Goal: Task Accomplishment & Management: Manage account settings

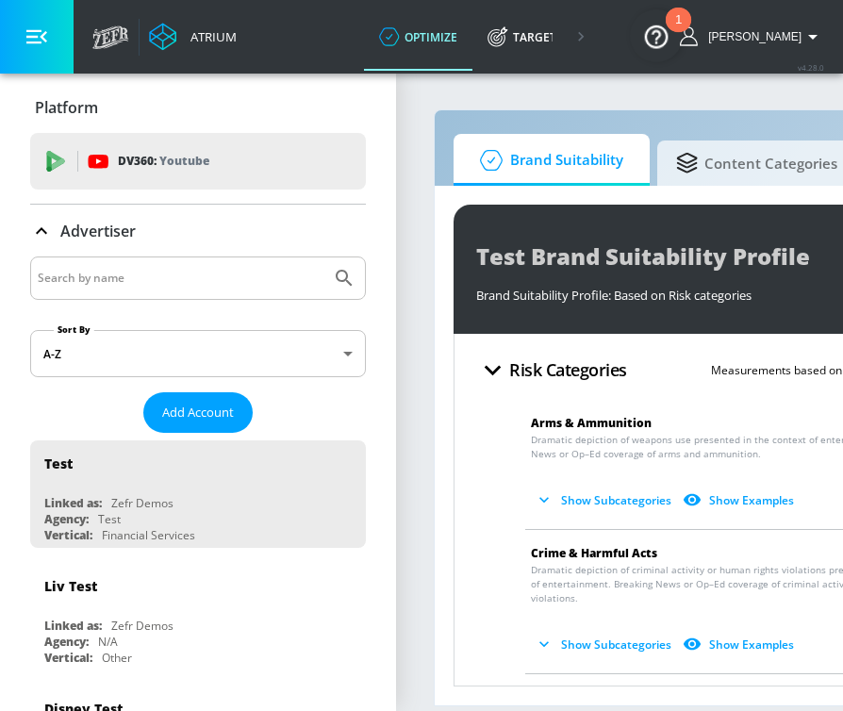
click at [108, 286] on input "Search by name" at bounding box center [181, 278] width 286 height 25
type input "kfc"
click at [323, 257] on button "Submit Search" at bounding box center [343, 277] width 41 height 41
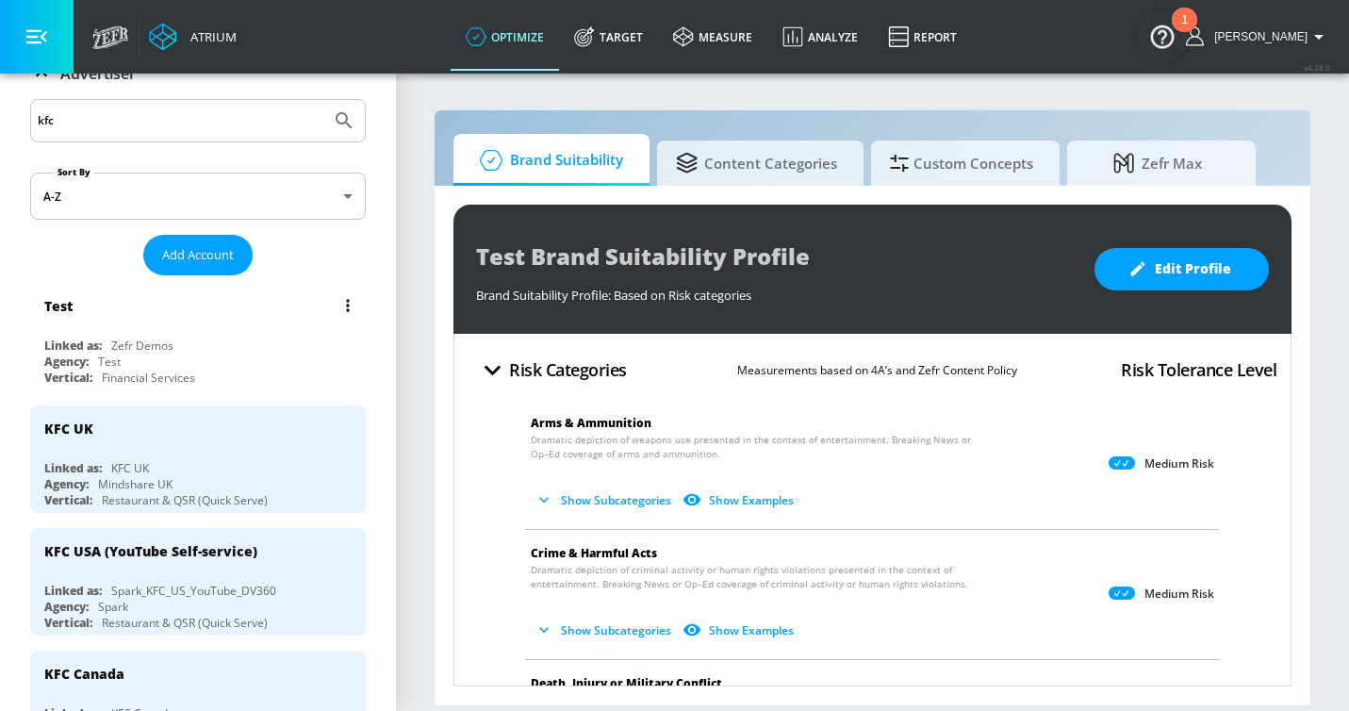
scroll to position [222, 0]
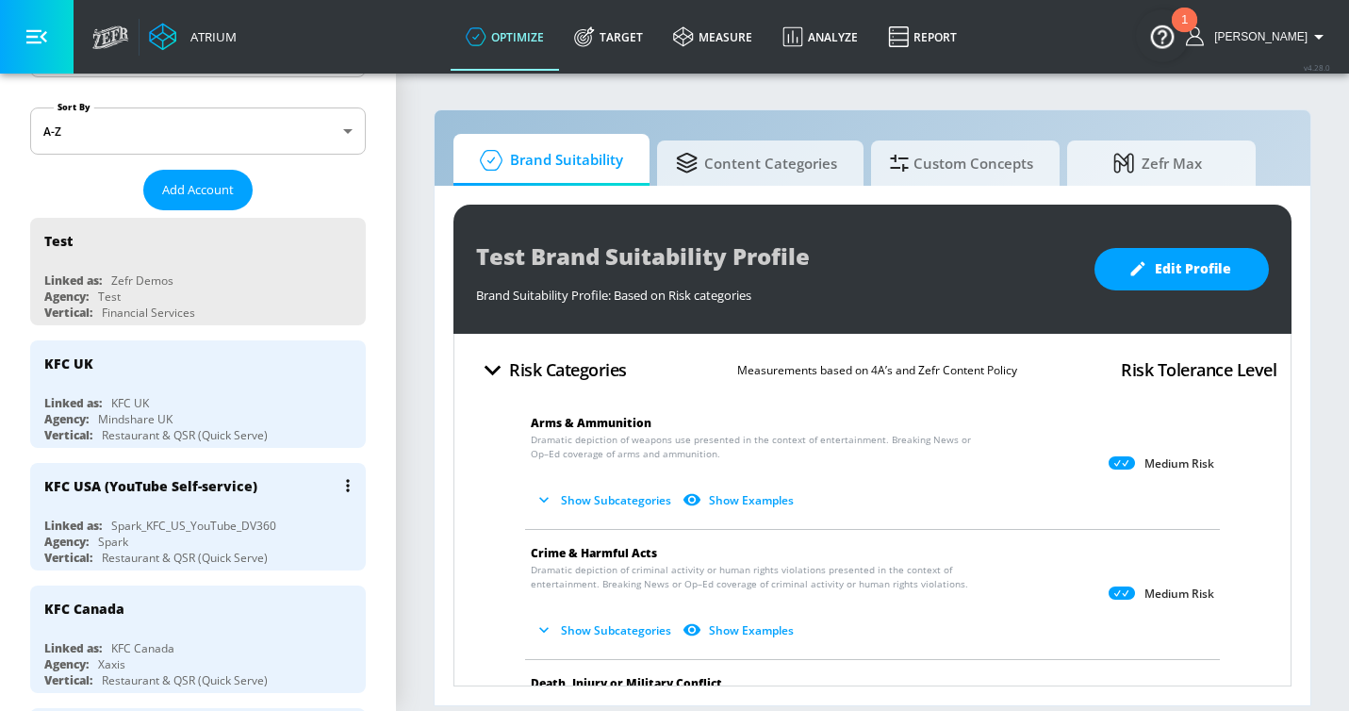
click at [304, 508] on div "KFC USA (YouTube Self-service) Linked as: Spark_KFC_US_YouTube_DV360 Agency: Sp…" at bounding box center [198, 516] width 336 height 107
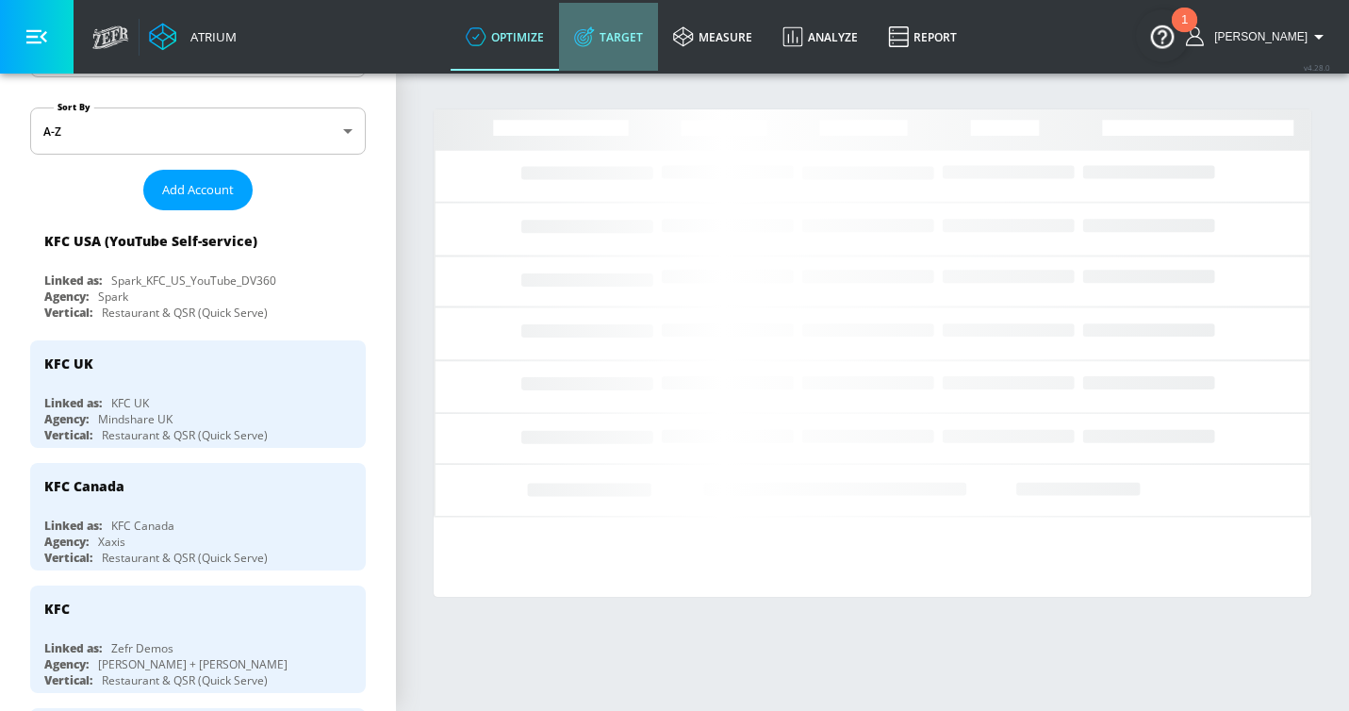
click at [649, 37] on link "Target" at bounding box center [608, 37] width 99 height 68
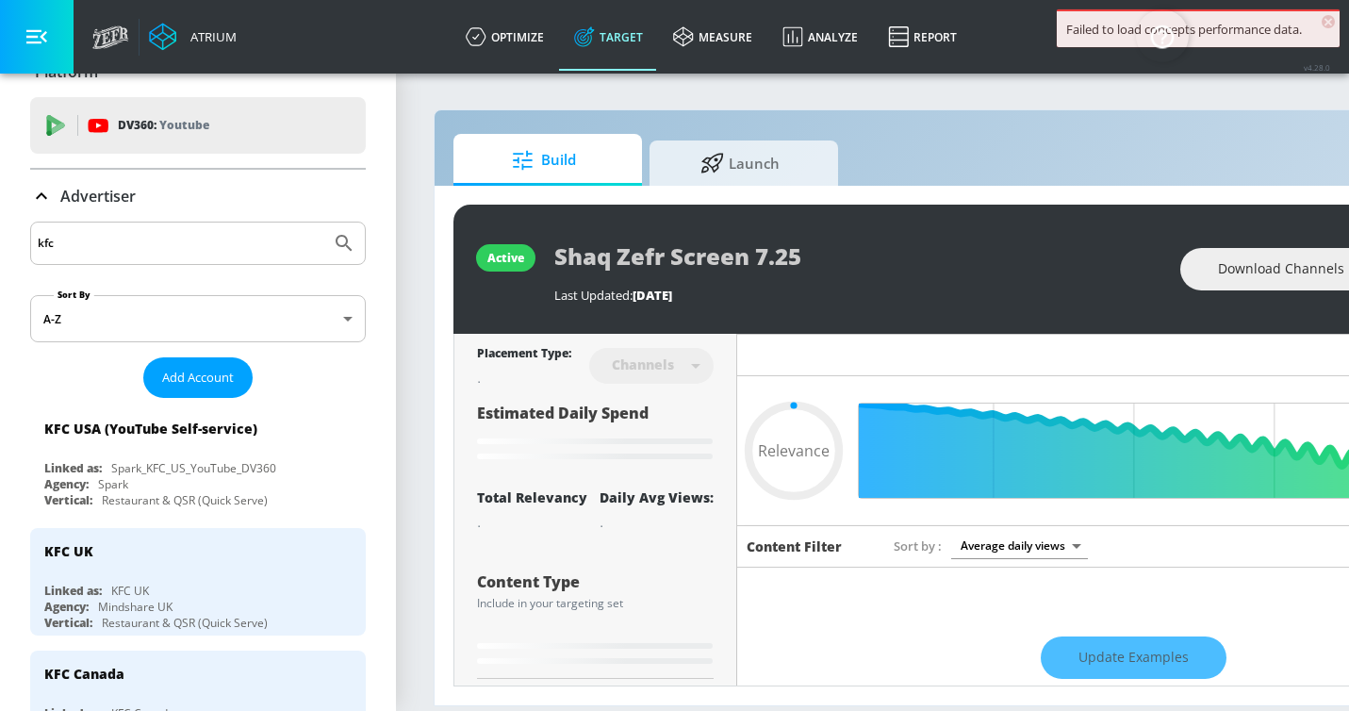
scroll to position [8, 0]
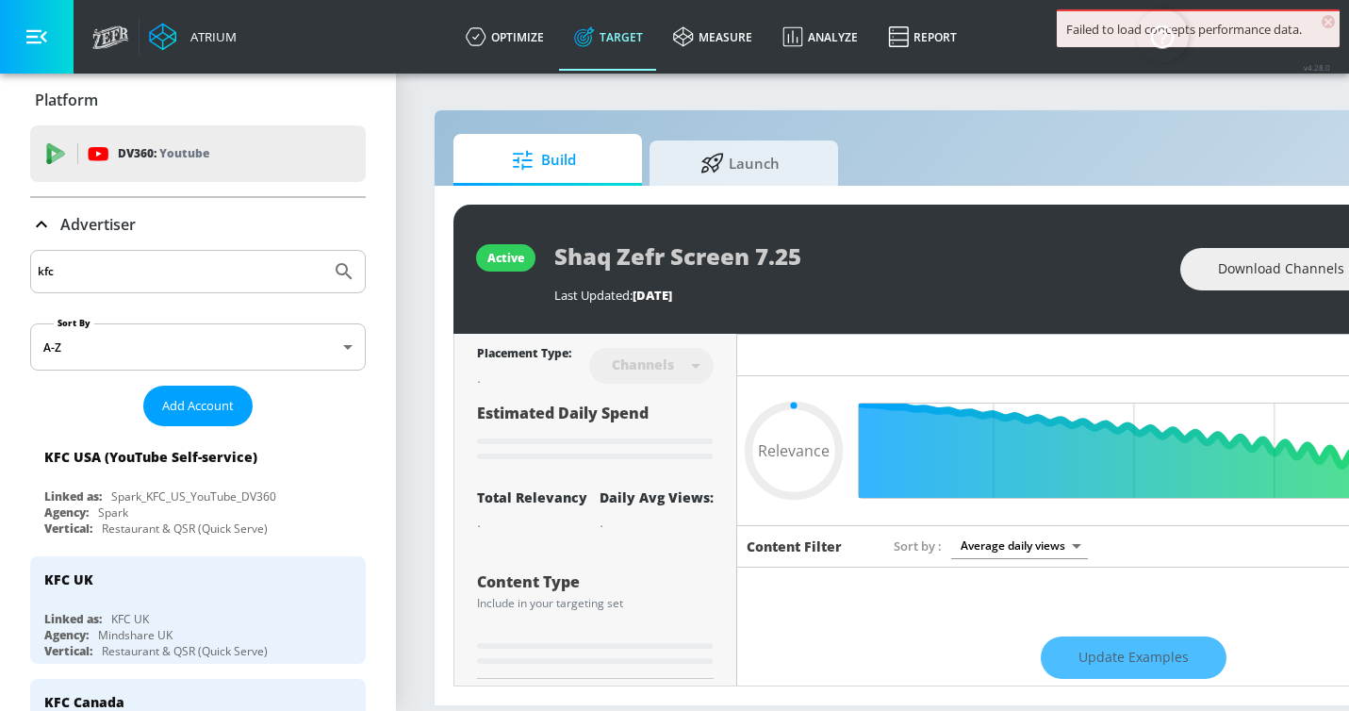
type input "0.05"
click at [45, 222] on icon at bounding box center [41, 224] width 23 height 23
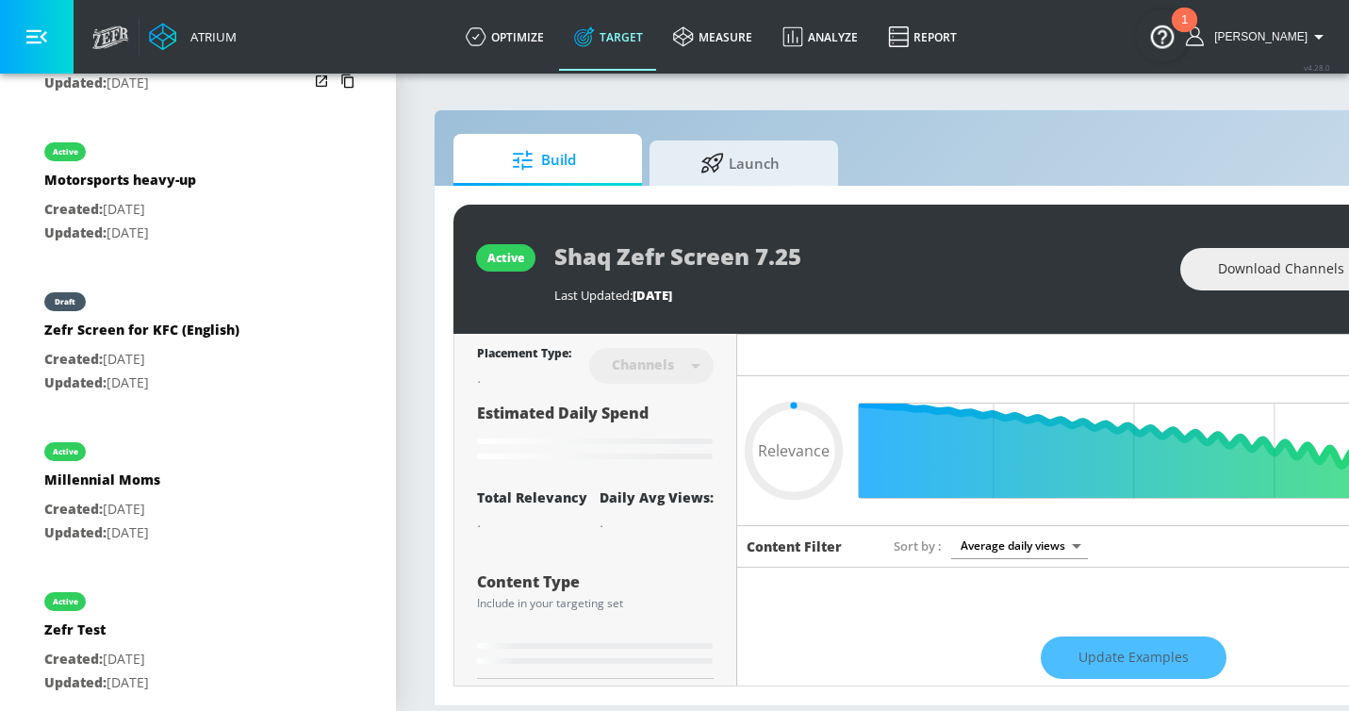
scroll to position [965, 0]
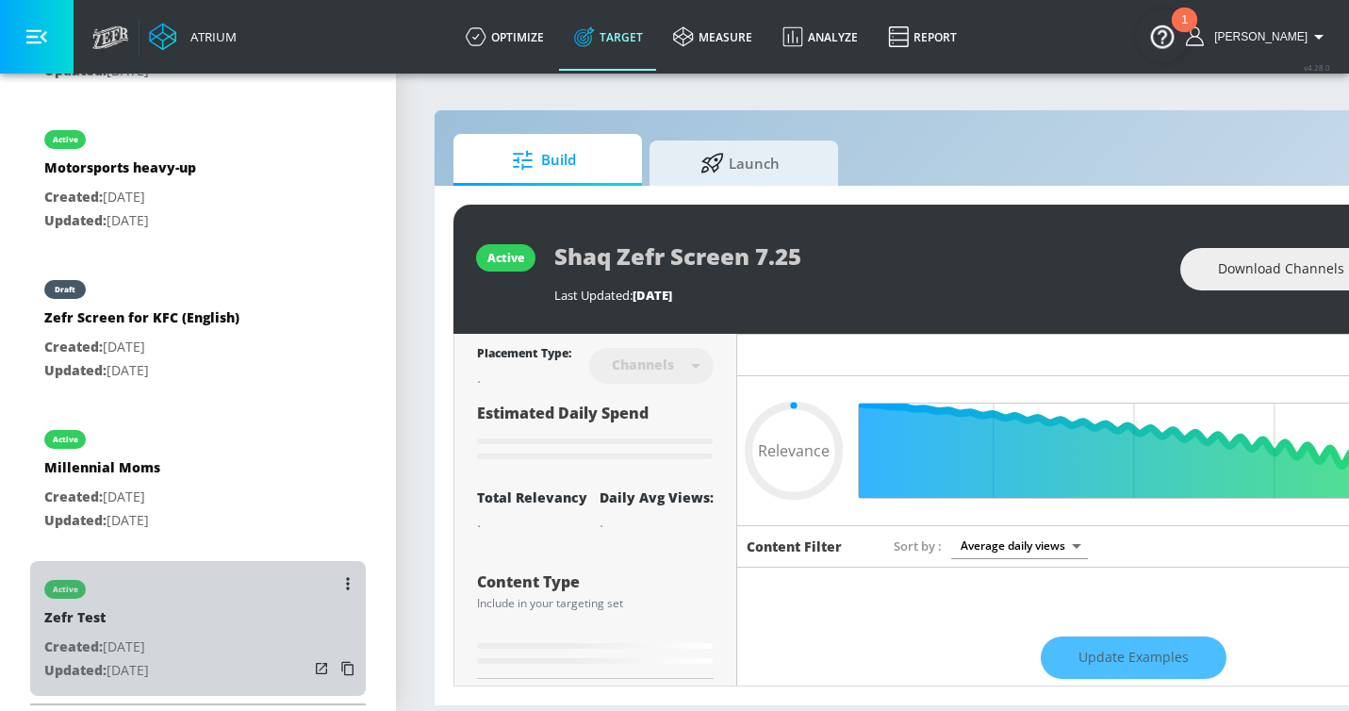
click at [221, 614] on div "active Zefr Test Created: [DATE] Updated: [DATE]" at bounding box center [198, 628] width 336 height 135
type input "Zefr Test"
type input "videos"
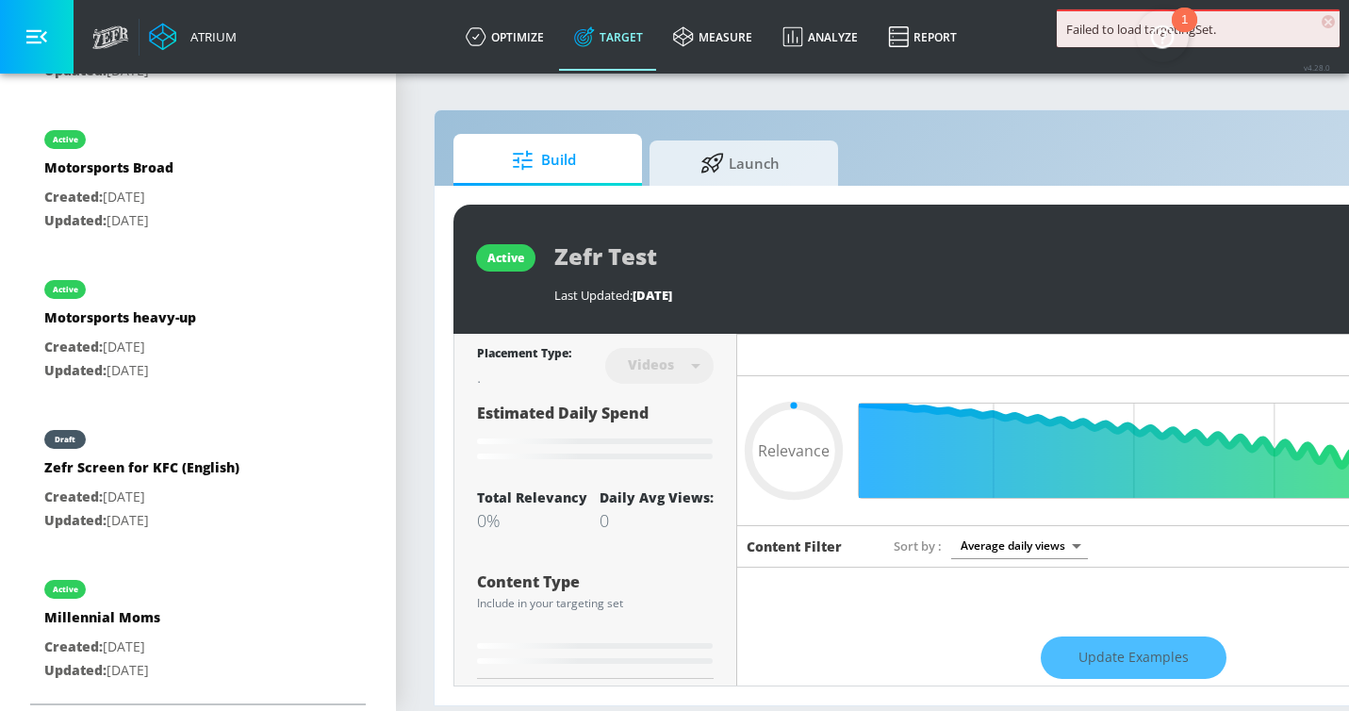
click at [44, 36] on icon "button" at bounding box center [36, 36] width 21 height 21
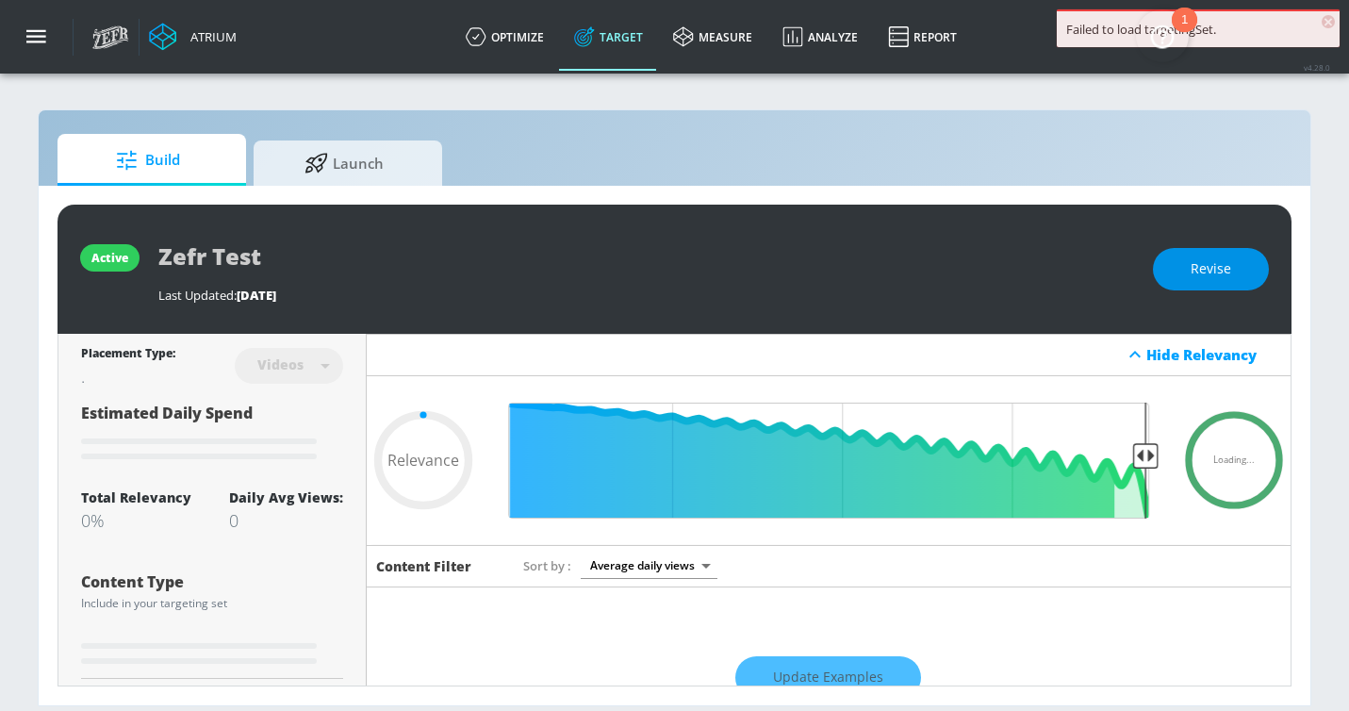
click at [842, 276] on span "Revise" at bounding box center [1211, 269] width 41 height 24
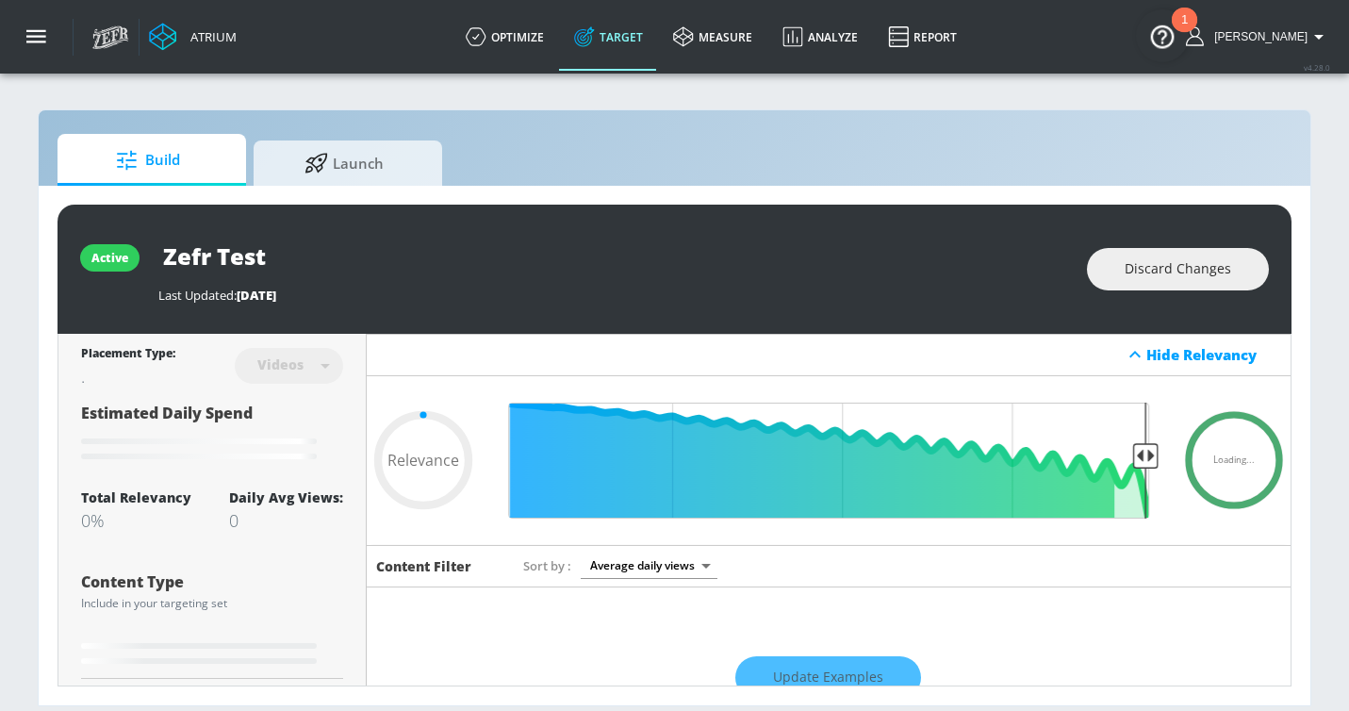
type input "0.7"
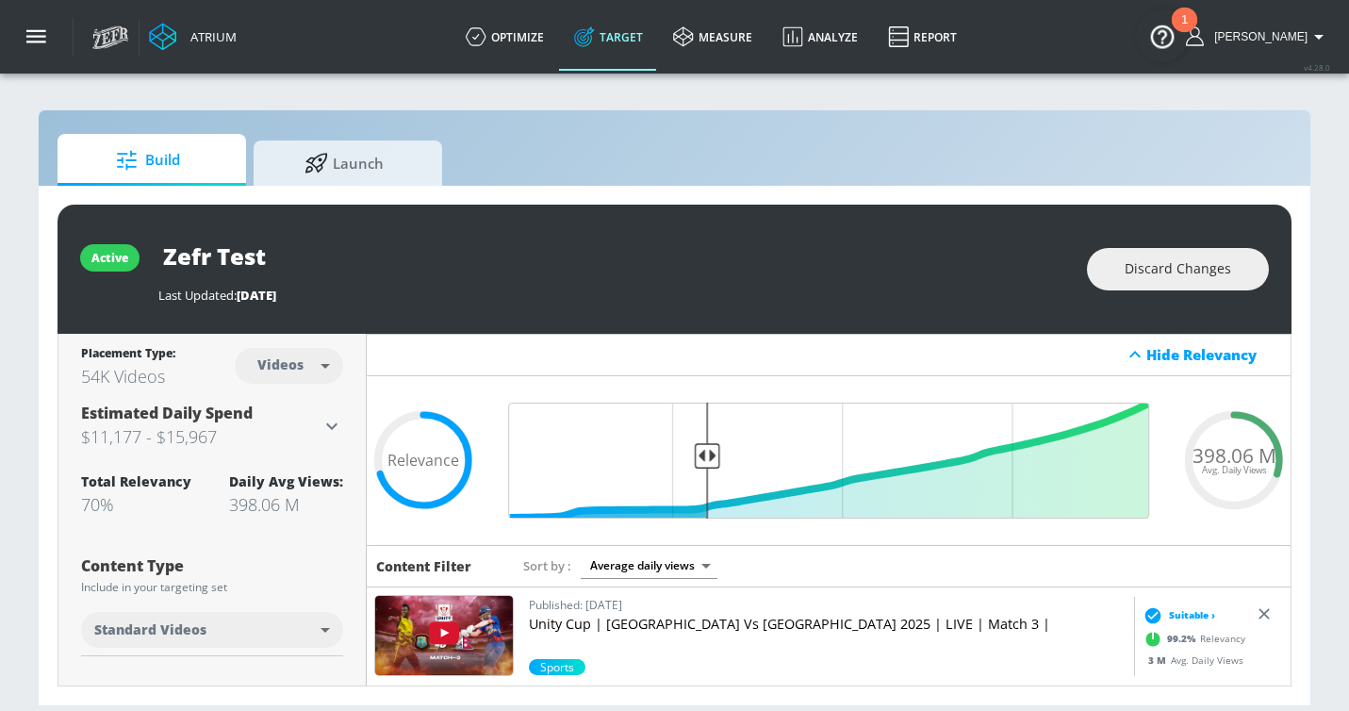
click at [331, 368] on body "Atrium optimize Target measure Analyze Report optimize Target measure Analyze R…" at bounding box center [674, 355] width 1349 height 711
click at [307, 410] on div "Channels" at bounding box center [289, 407] width 68 height 20
type input "channels"
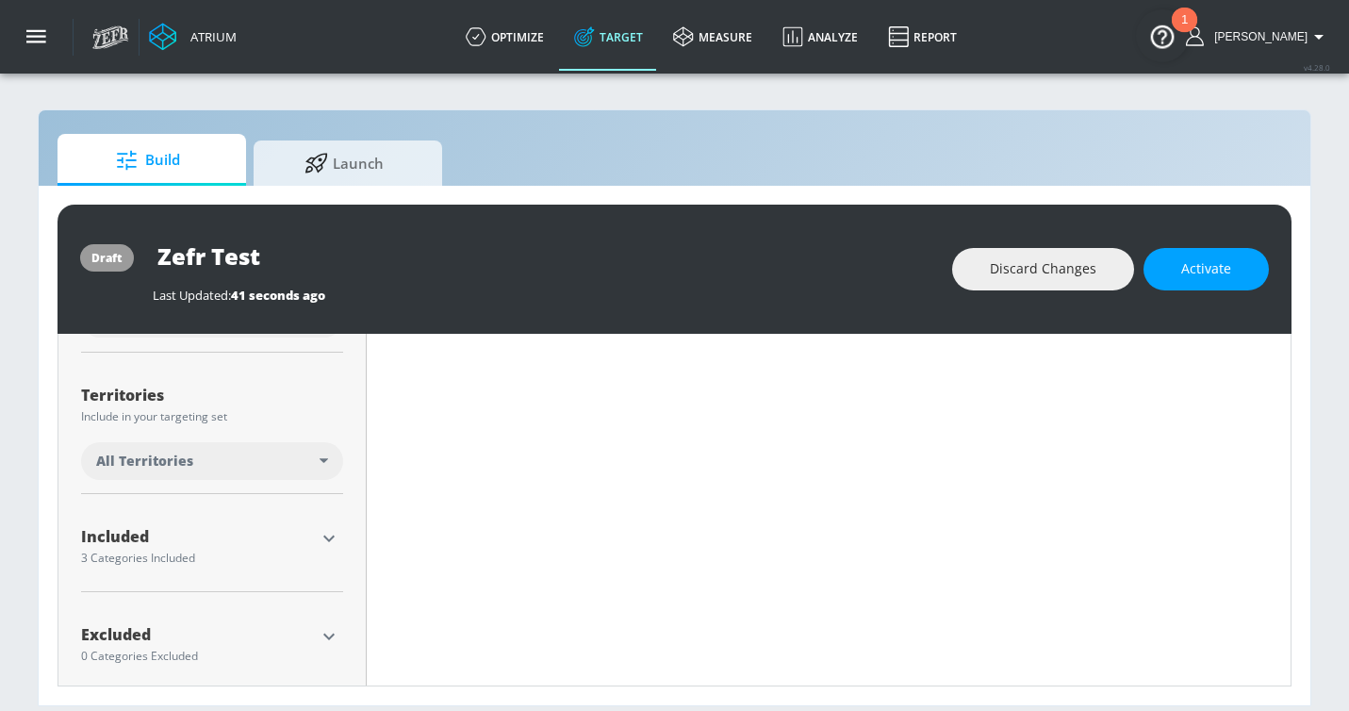
scroll to position [430, 0]
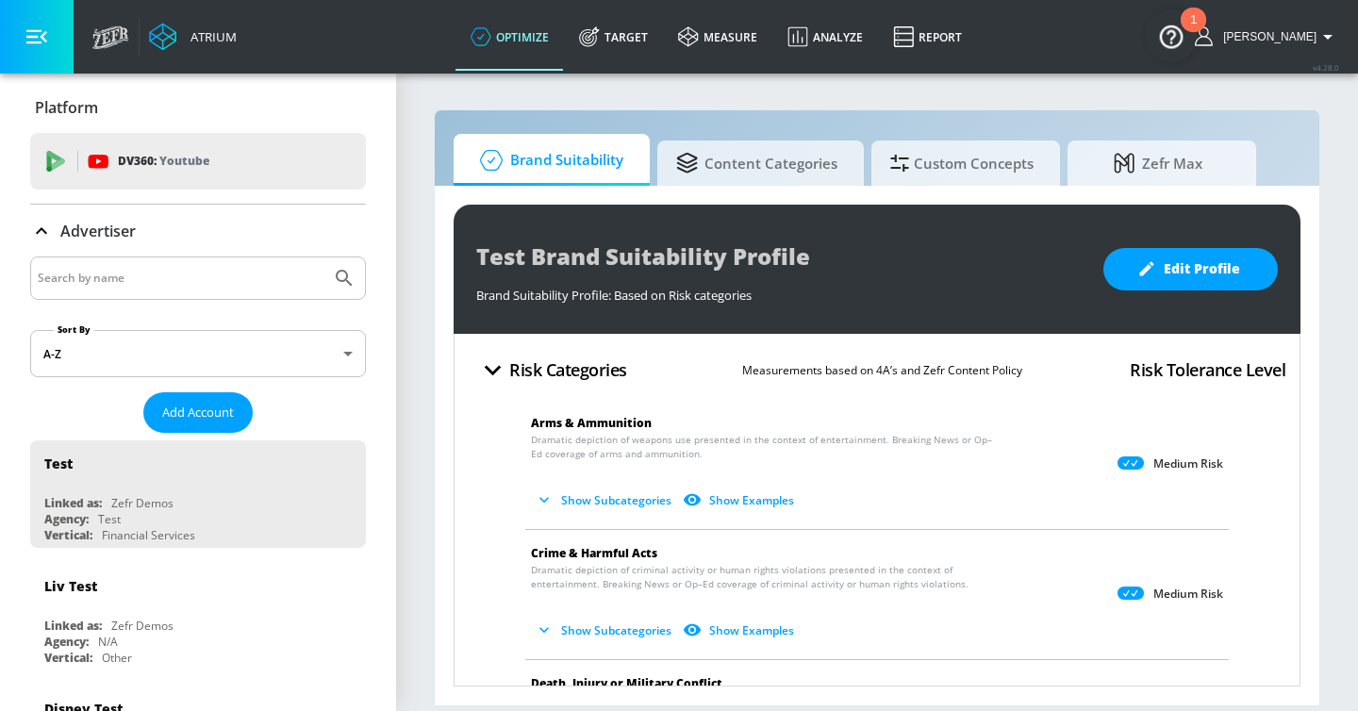
click at [168, 267] on input "Search by name" at bounding box center [181, 278] width 286 height 25
type input "f"
type input "kfc"
click at [323, 257] on button "Submit Search" at bounding box center [343, 277] width 41 height 41
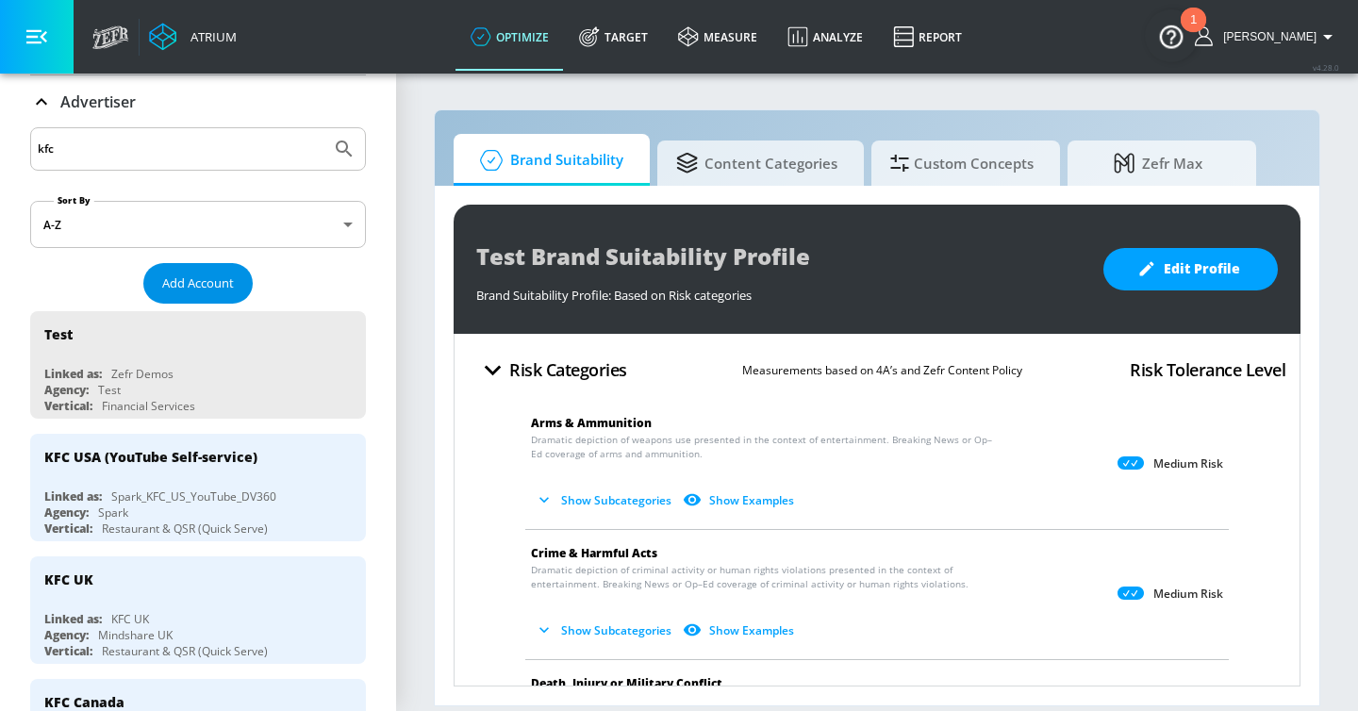
scroll to position [139, 0]
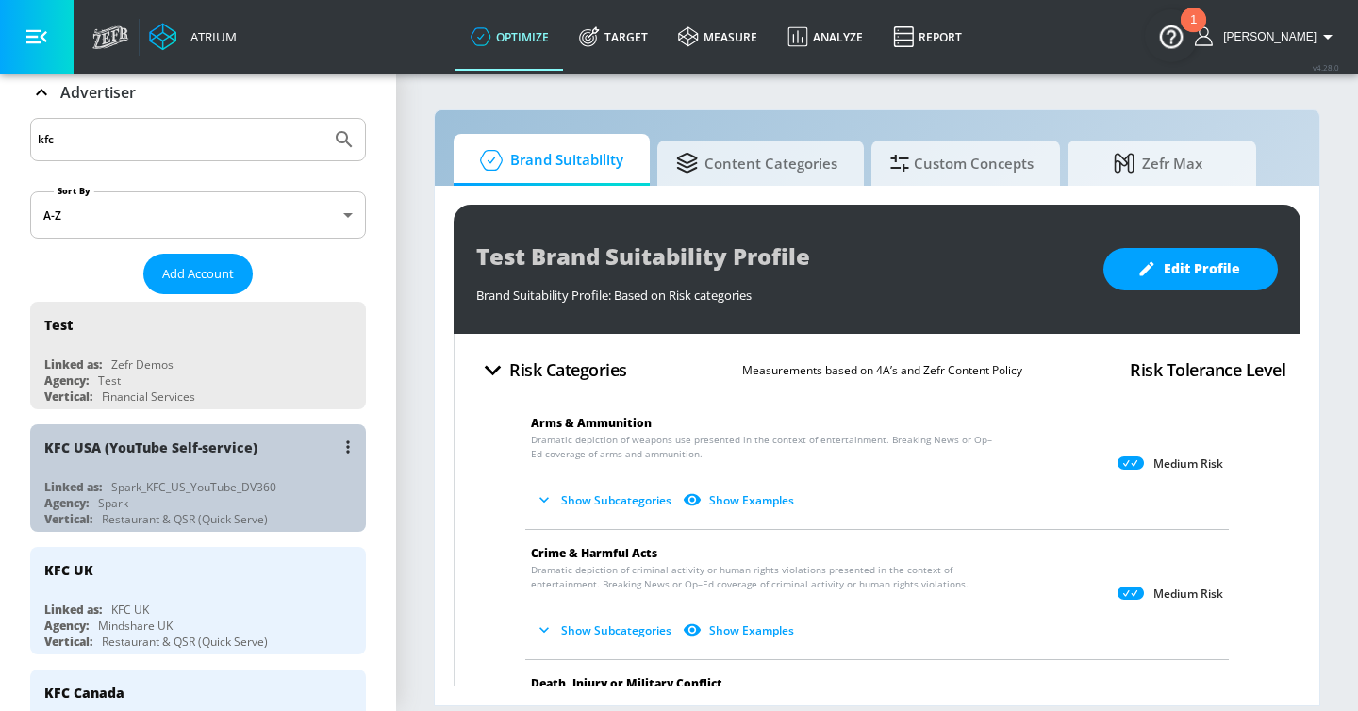
click at [286, 437] on div "KFC USA (YouTube Self-service)" at bounding box center [202, 446] width 317 height 45
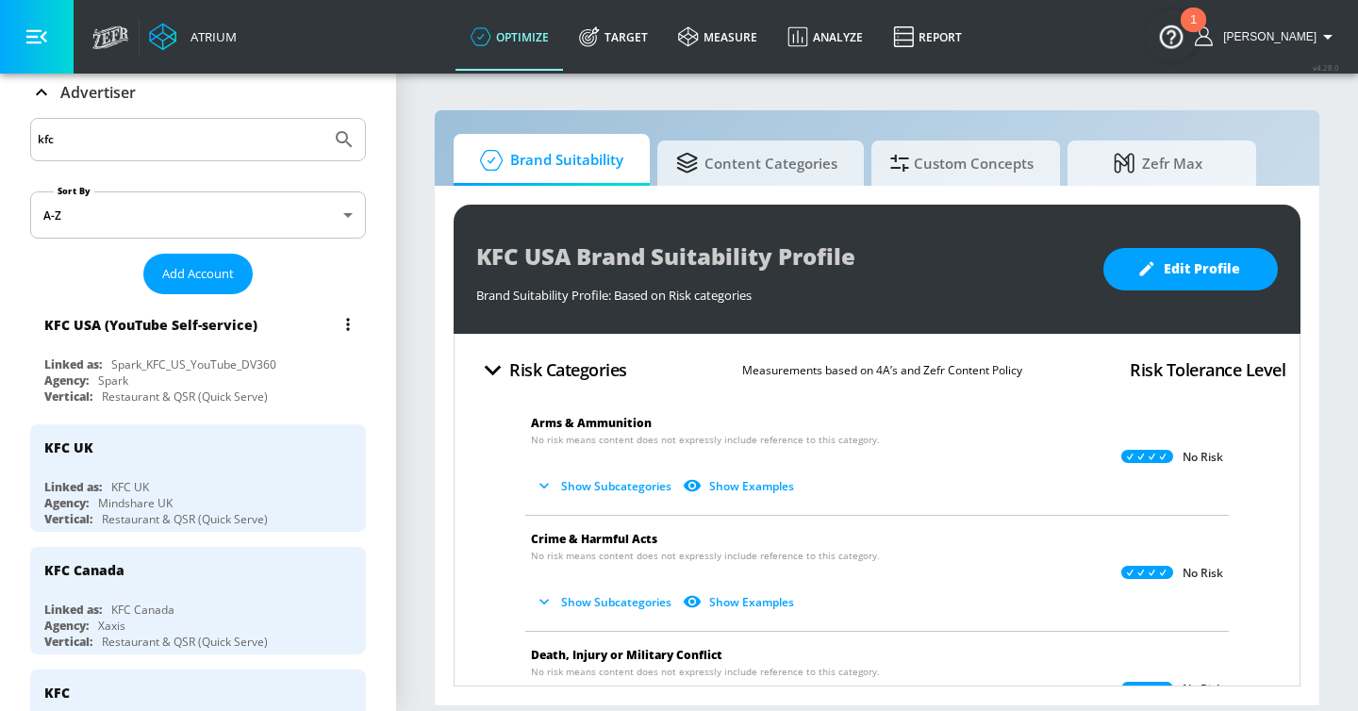
click at [276, 334] on div "KFC USA (YouTube Self-service)" at bounding box center [202, 324] width 317 height 45
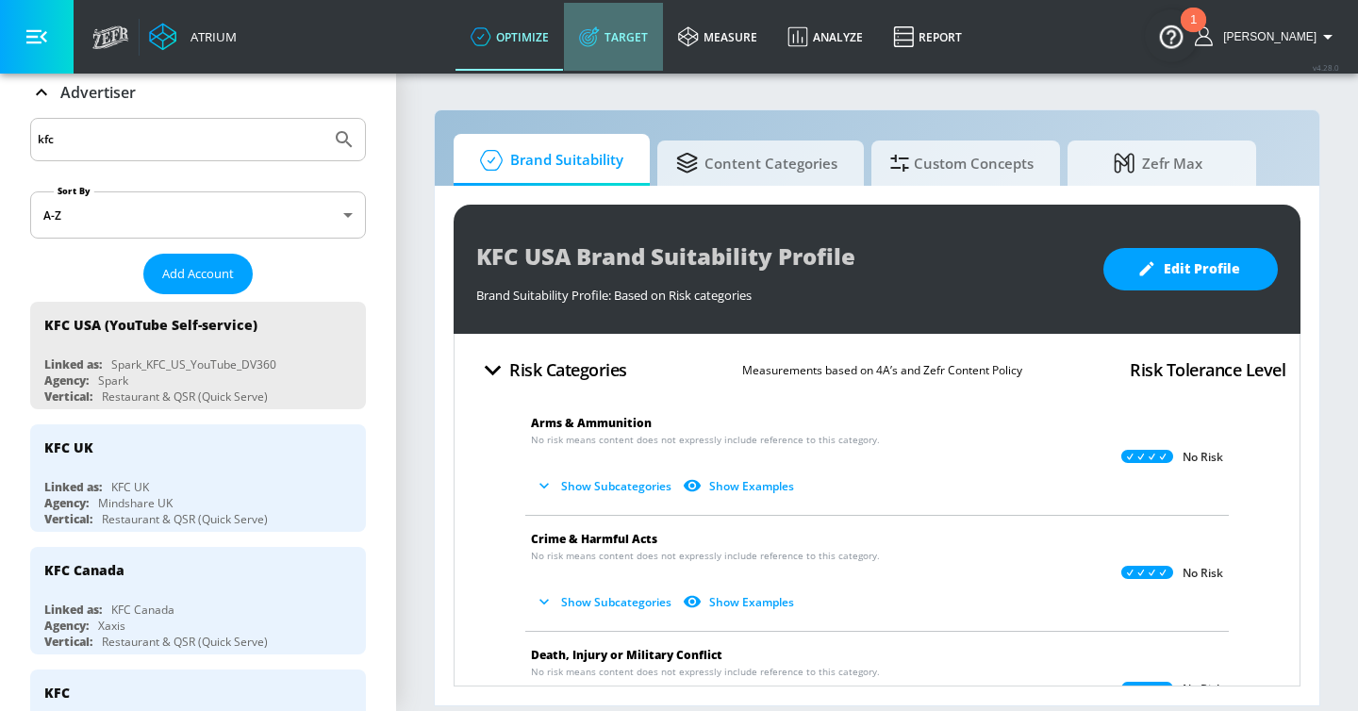
click at [600, 39] on icon at bounding box center [589, 36] width 21 height 21
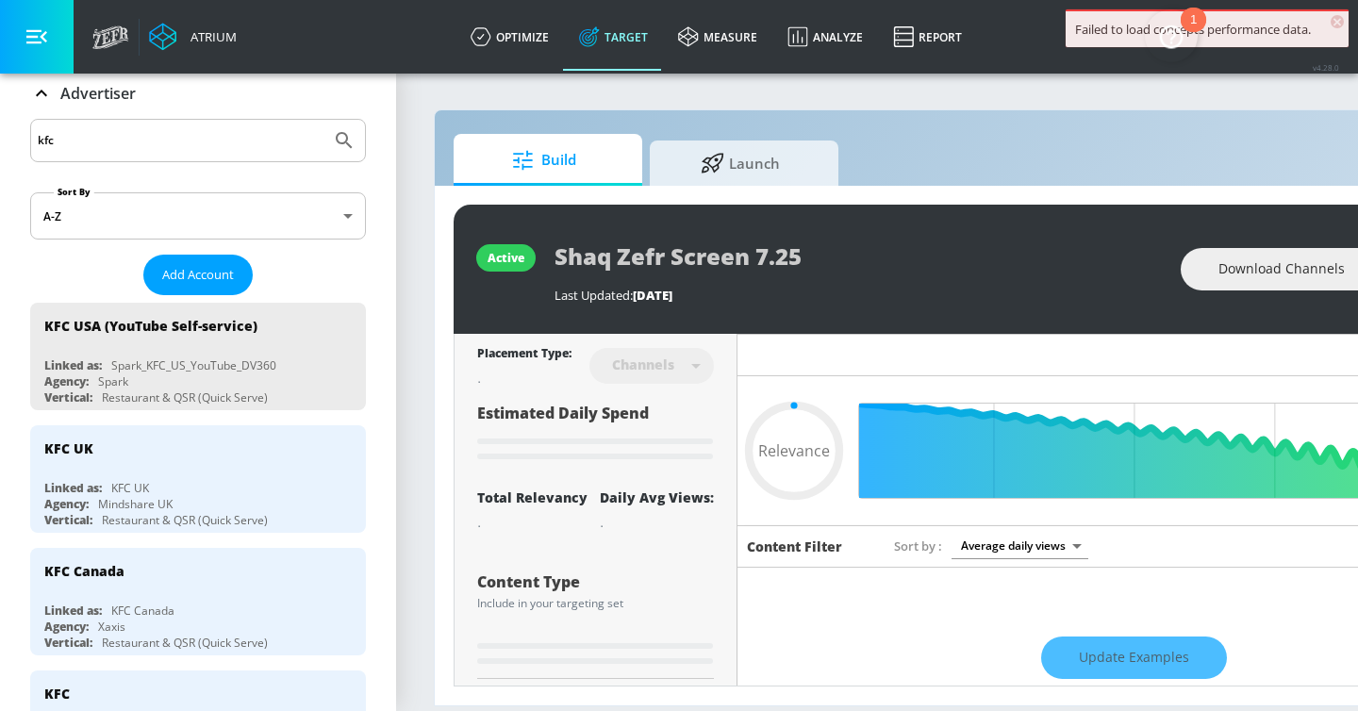
type input "0.05"
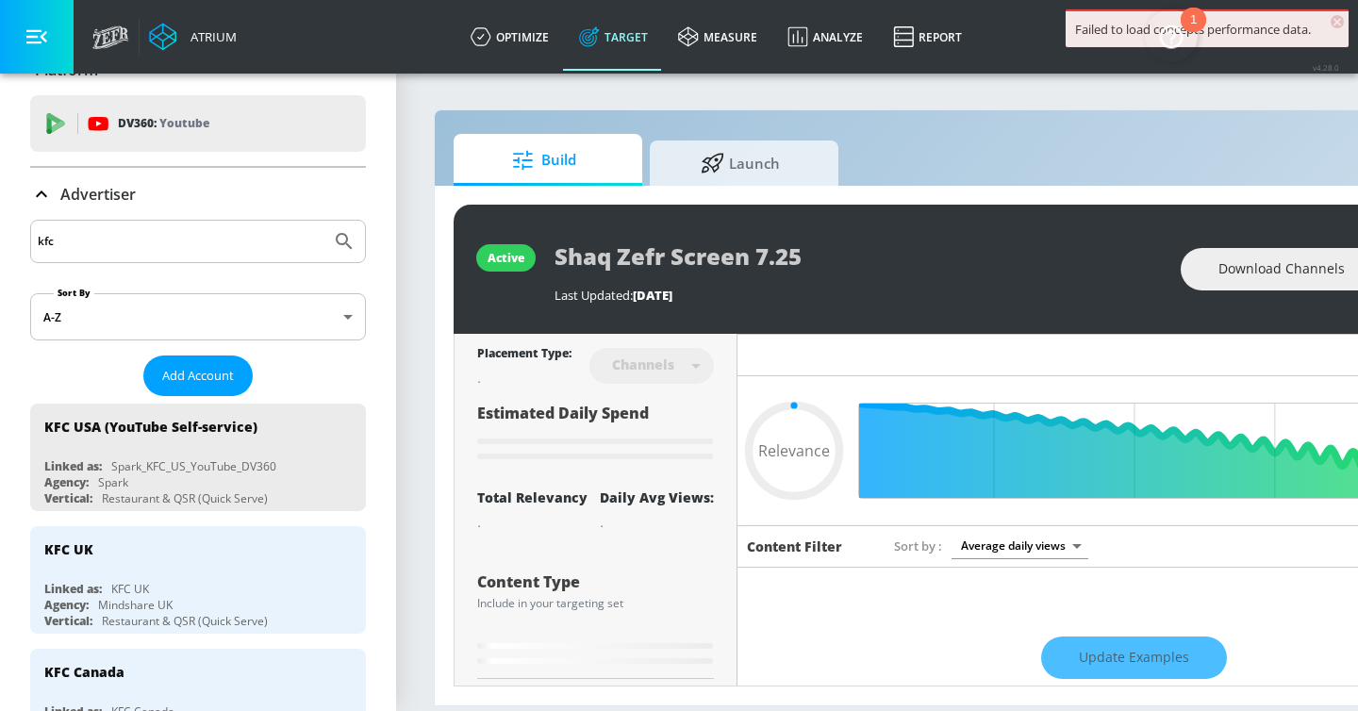
scroll to position [30, 0]
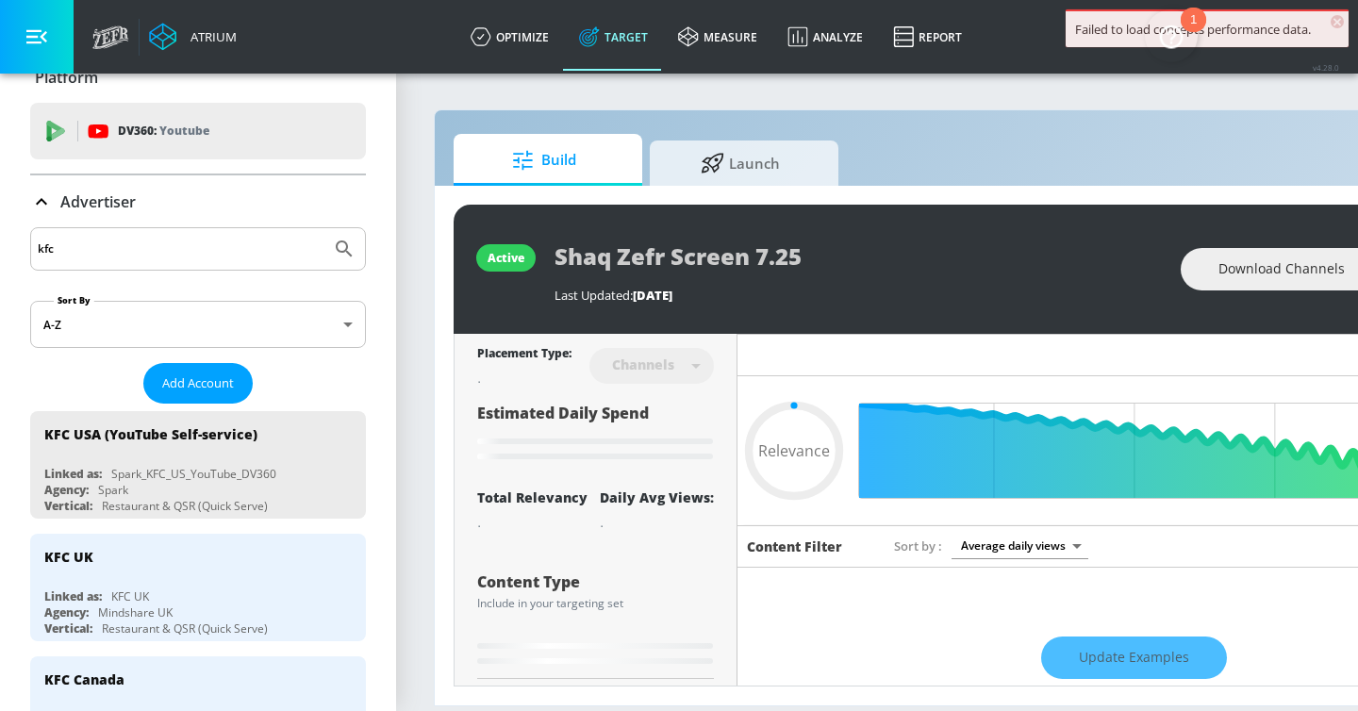
click at [41, 201] on icon at bounding box center [41, 201] width 23 height 23
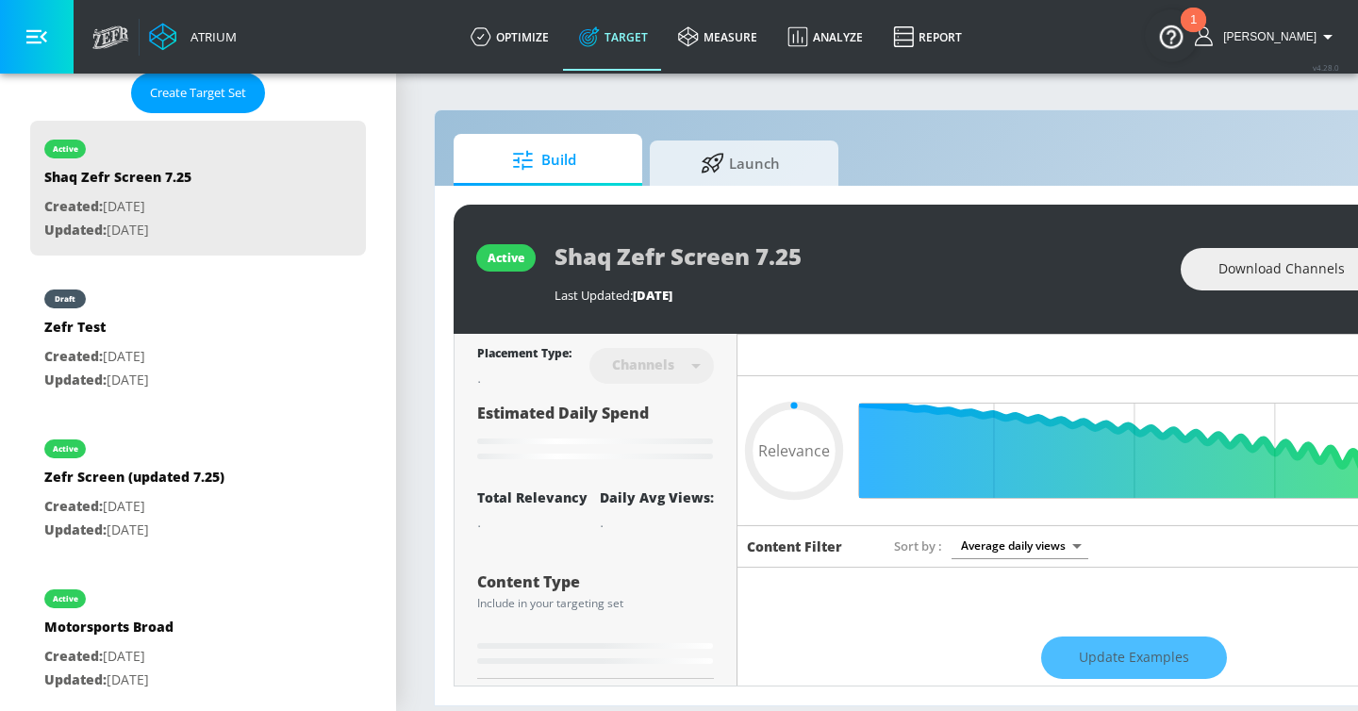
scroll to position [449, 0]
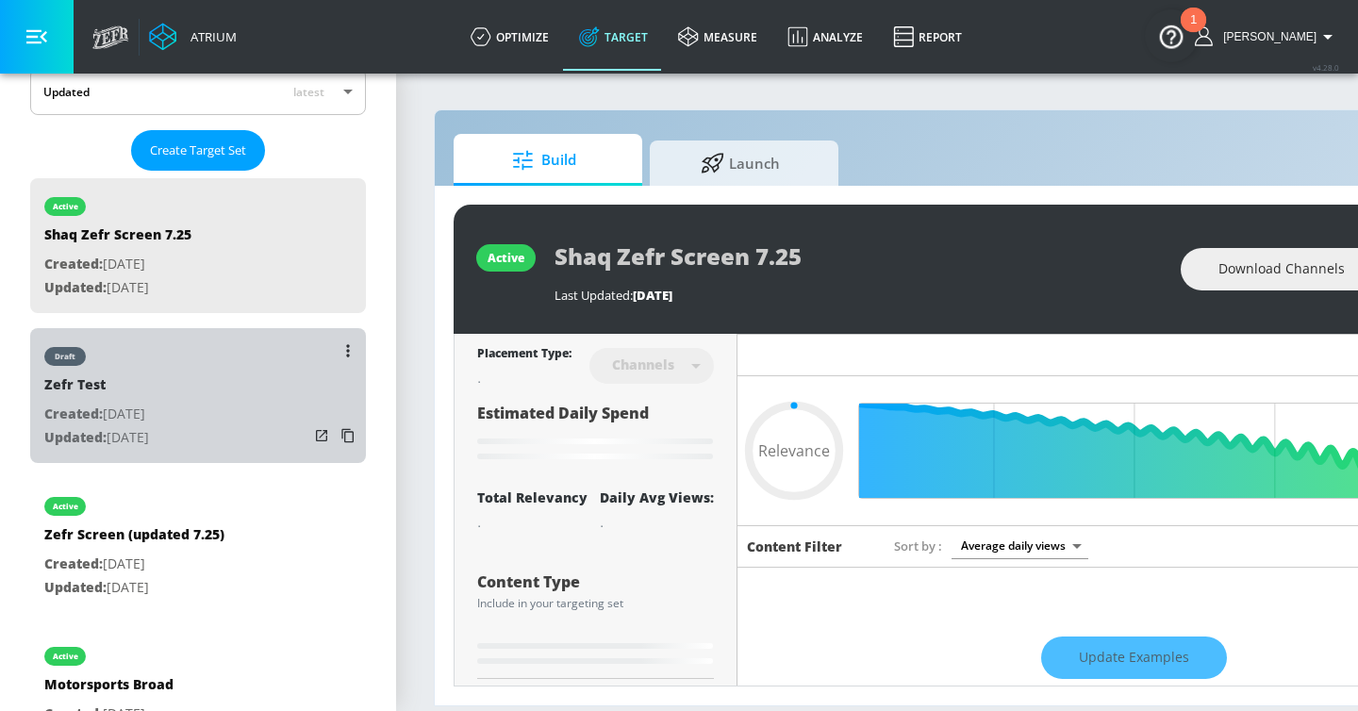
click at [225, 404] on div "draft Zefr Test Created: Apr. 05, 2022 Updated: Oct. 03, 2025" at bounding box center [198, 395] width 336 height 135
type input "Zefr Test"
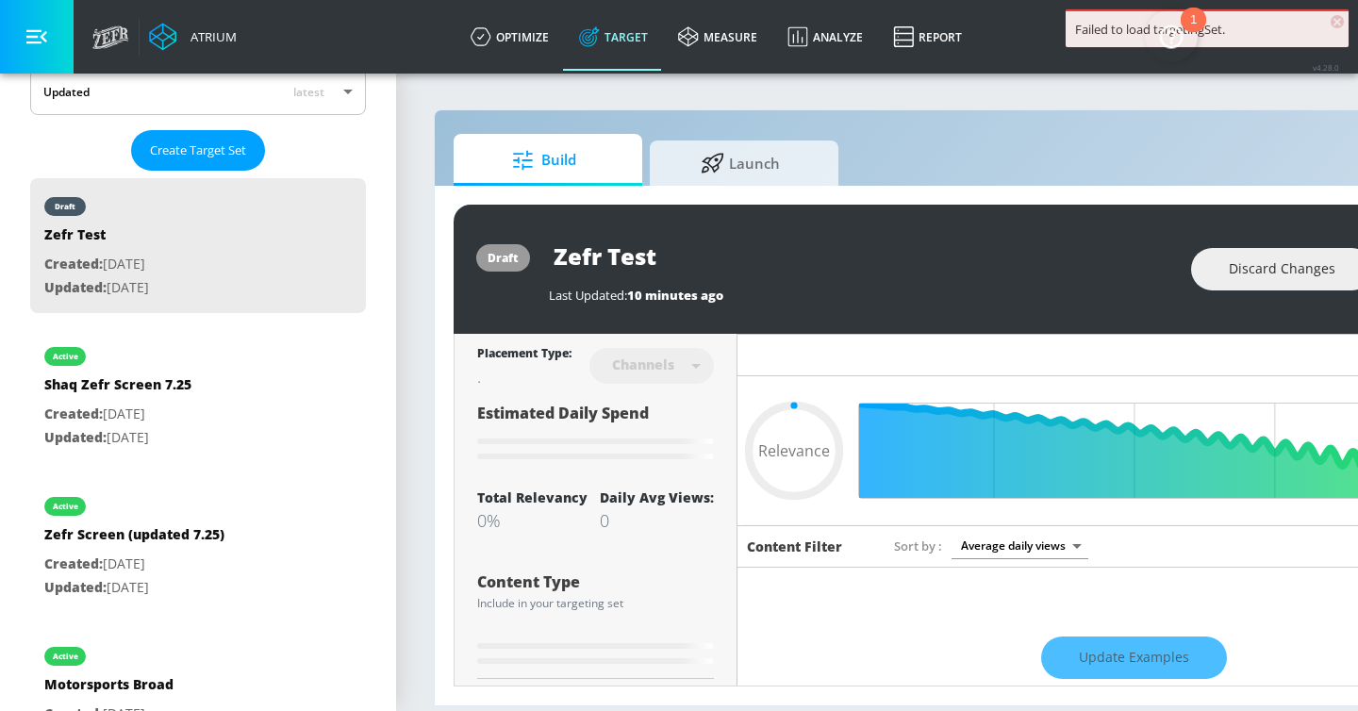
click at [49, 15] on button "button" at bounding box center [37, 37] width 74 height 74
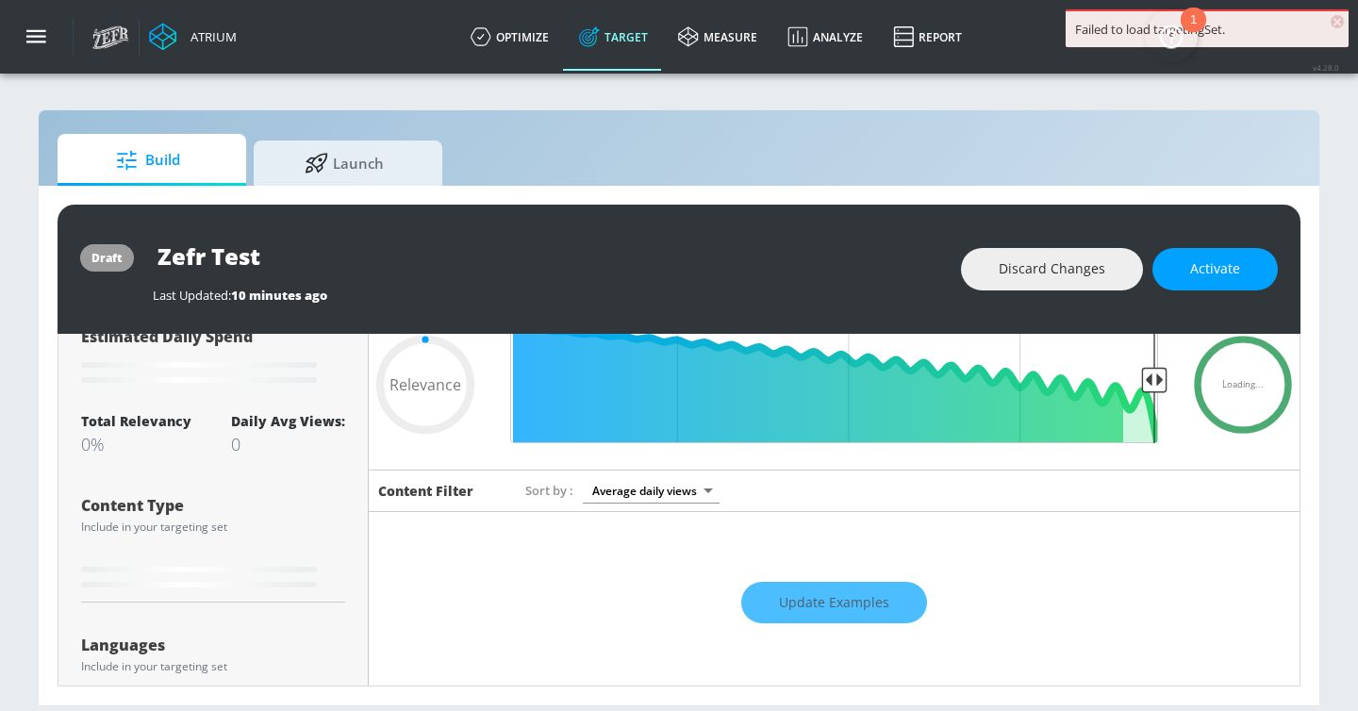
type input "0.7"
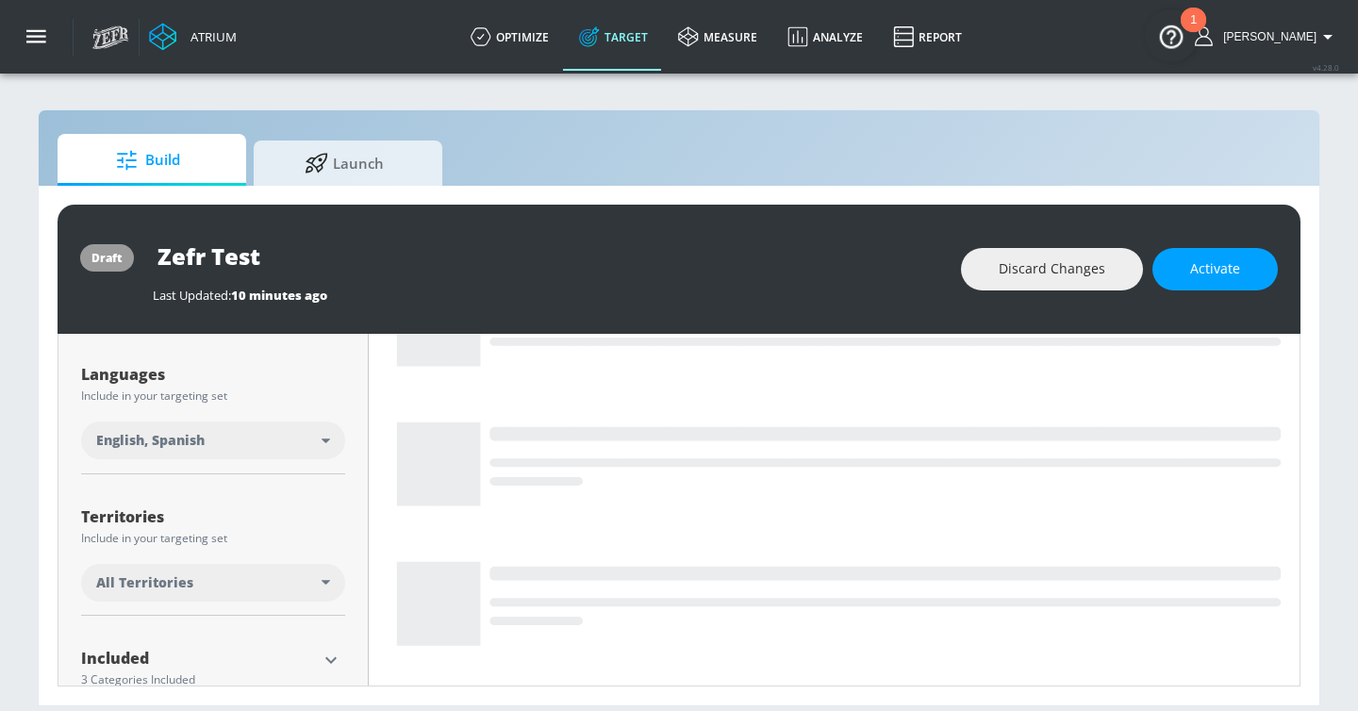
scroll to position [402, 0]
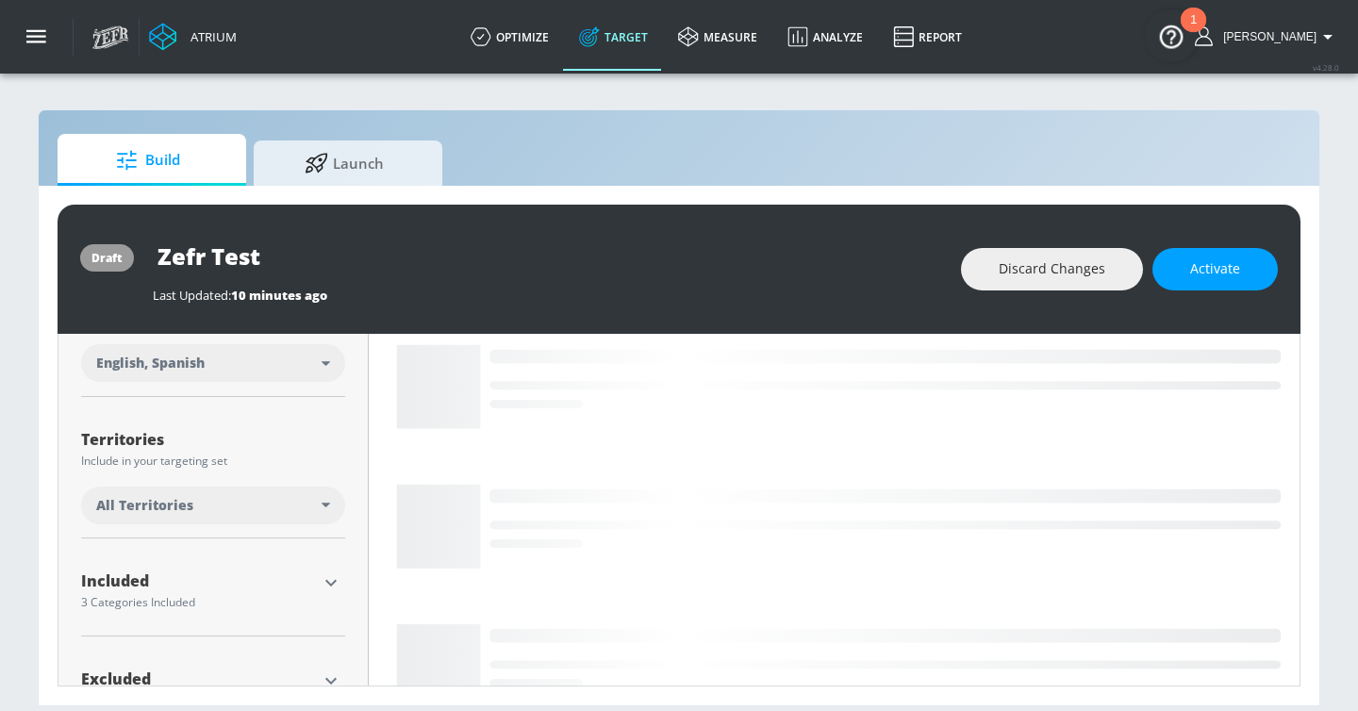
click at [309, 371] on div "English, Spanish" at bounding box center [208, 363] width 225 height 19
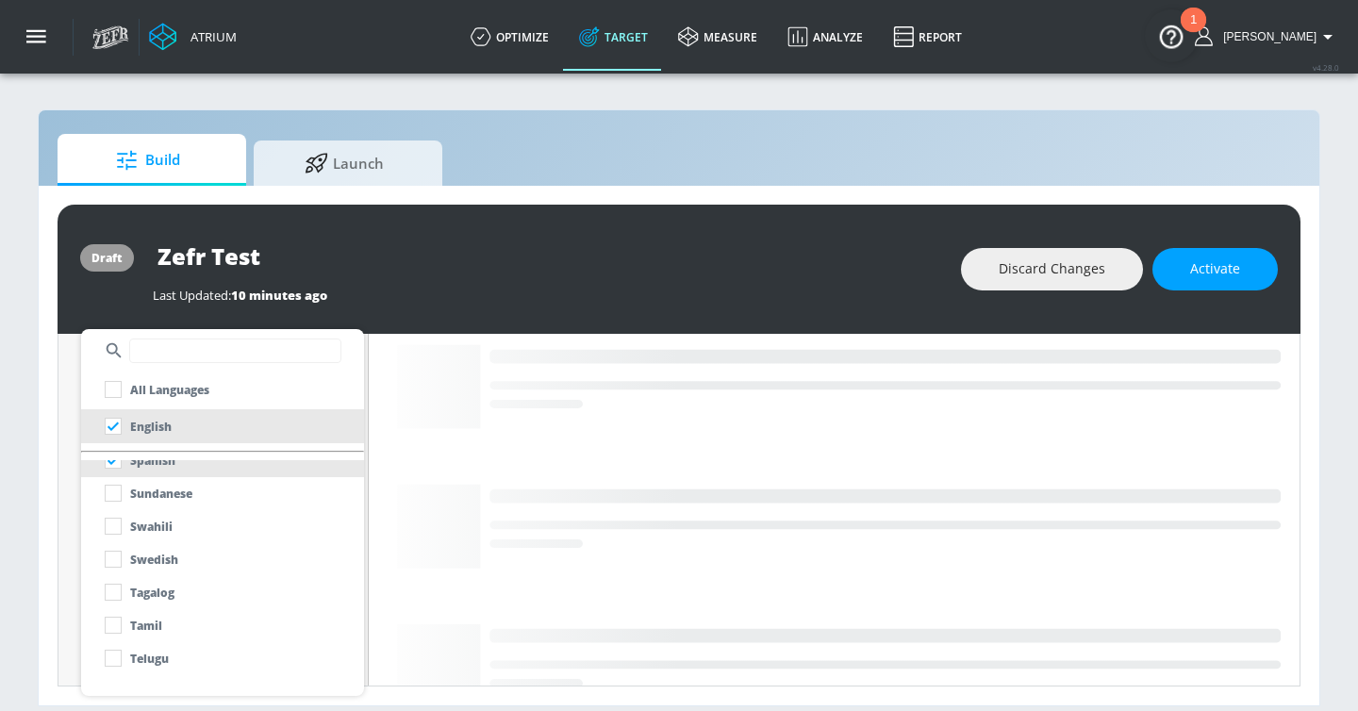
scroll to position [1417, 0]
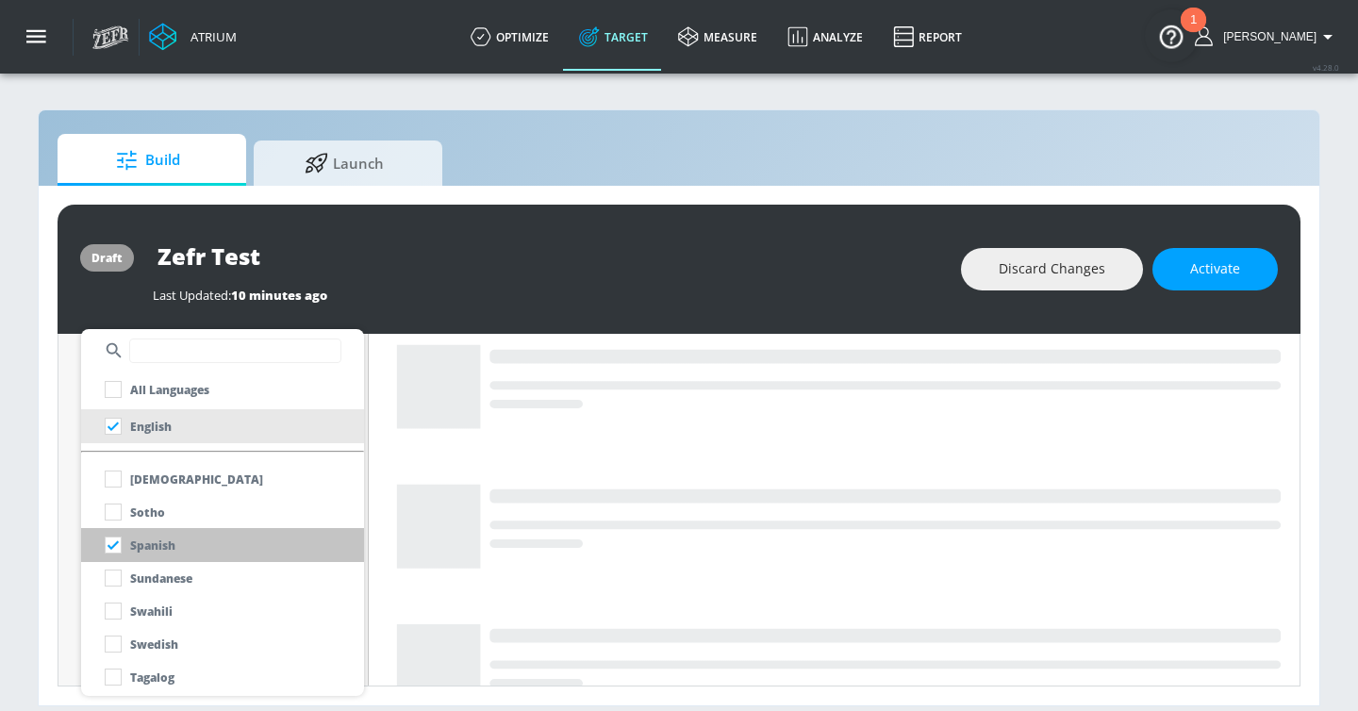
click at [150, 541] on p "Spanish" at bounding box center [152, 545] width 45 height 20
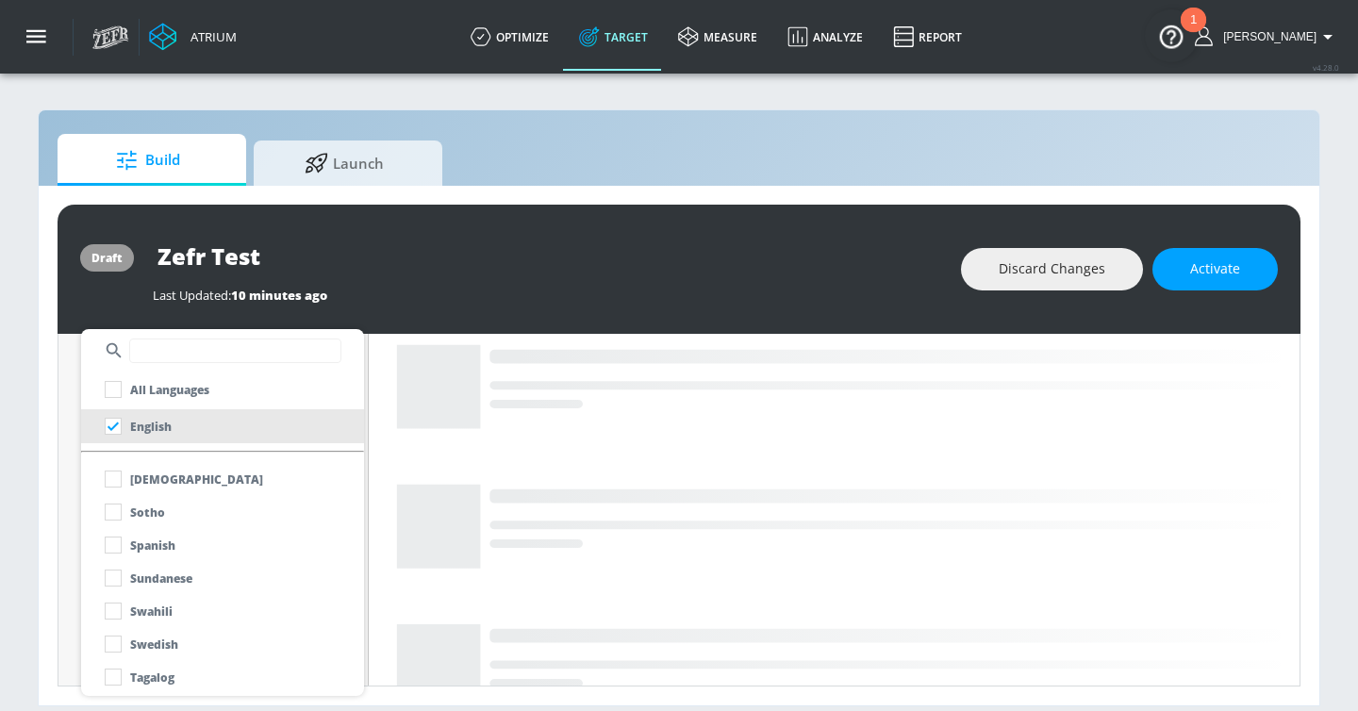
click at [42, 500] on div at bounding box center [679, 355] width 1358 height 711
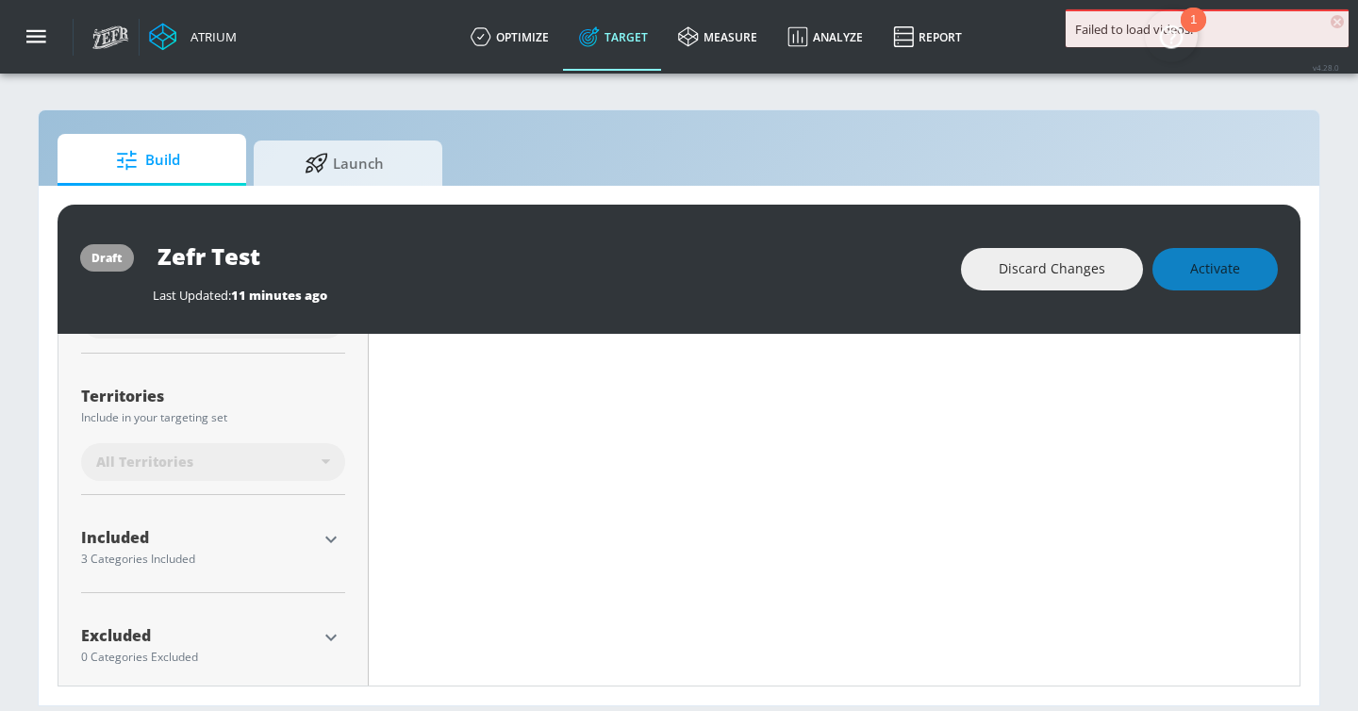
scroll to position [482, 0]
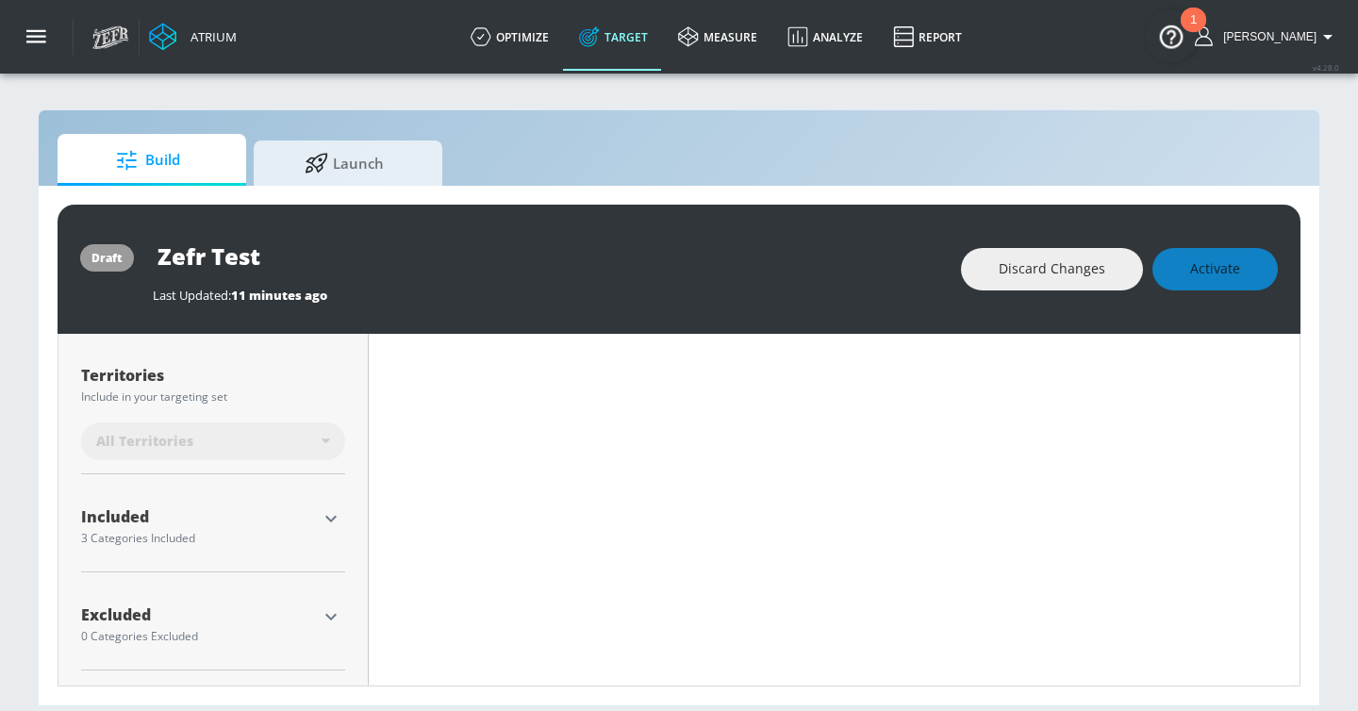
click at [329, 517] on icon "button" at bounding box center [331, 518] width 23 height 23
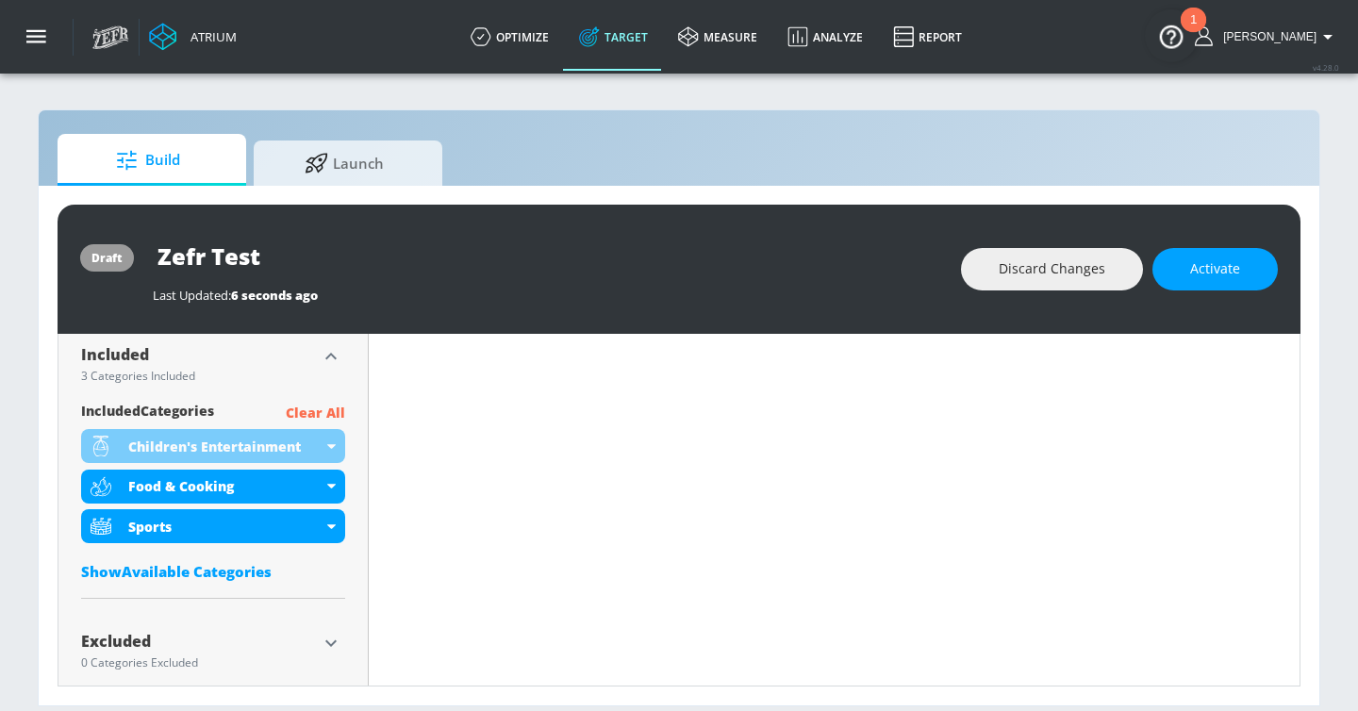
scroll to position [642, 0]
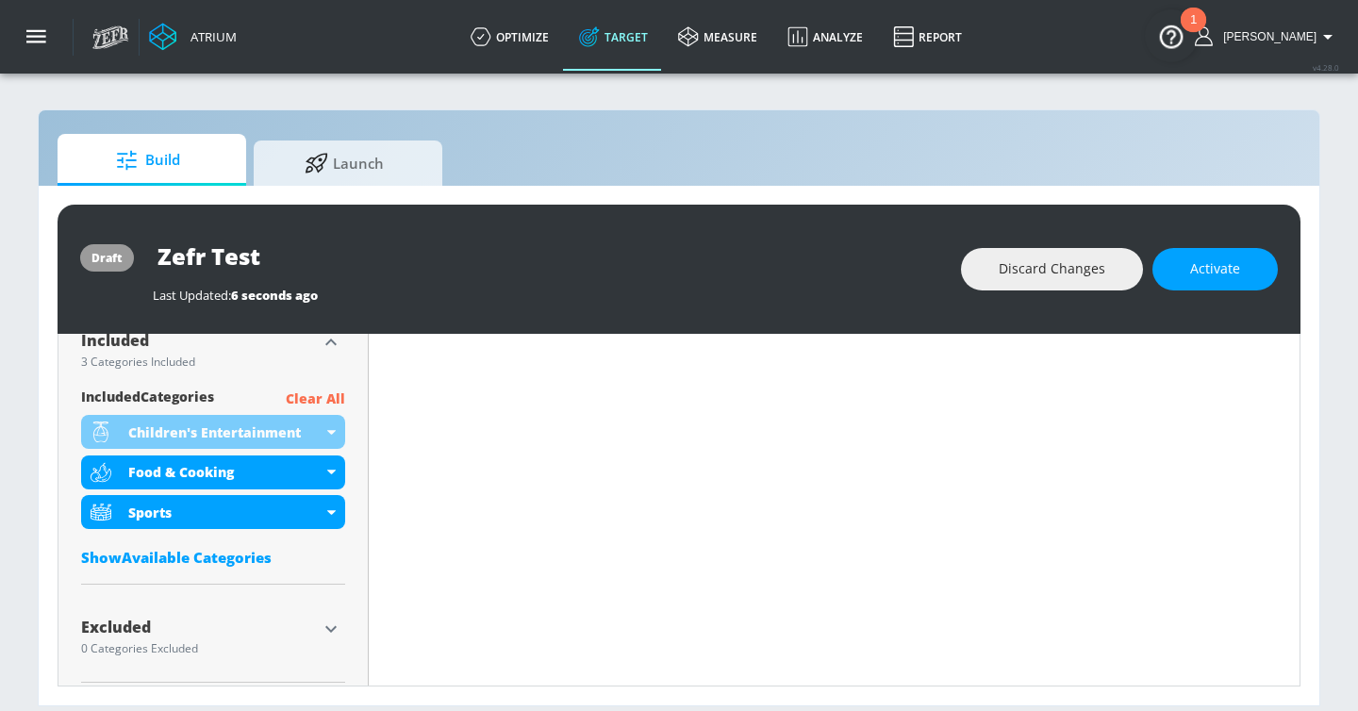
click at [321, 396] on p "Clear All" at bounding box center [315, 399] width 59 height 24
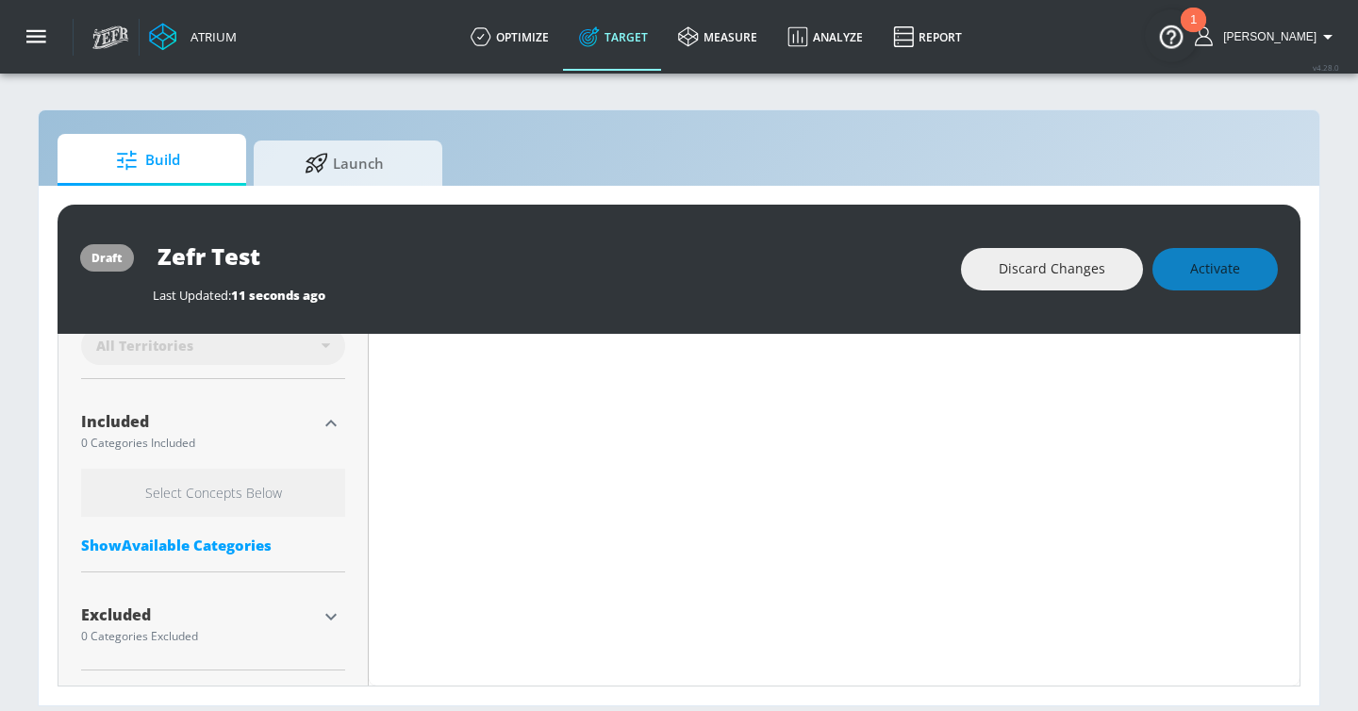
scroll to position [577, 0]
click at [187, 537] on div "Show Available Categories" at bounding box center [213, 544] width 264 height 19
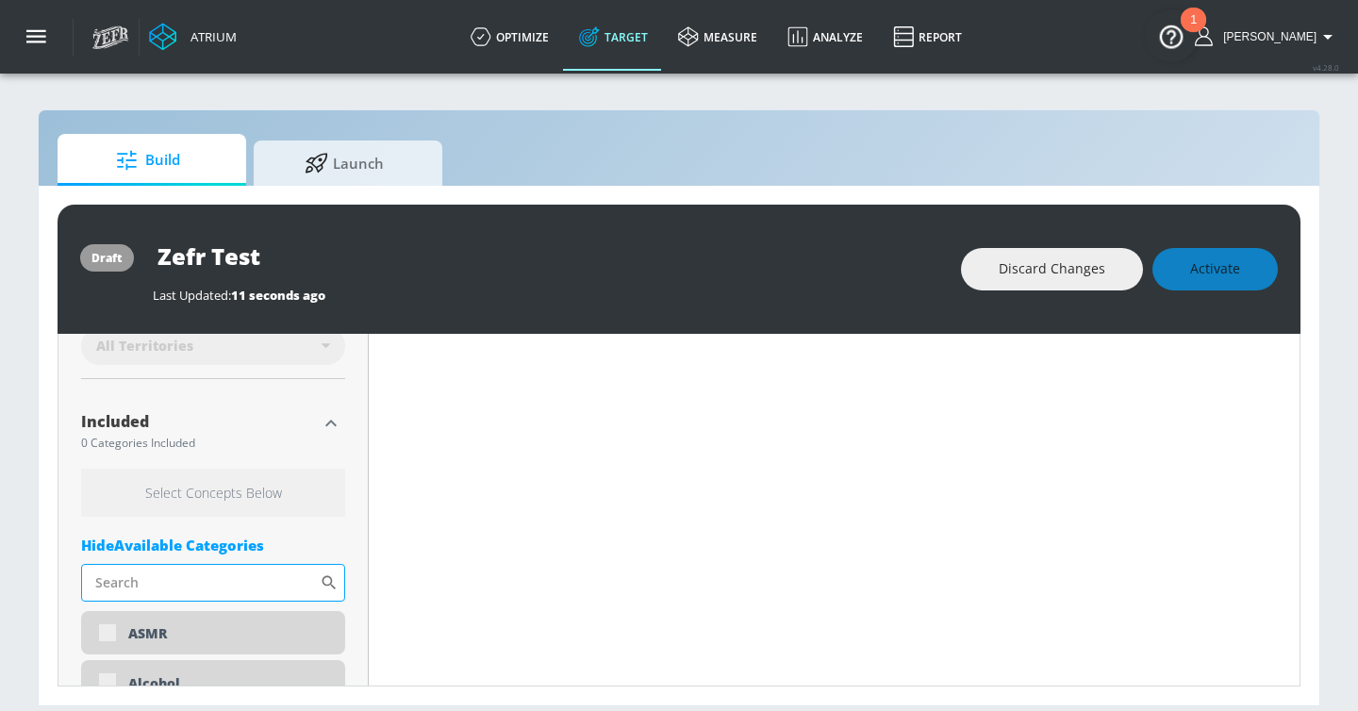
click at [176, 585] on input "Sort By" at bounding box center [200, 583] width 239 height 38
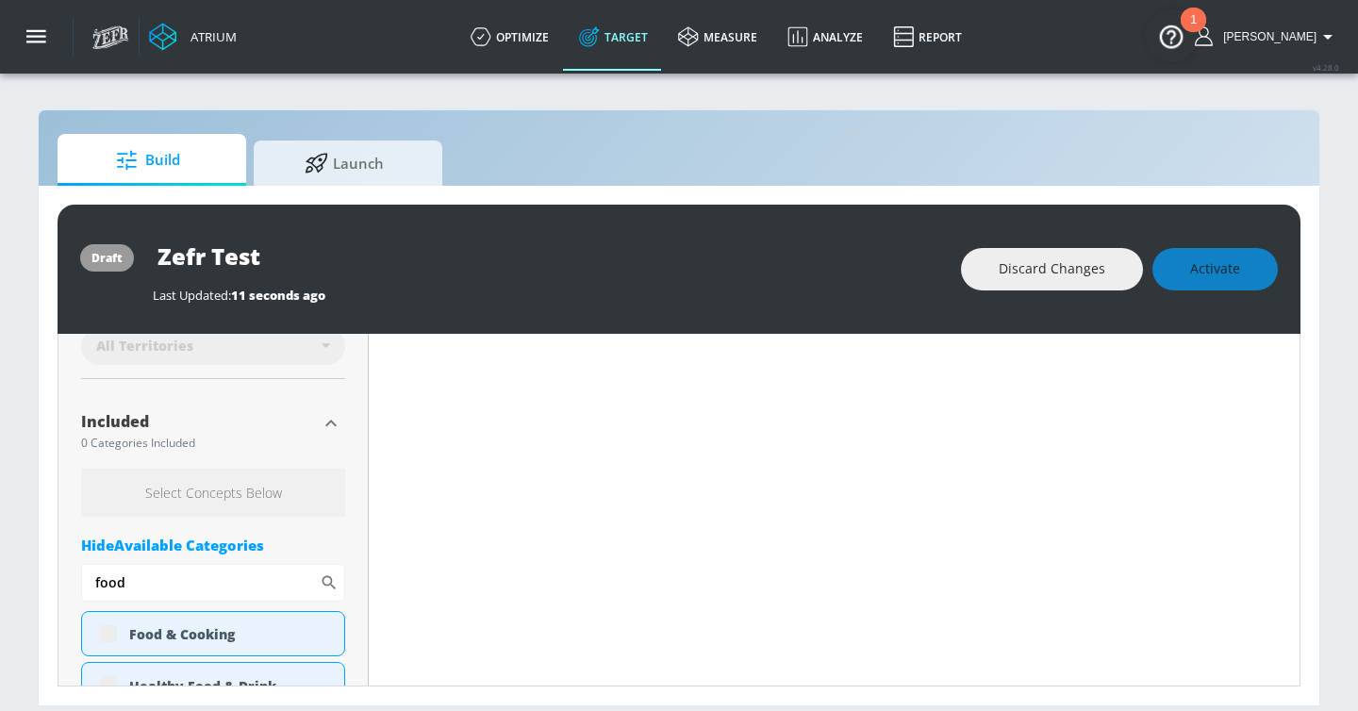
type input "food"
click at [214, 634] on div "Food & Cooking" at bounding box center [229, 633] width 201 height 18
checkbox input "true"
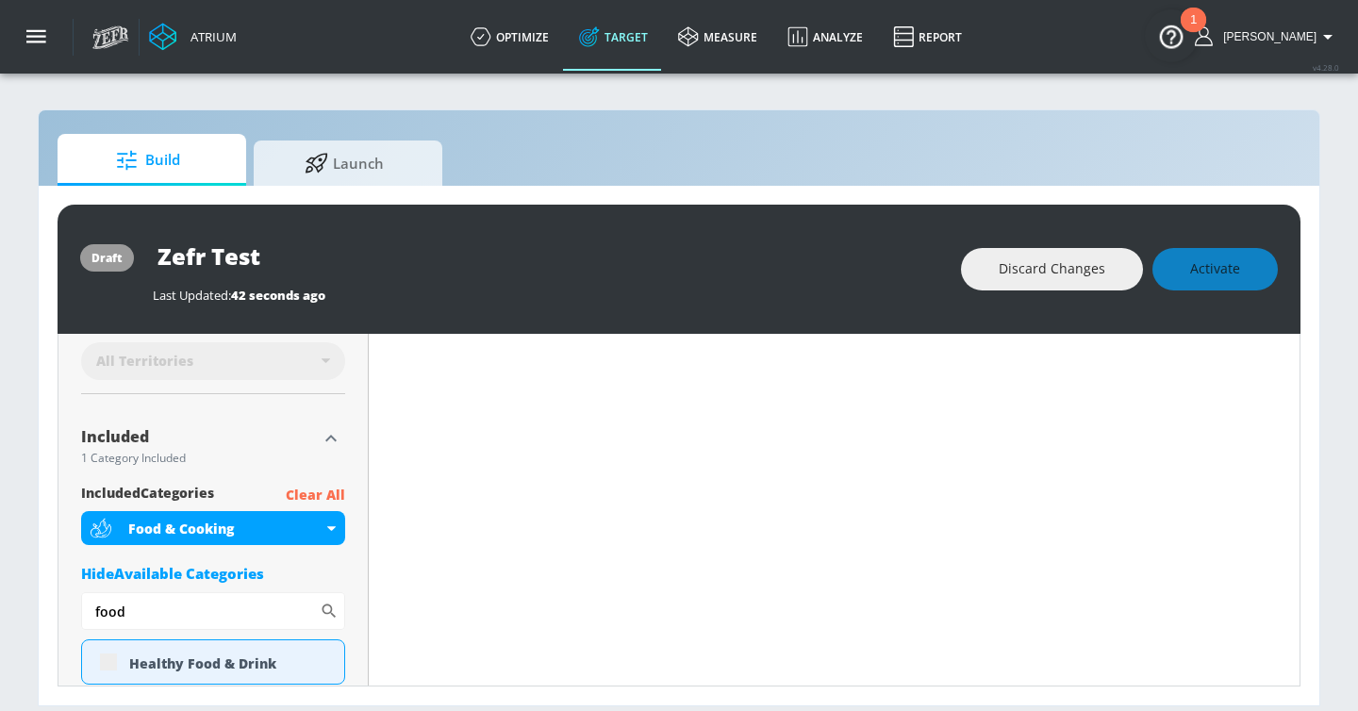
scroll to position [577, 0]
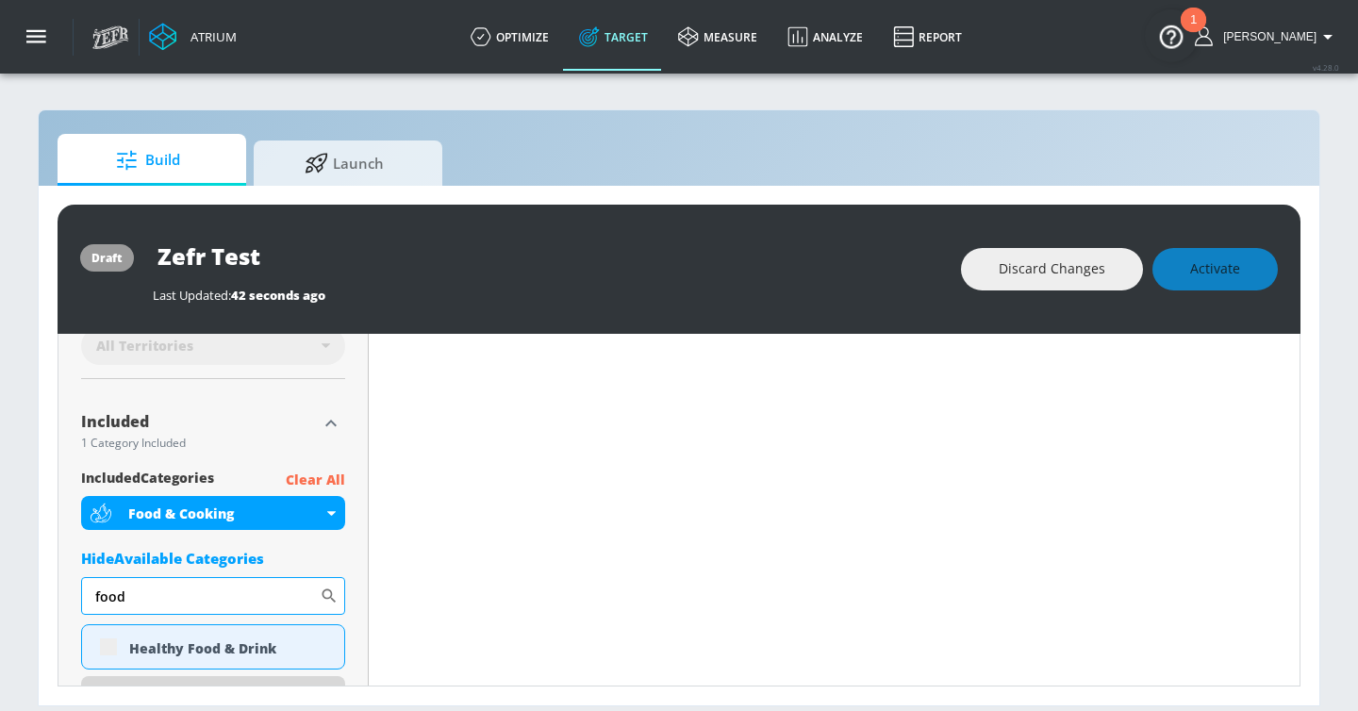
click at [199, 599] on input "food" at bounding box center [200, 596] width 239 height 38
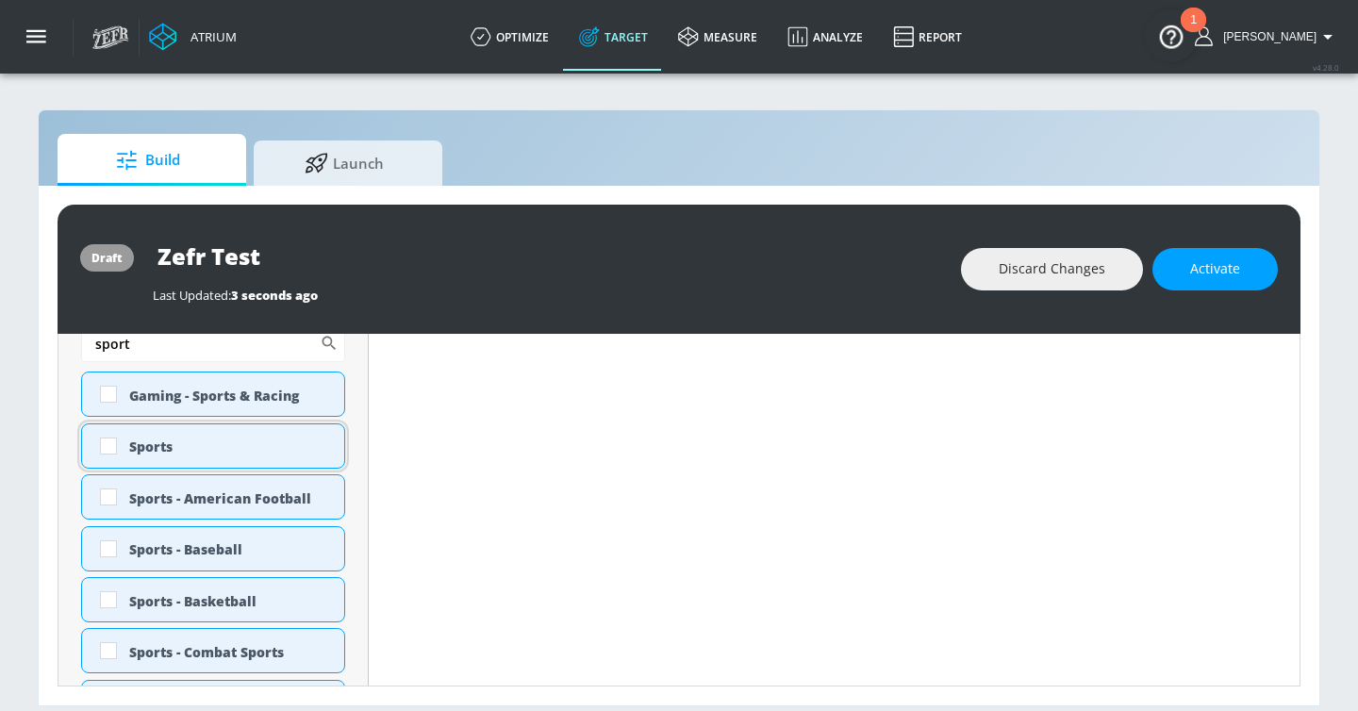
scroll to position [815, 0]
type input "sport"
click at [168, 448] on div "Sports" at bounding box center [229, 445] width 201 height 18
checkbox input "true"
click at [151, 350] on input "sport" at bounding box center [200, 342] width 239 height 38
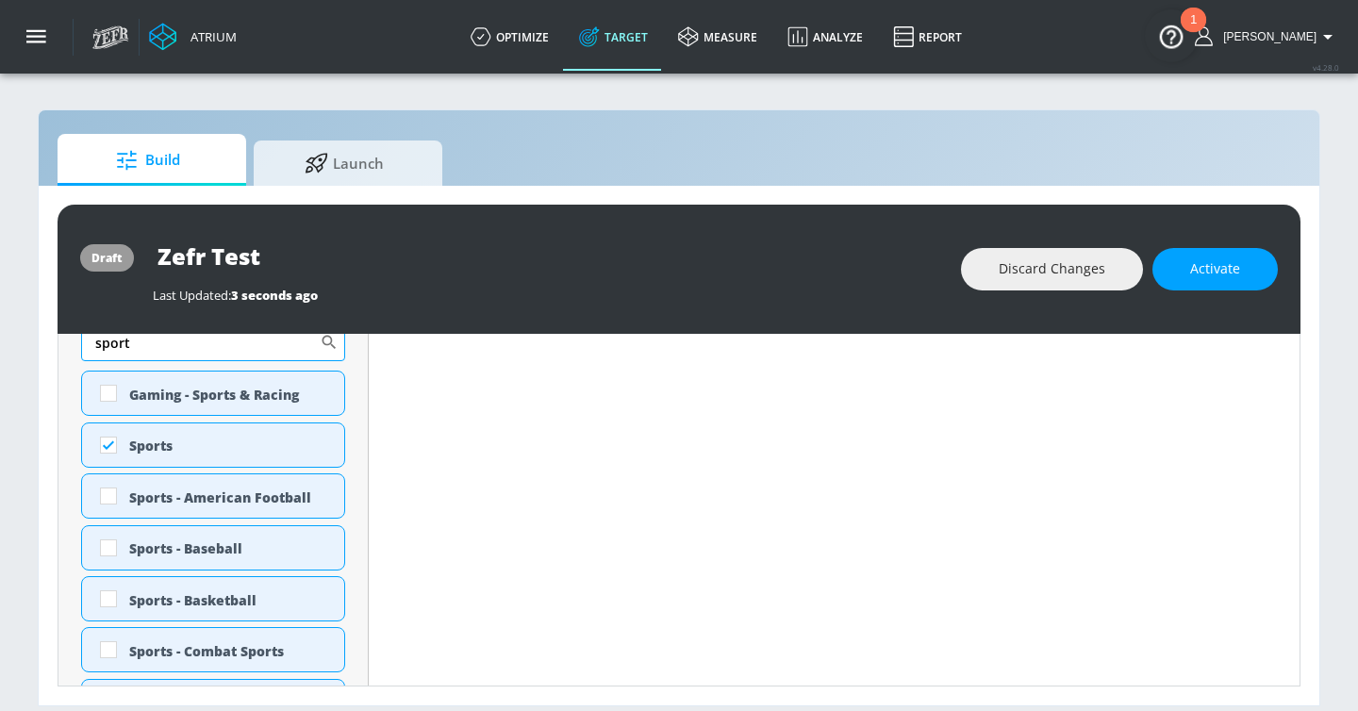
click at [151, 350] on input "sport" at bounding box center [200, 342] width 239 height 38
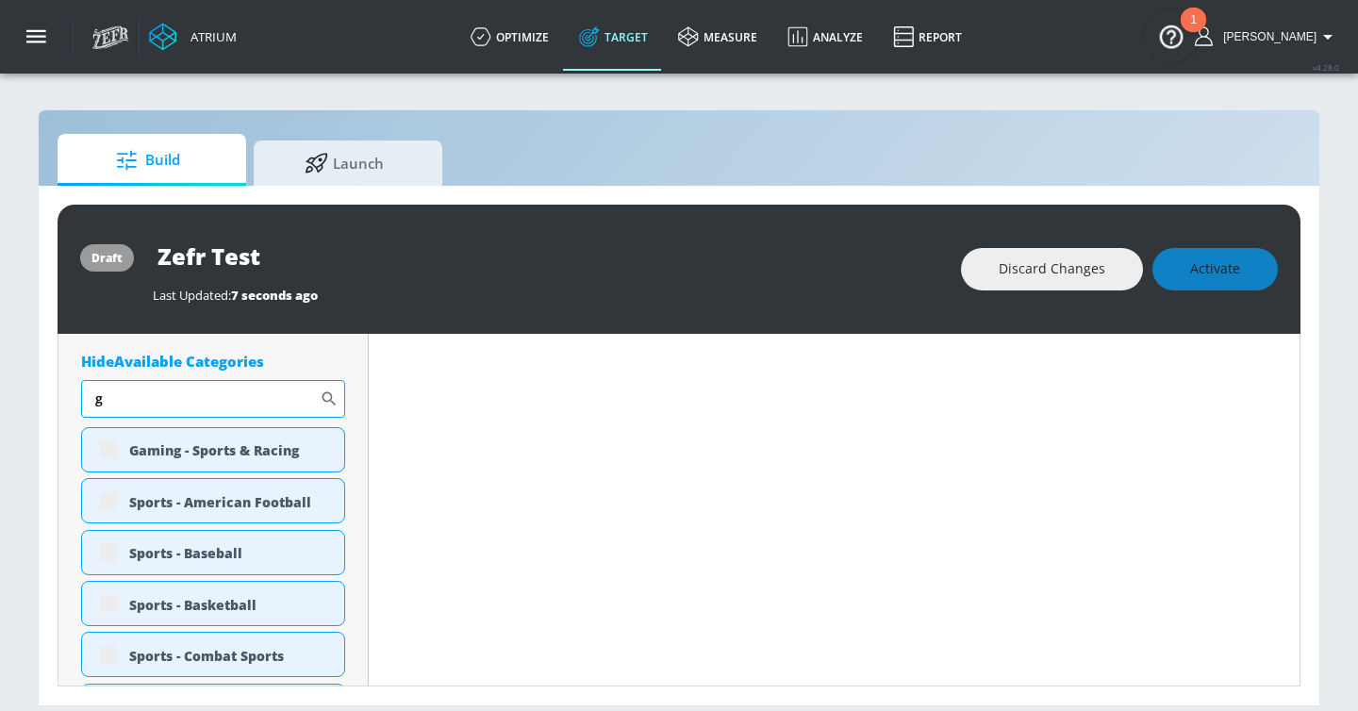
scroll to position [870, 0]
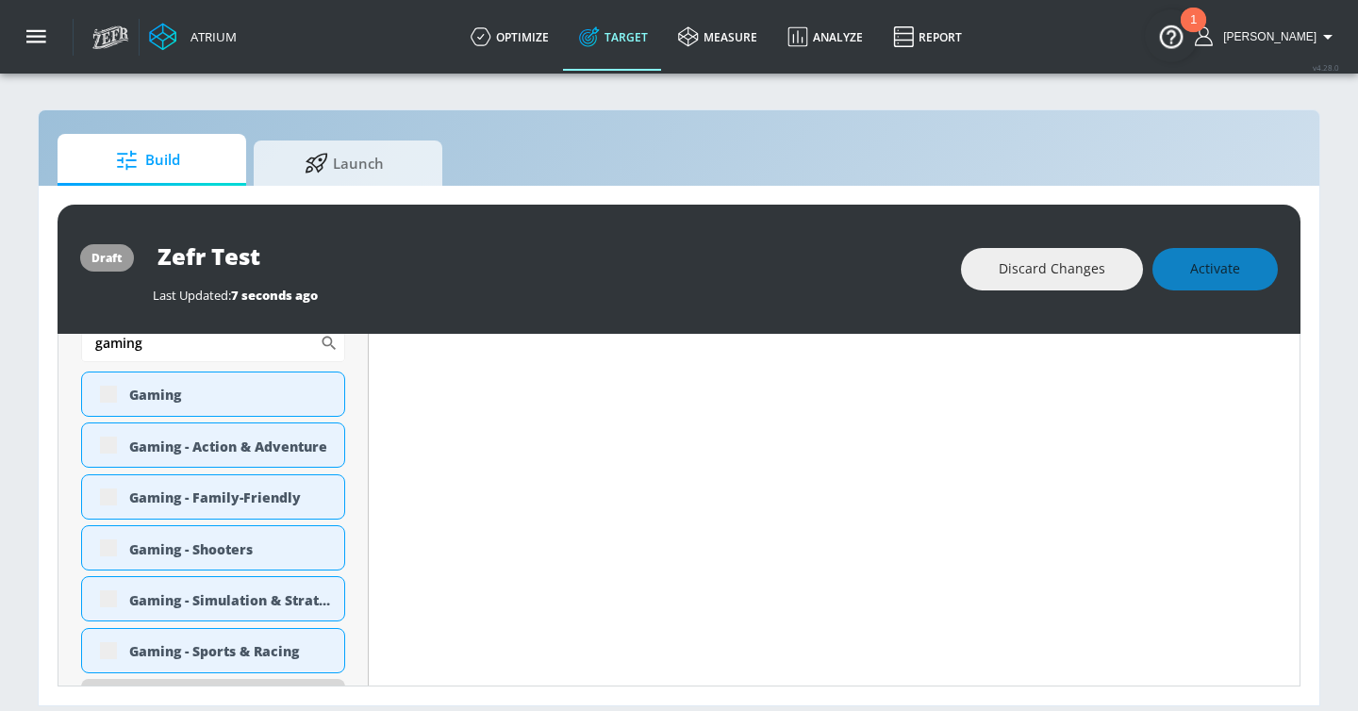
type input "gaming"
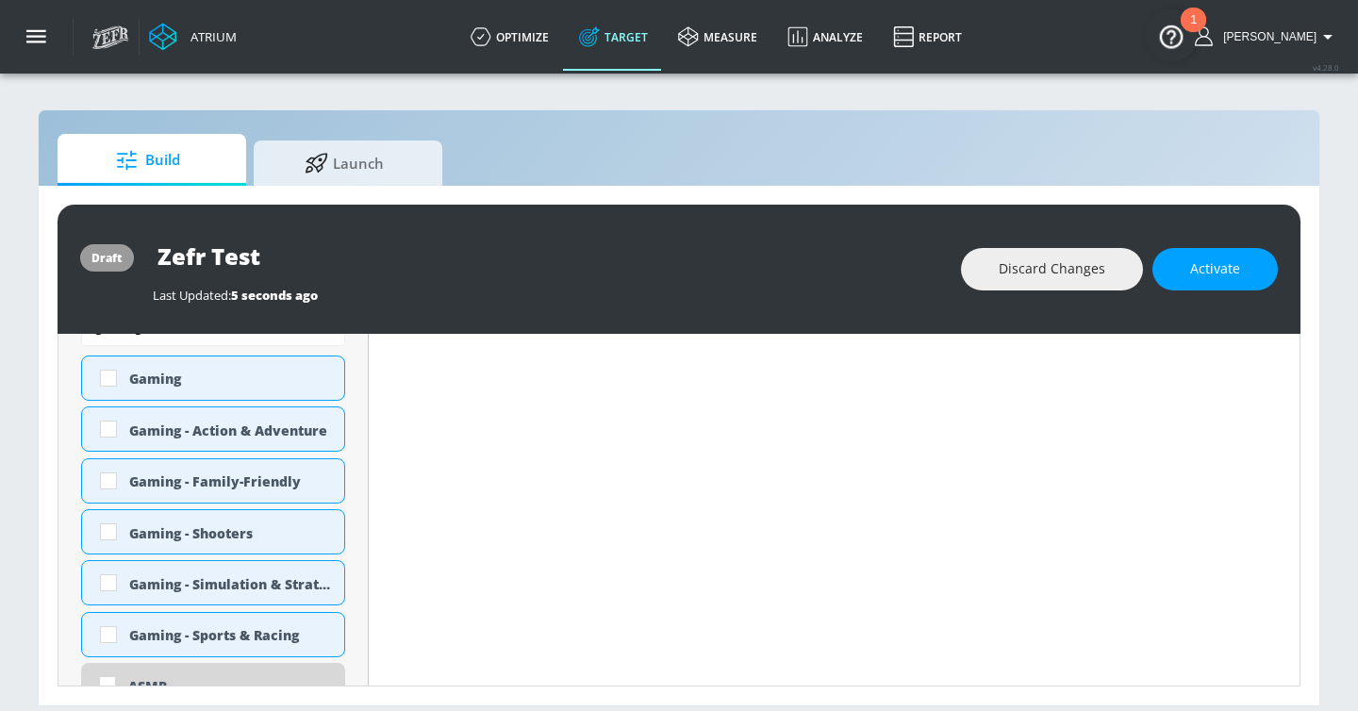
scroll to position [854, 0]
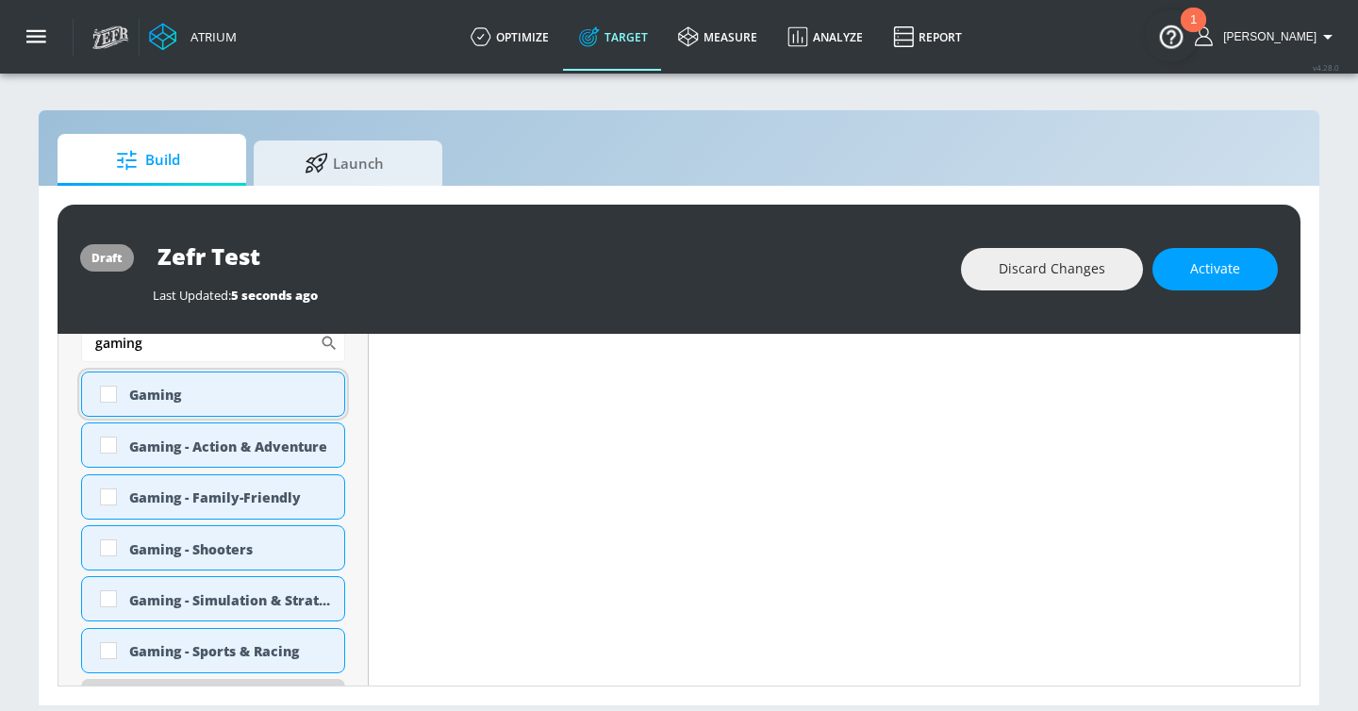
click at [166, 392] on div "Gaming" at bounding box center [229, 395] width 201 height 18
checkbox input "true"
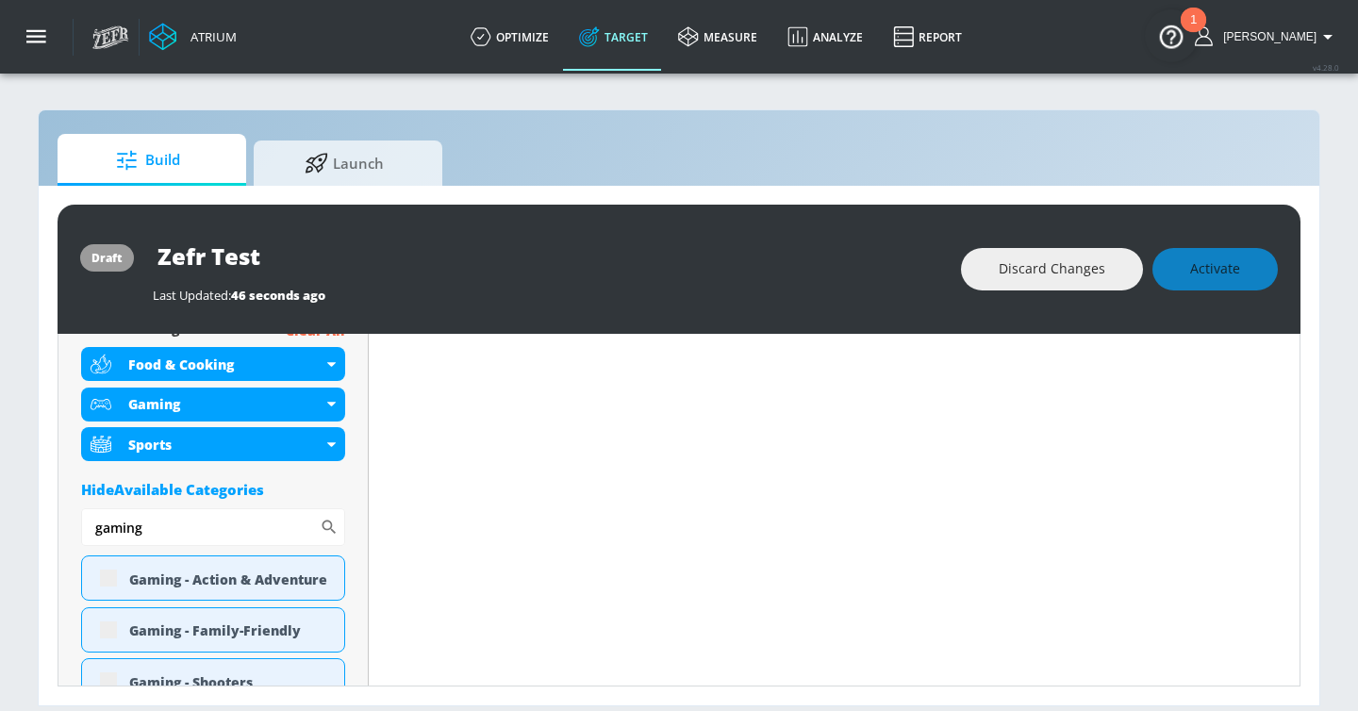
scroll to position [722, 0]
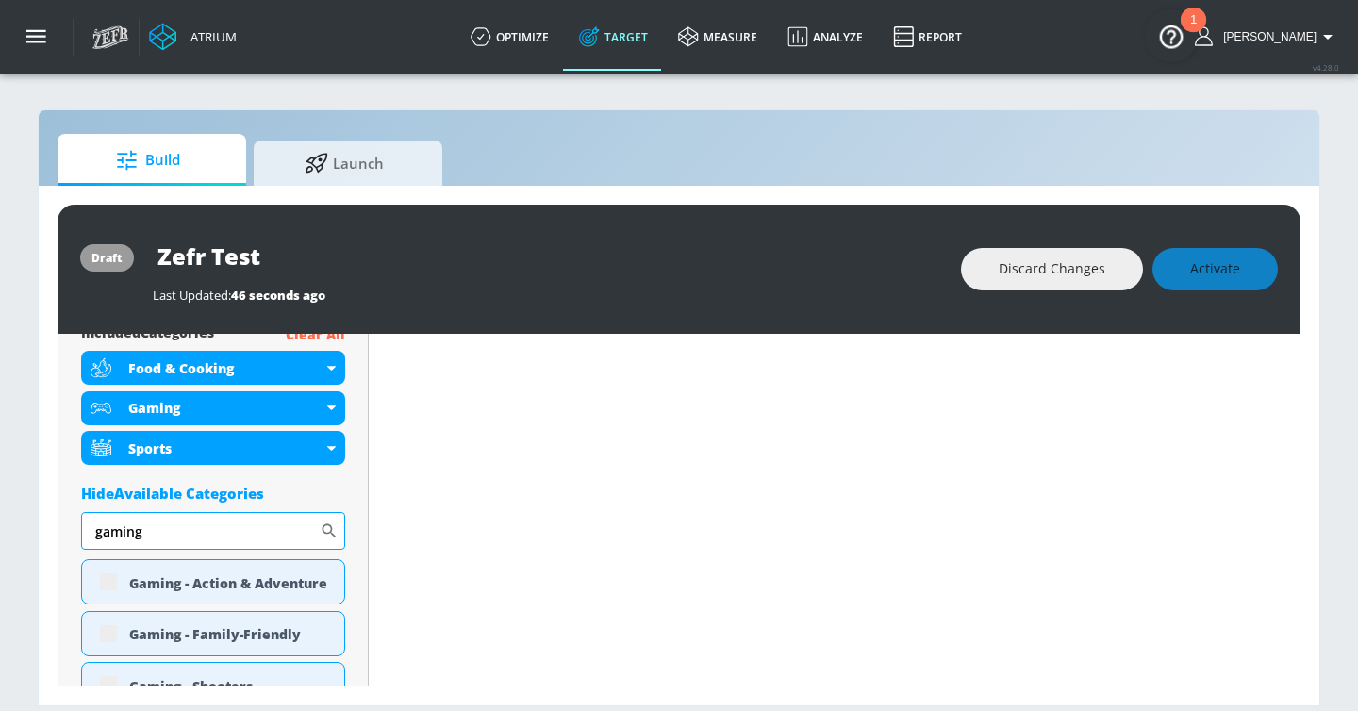
click at [153, 524] on input "gaming" at bounding box center [200, 531] width 239 height 38
type input "beauty"
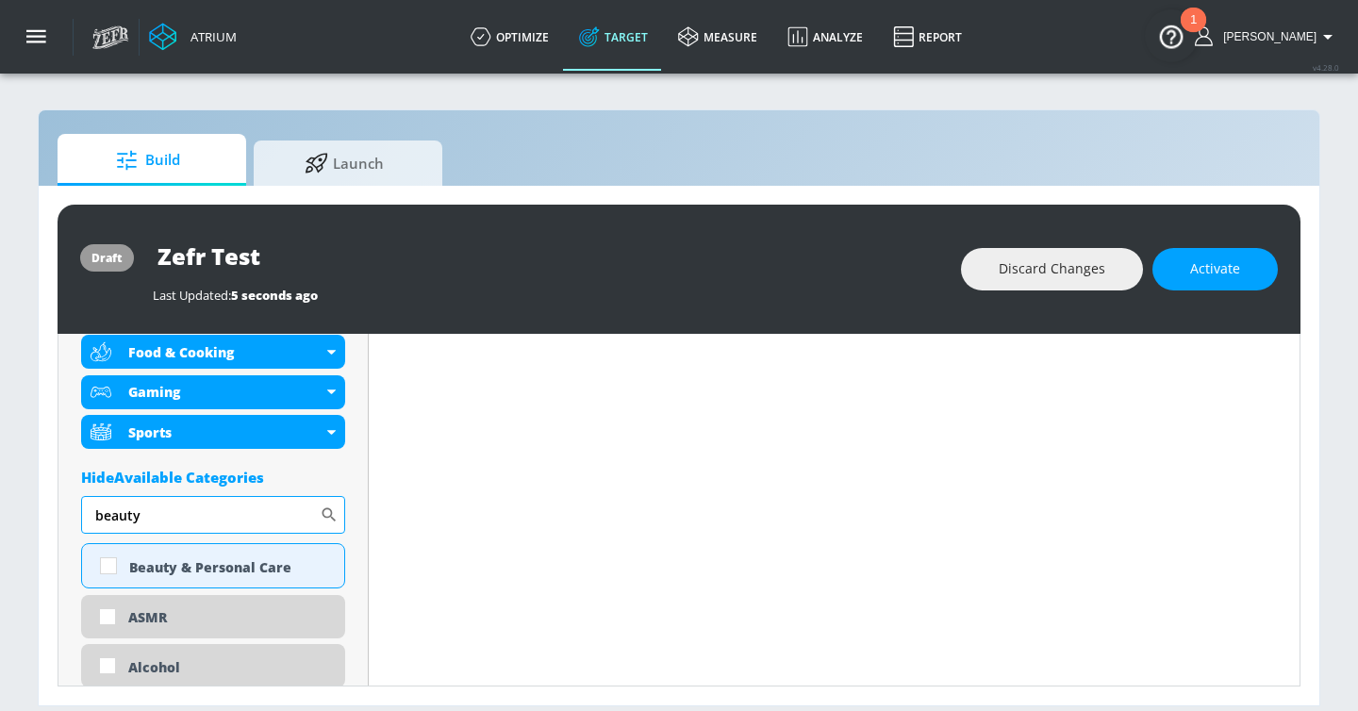
scroll to position [706, 0]
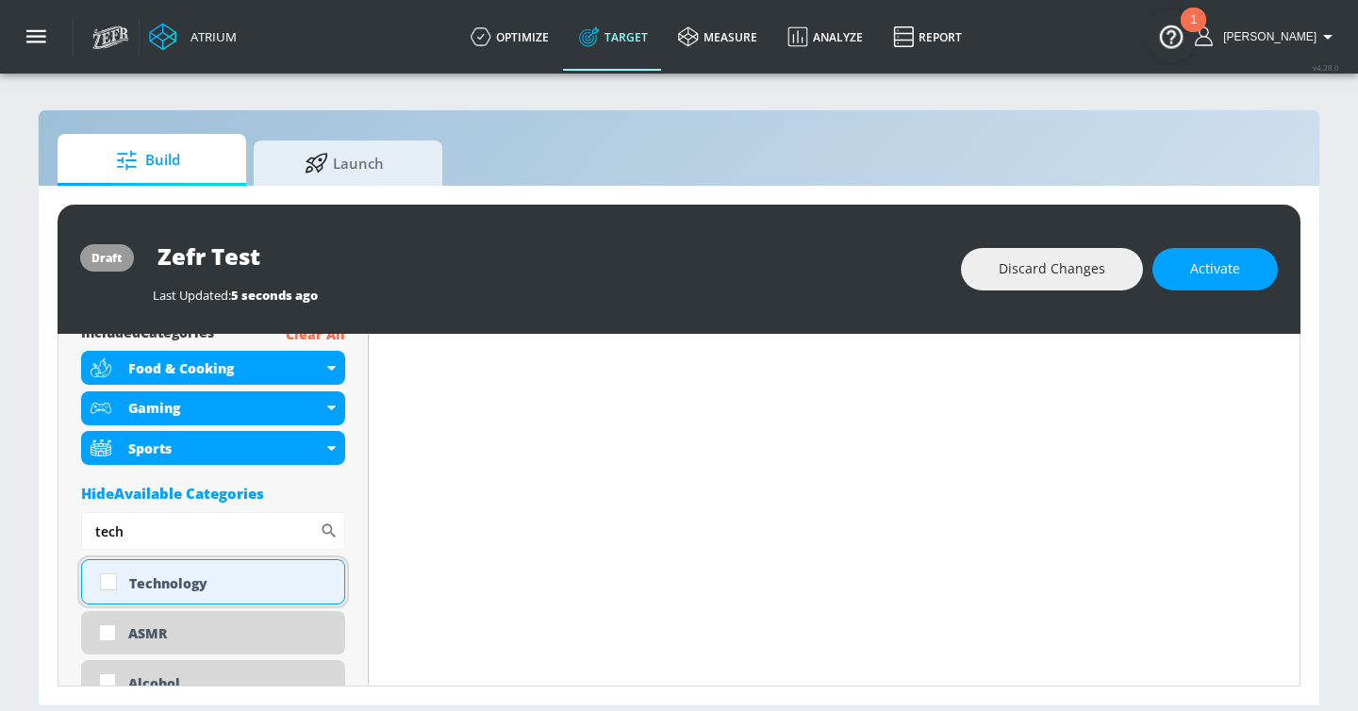
type input "tech"
click at [164, 586] on div "Technology" at bounding box center [229, 583] width 201 height 18
checkbox input "true"
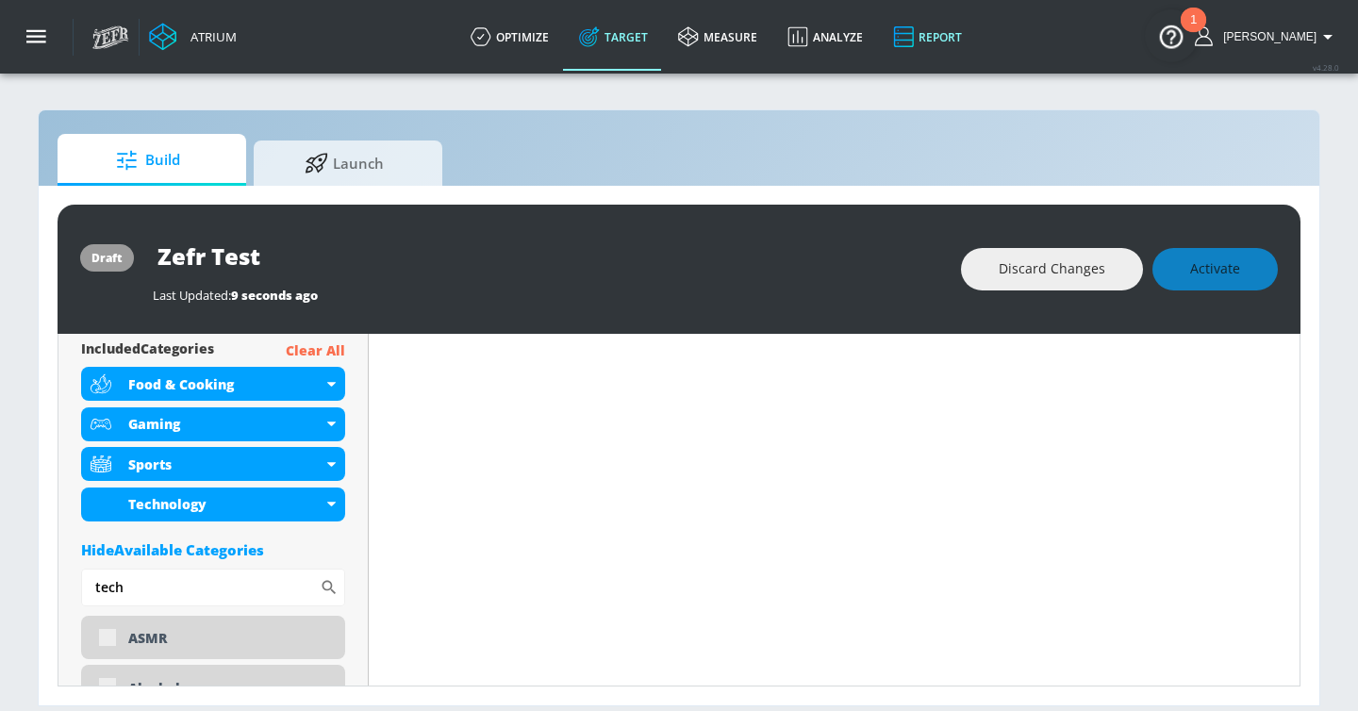
scroll to position [722, 0]
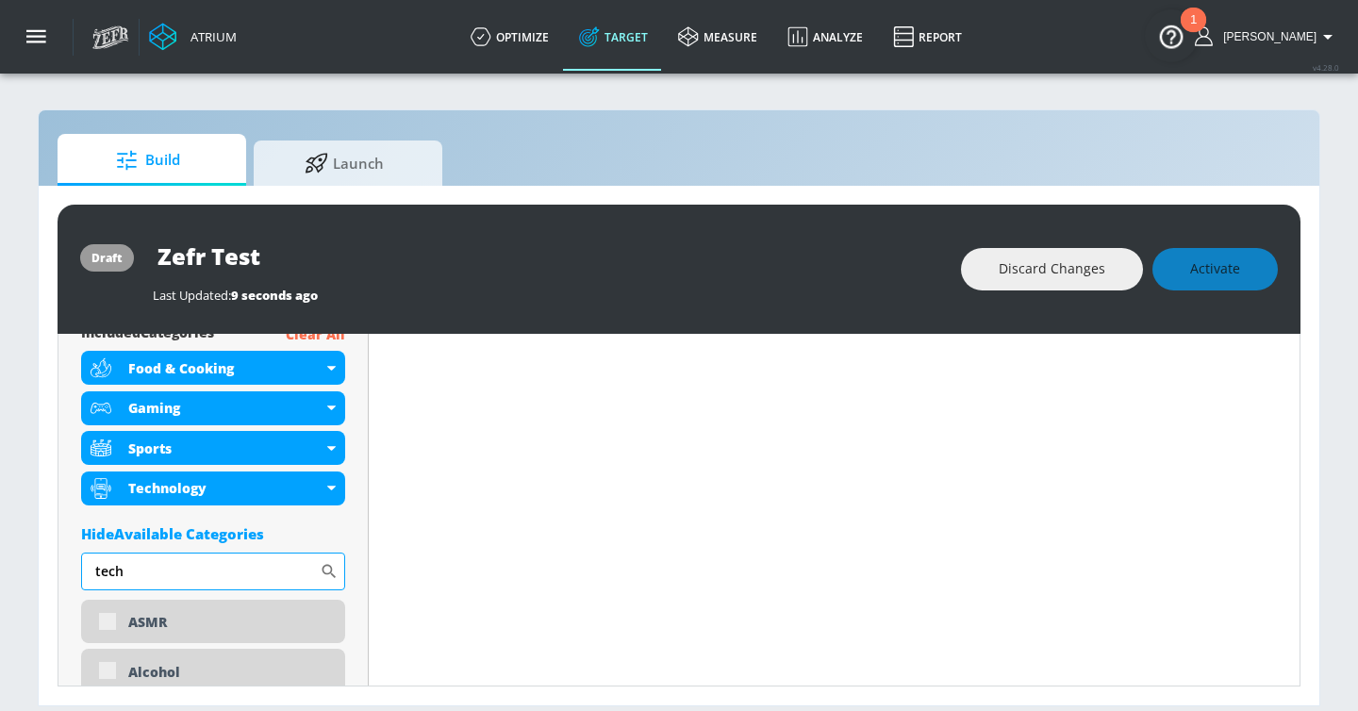
click at [241, 560] on input "tech" at bounding box center [200, 571] width 239 height 38
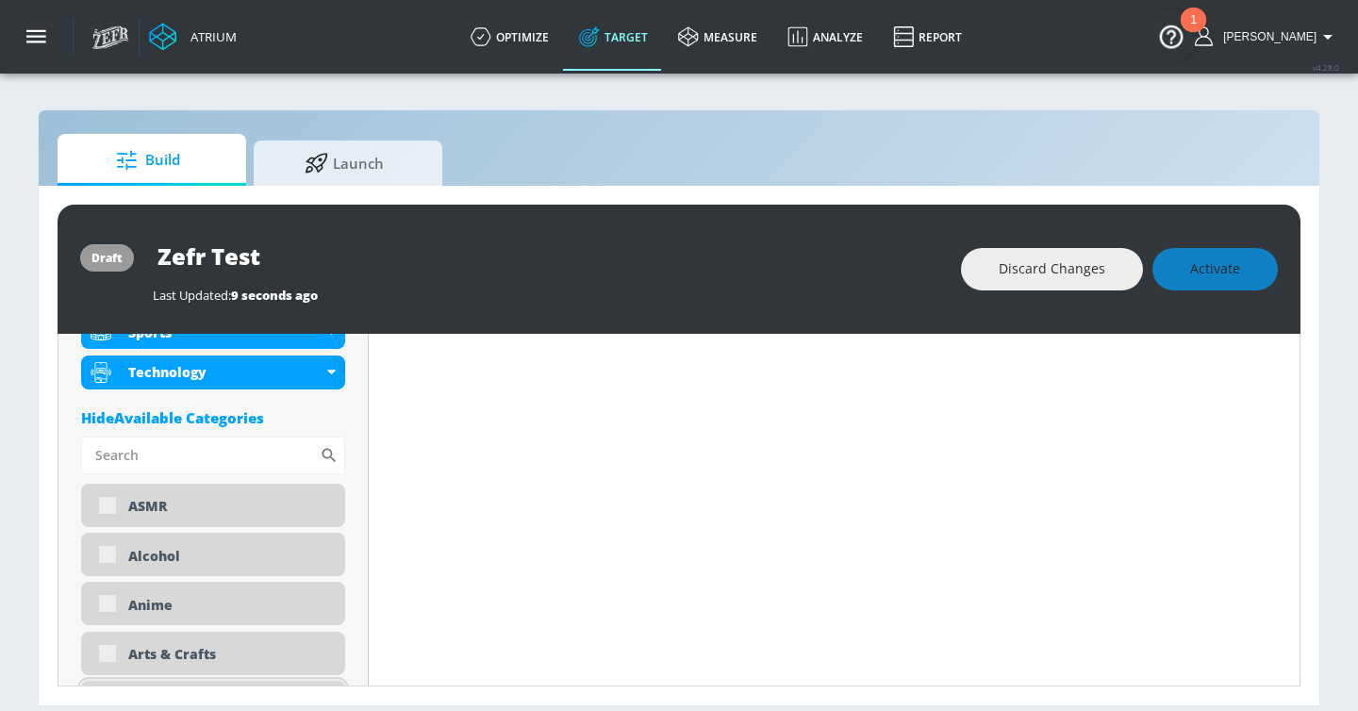
scroll to position [776, 0]
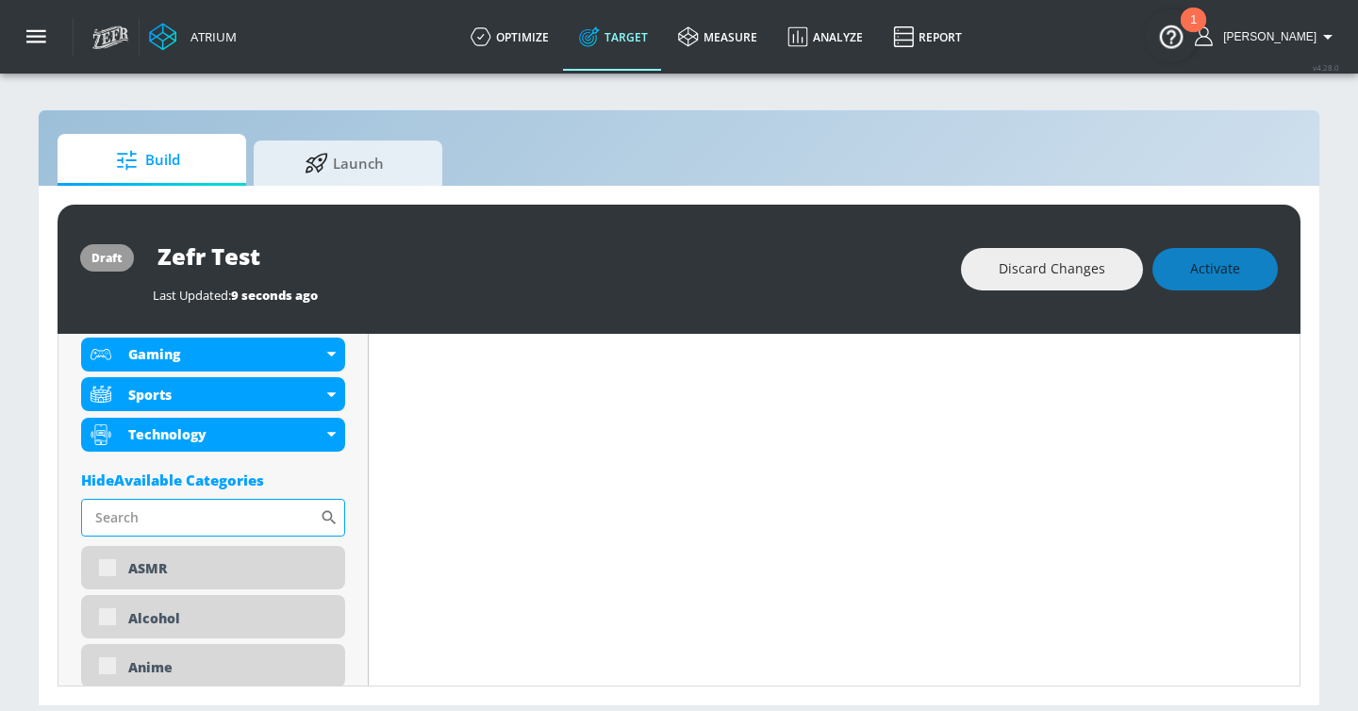
click at [167, 512] on input "Sort By" at bounding box center [200, 518] width 239 height 38
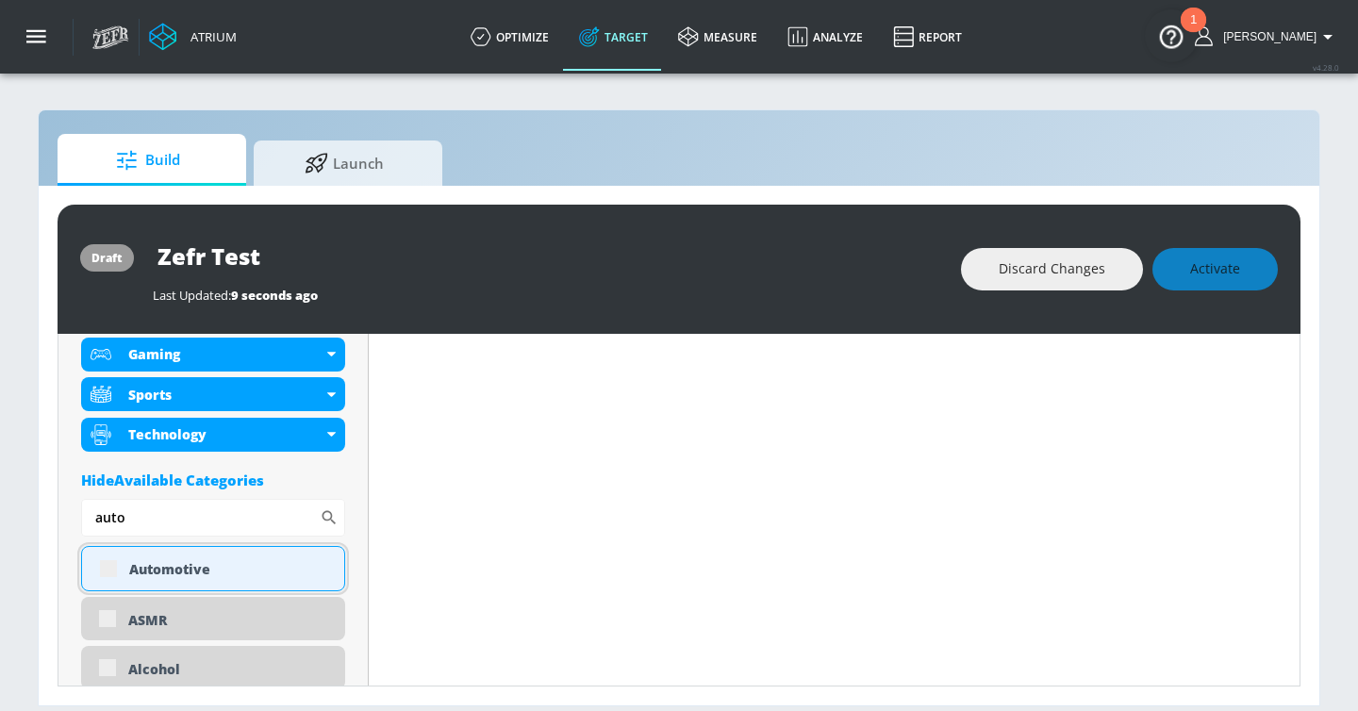
type input "auto"
click at [132, 568] on div "Automotive" at bounding box center [229, 569] width 201 height 18
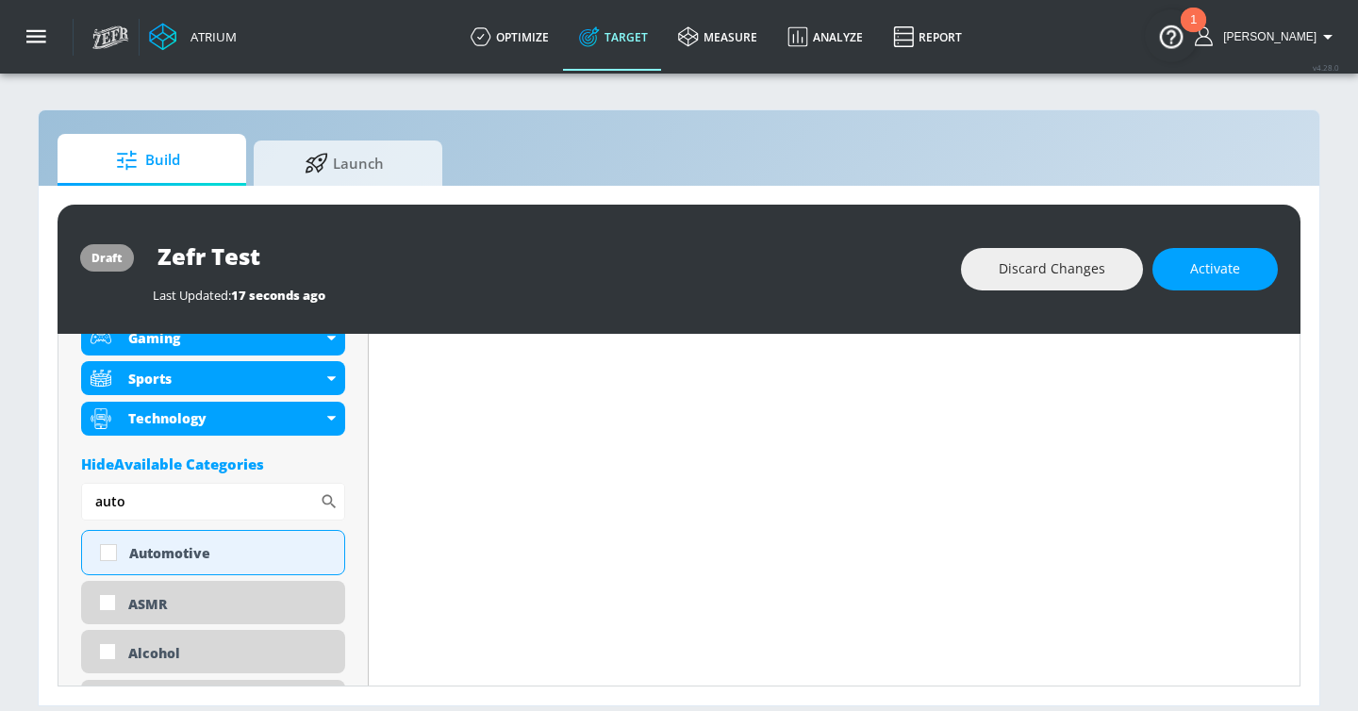
scroll to position [760, 0]
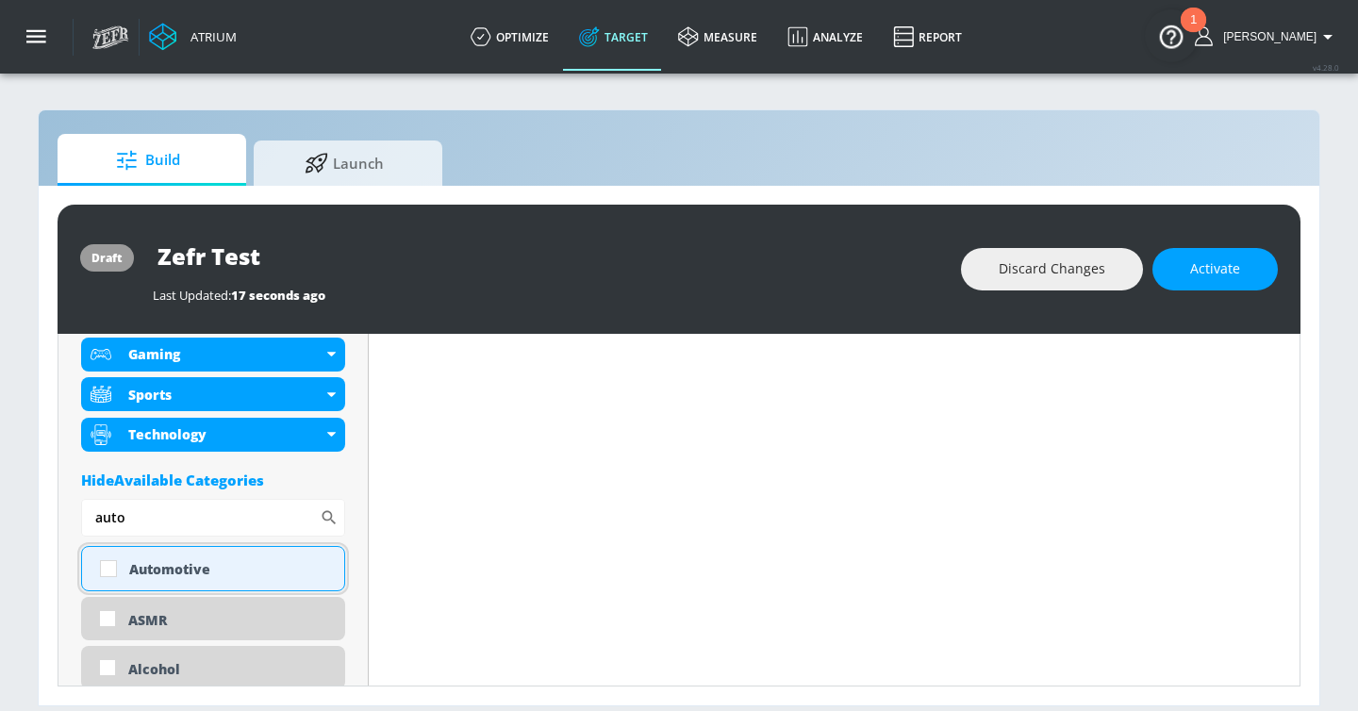
click at [210, 564] on div "Automotive" at bounding box center [229, 569] width 201 height 18
checkbox input "true"
click at [210, 518] on input "auto" at bounding box center [200, 518] width 239 height 38
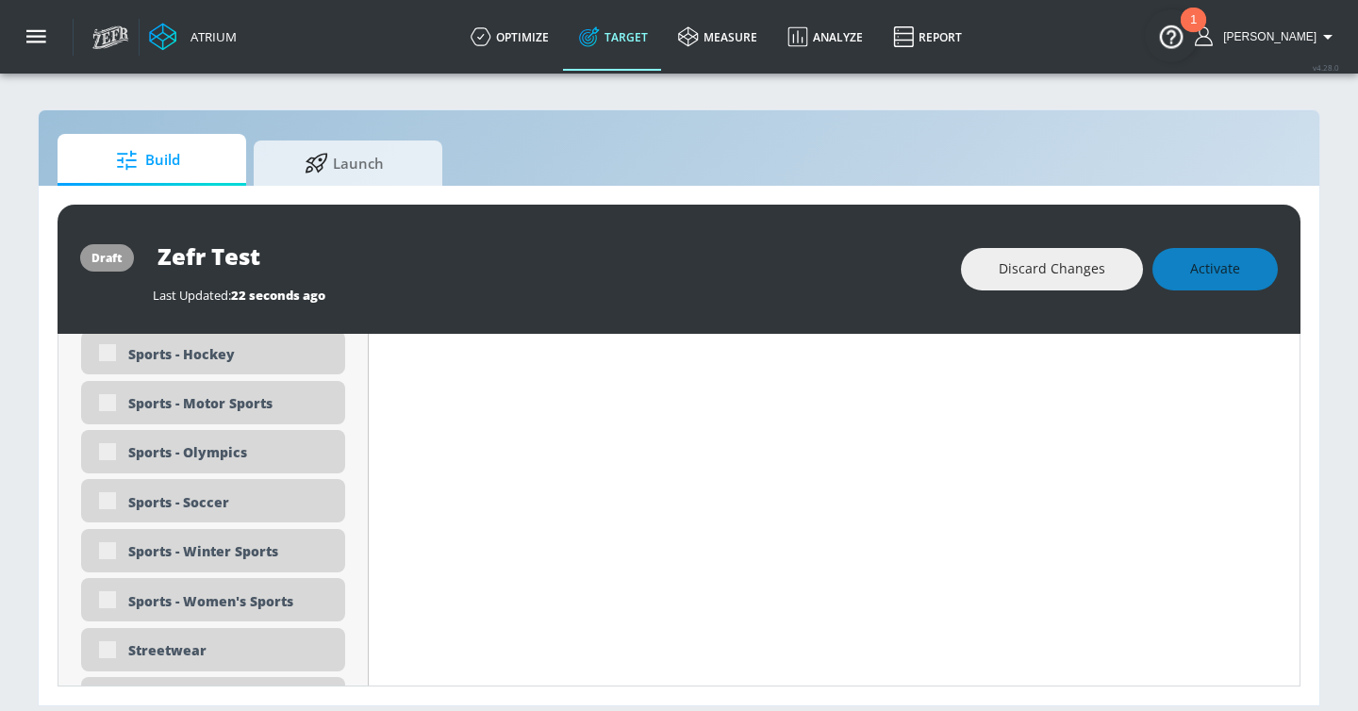
scroll to position [5935, 0]
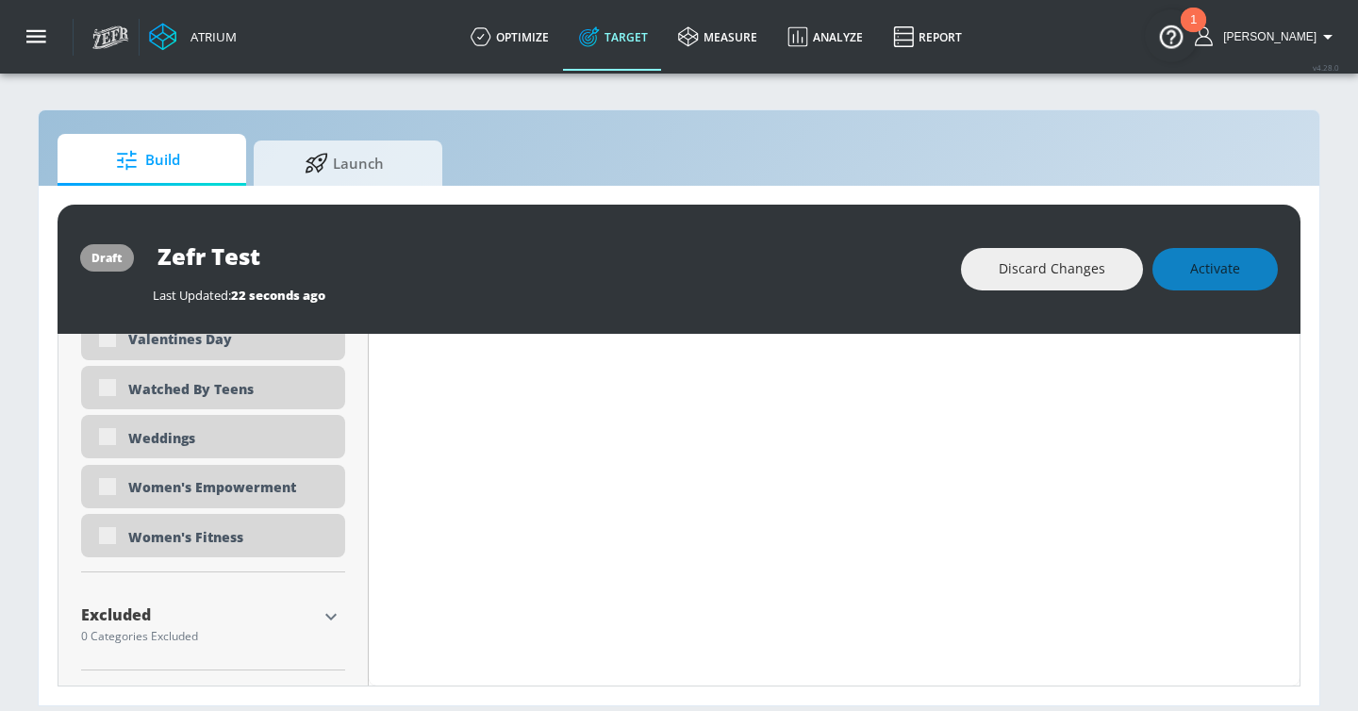
click at [334, 609] on icon "button" at bounding box center [331, 616] width 23 height 23
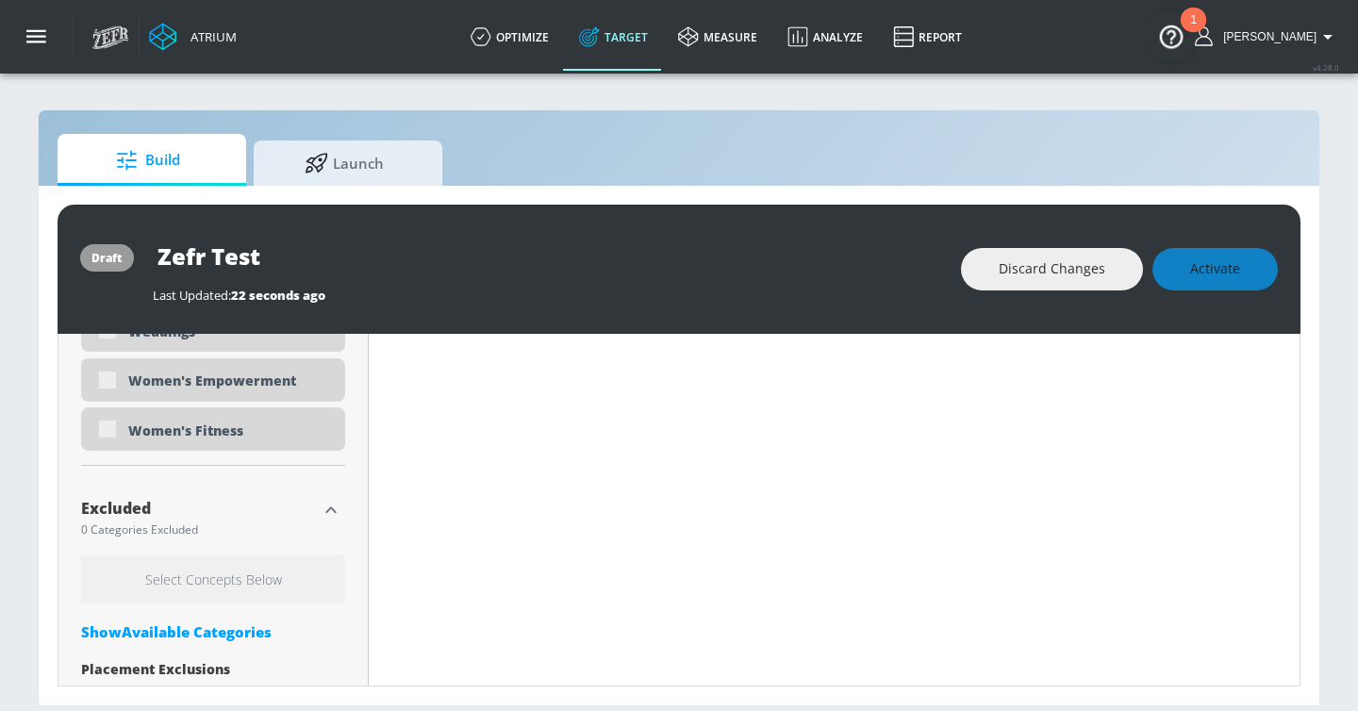
scroll to position [6059, 0]
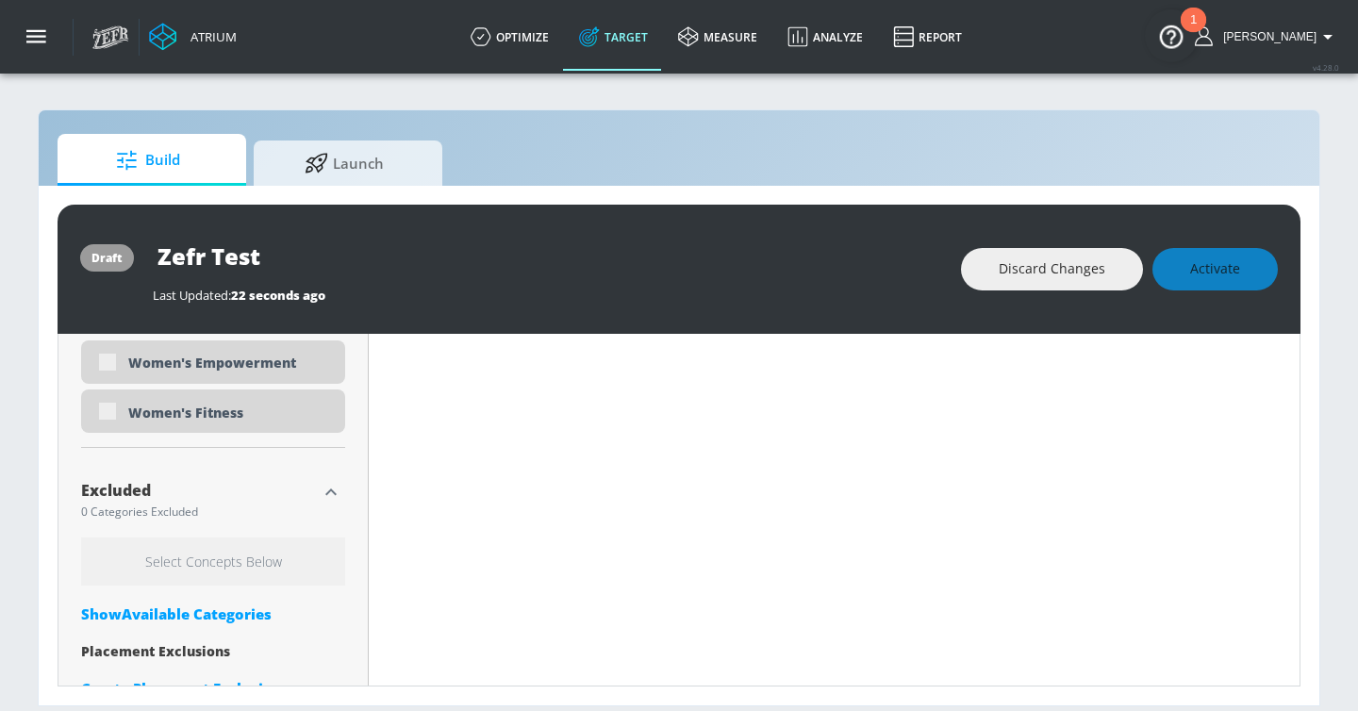
click at [199, 610] on div "Show Available Categories" at bounding box center [213, 613] width 264 height 19
click at [173, 648] on input "Sort By" at bounding box center [200, 652] width 239 height 38
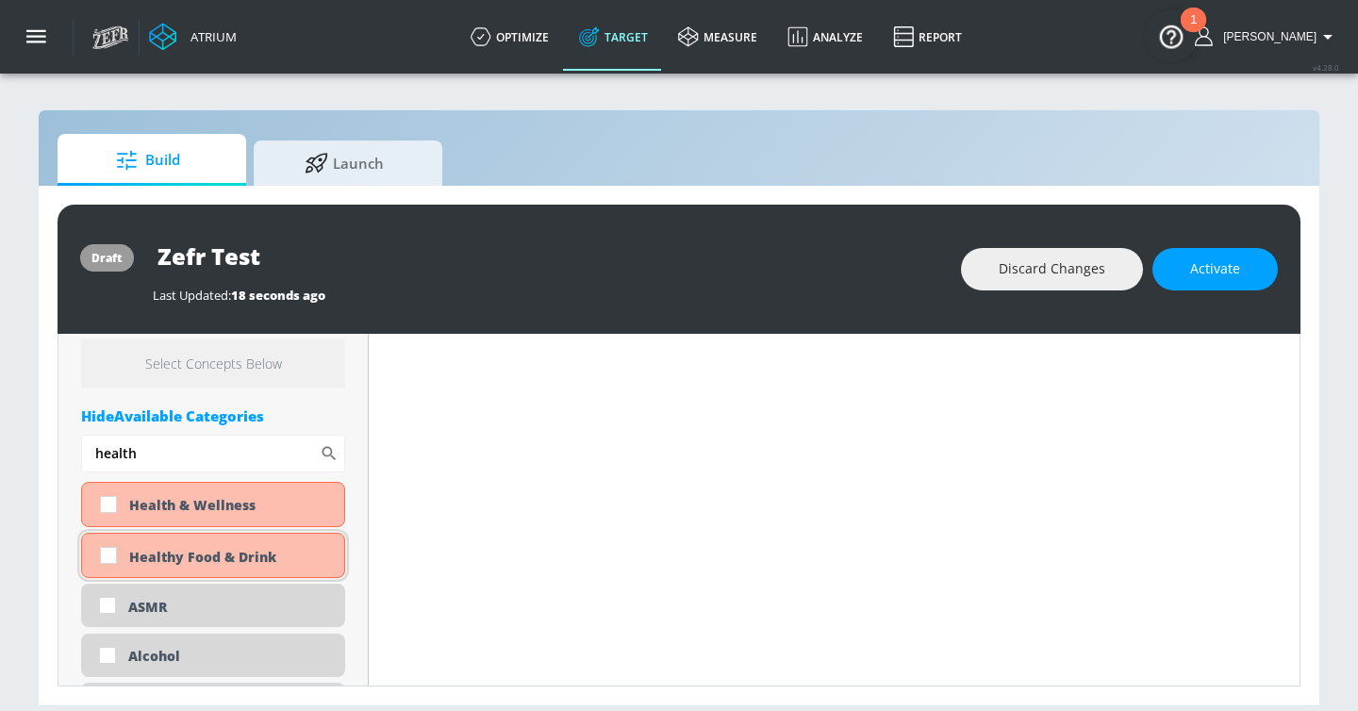
scroll to position [6225, 0]
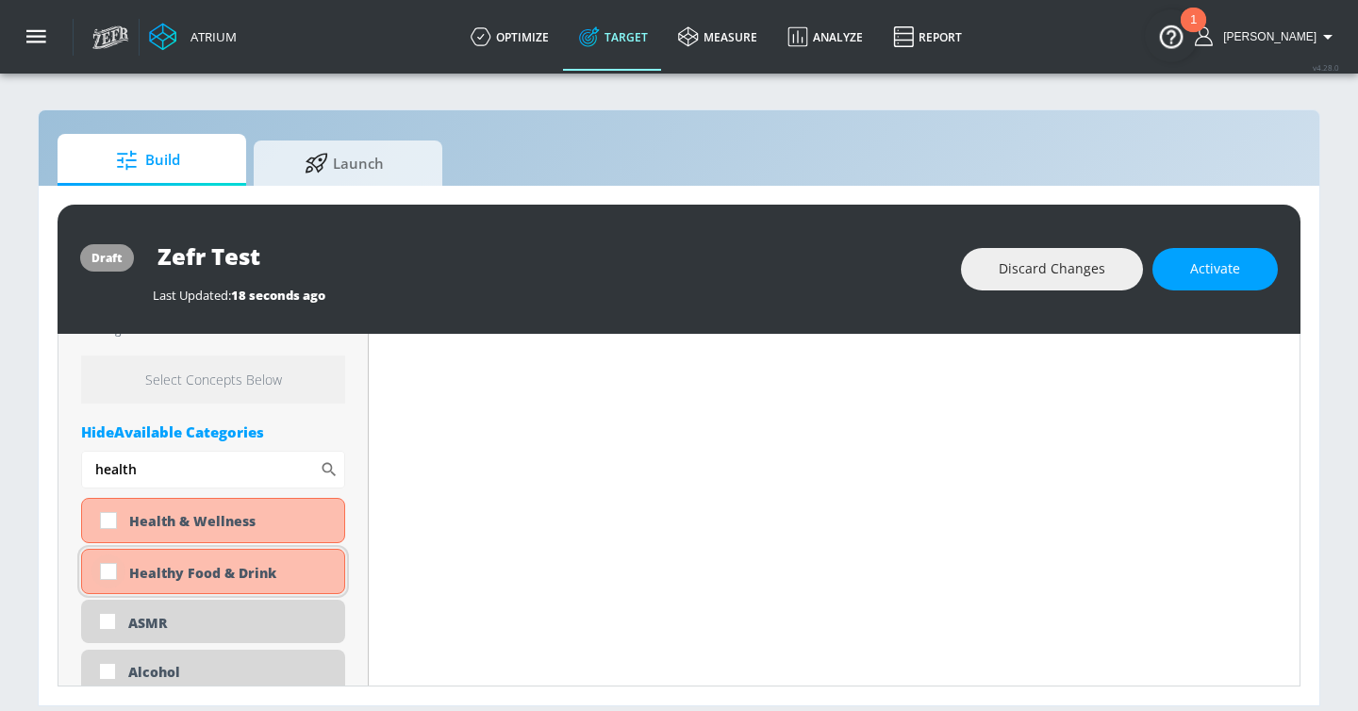
type input "health"
click at [116, 568] on input "checkbox" at bounding box center [108, 571] width 34 height 34
checkbox input "true"
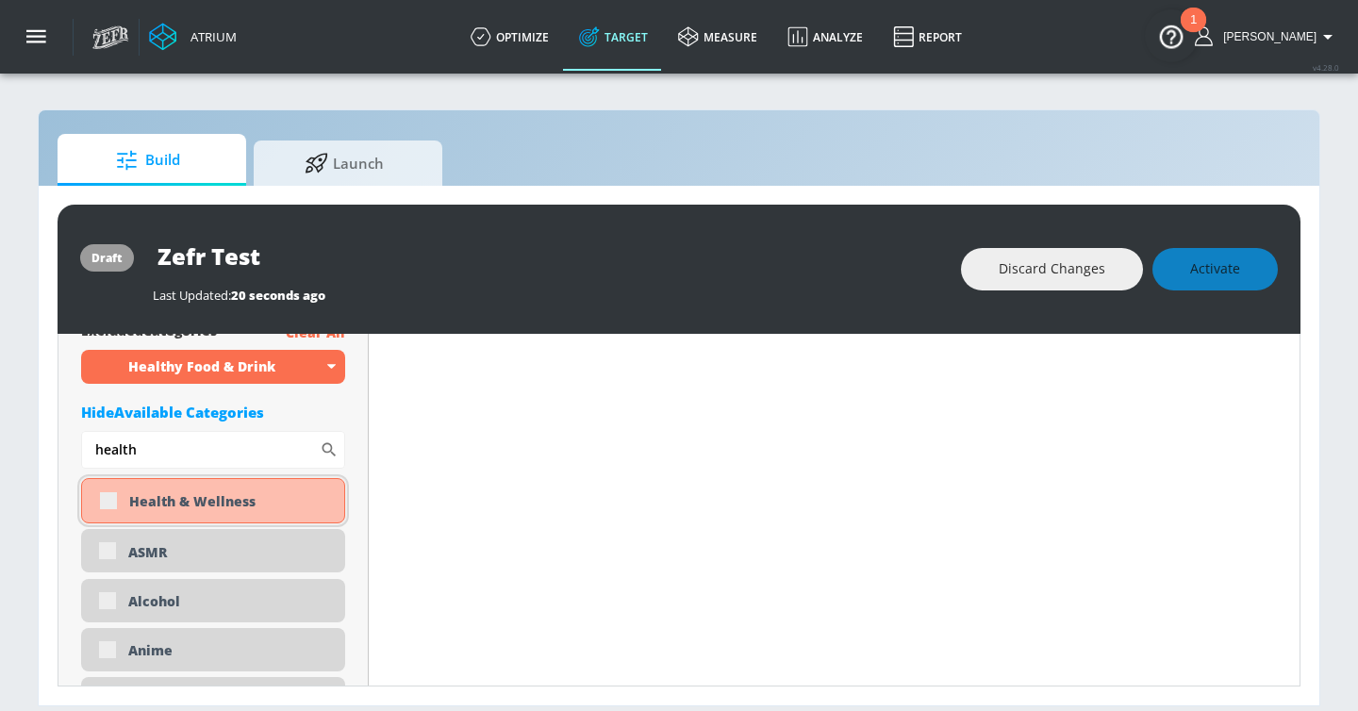
scroll to position [6191, 0]
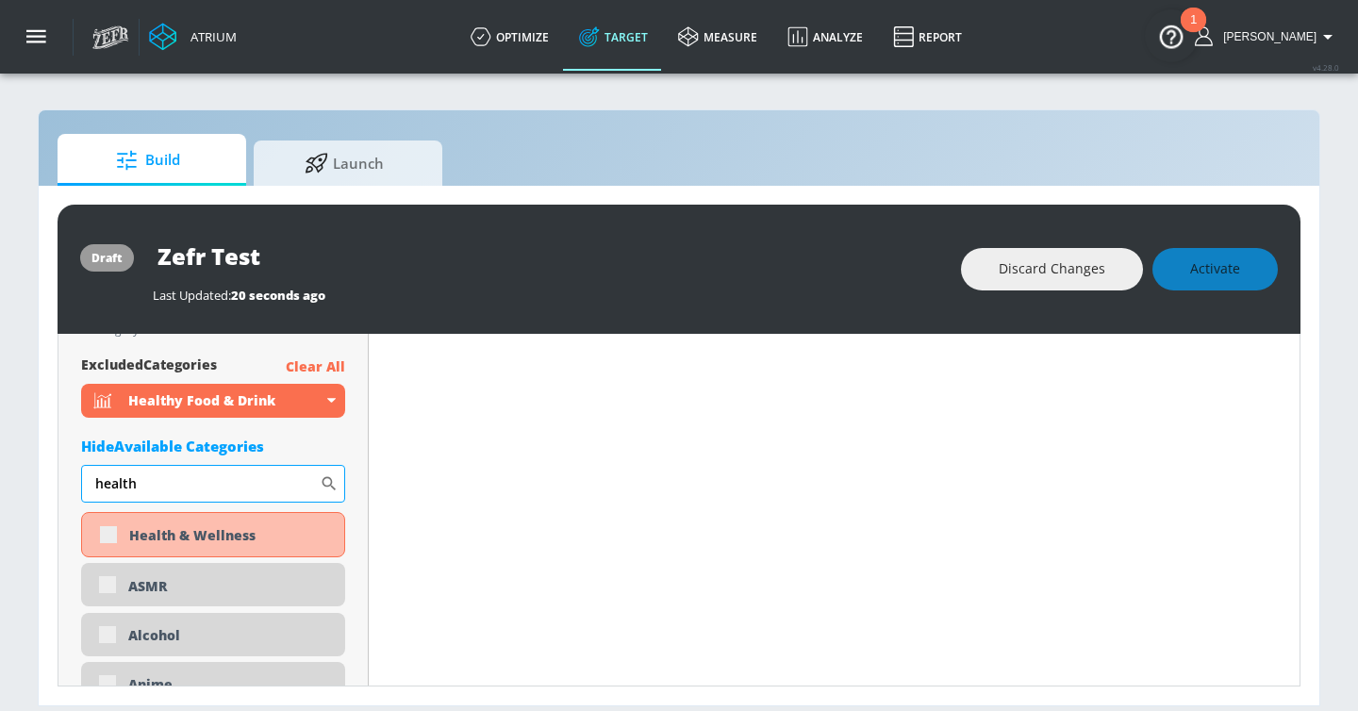
click at [145, 486] on input "health" at bounding box center [200, 484] width 239 height 38
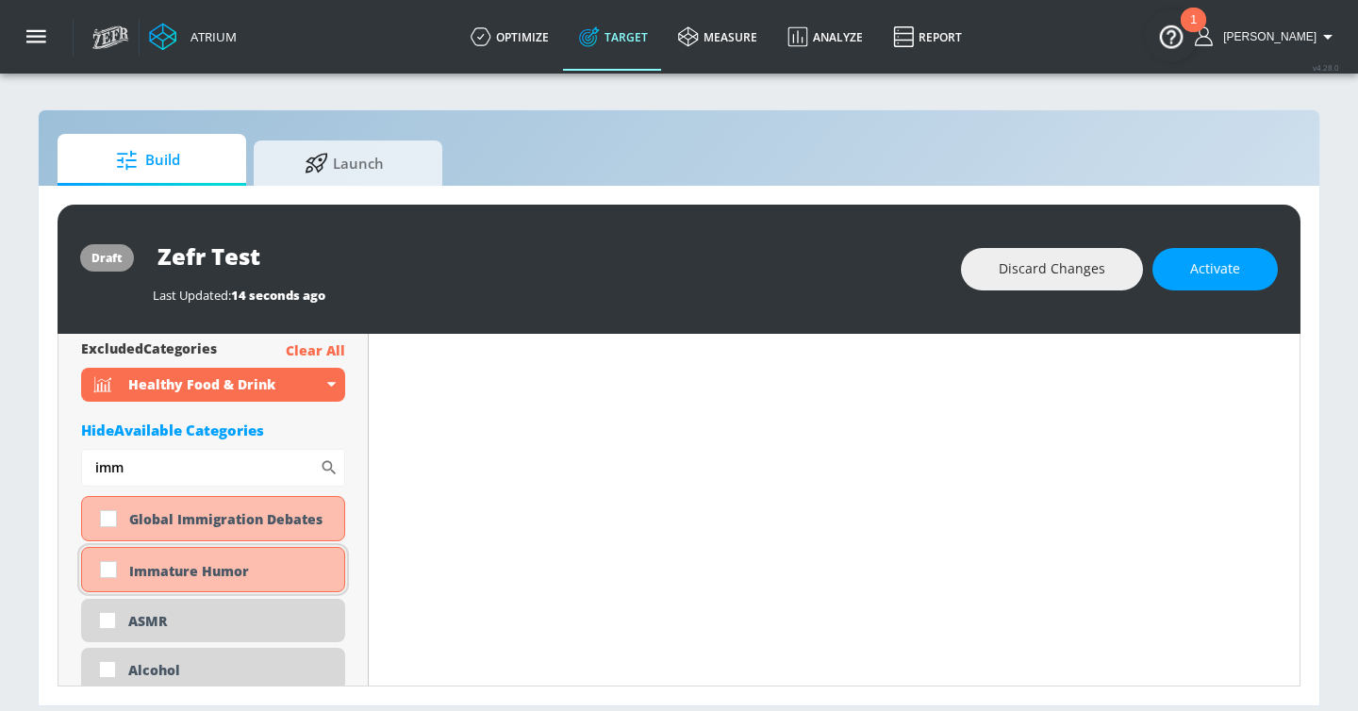
scroll to position [6176, 0]
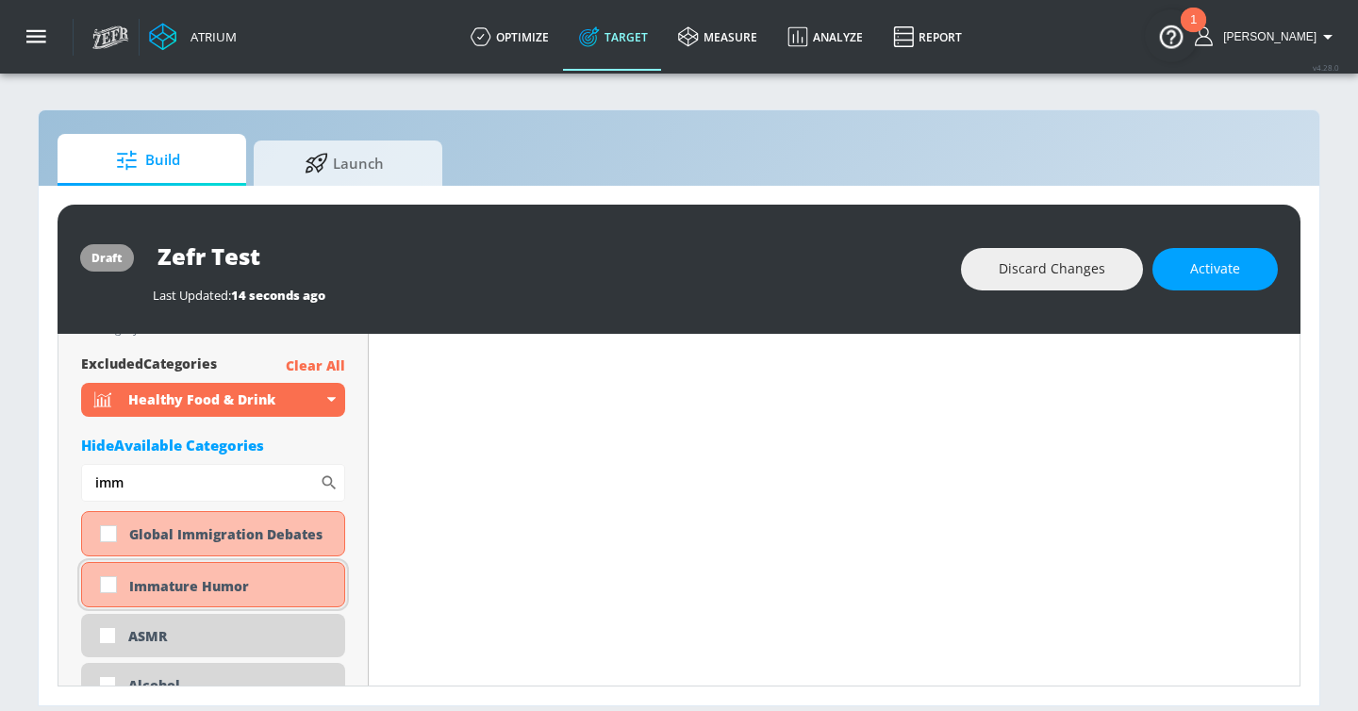
type input "imm"
click at [123, 582] on input "checkbox" at bounding box center [108, 585] width 34 height 34
checkbox input "true"
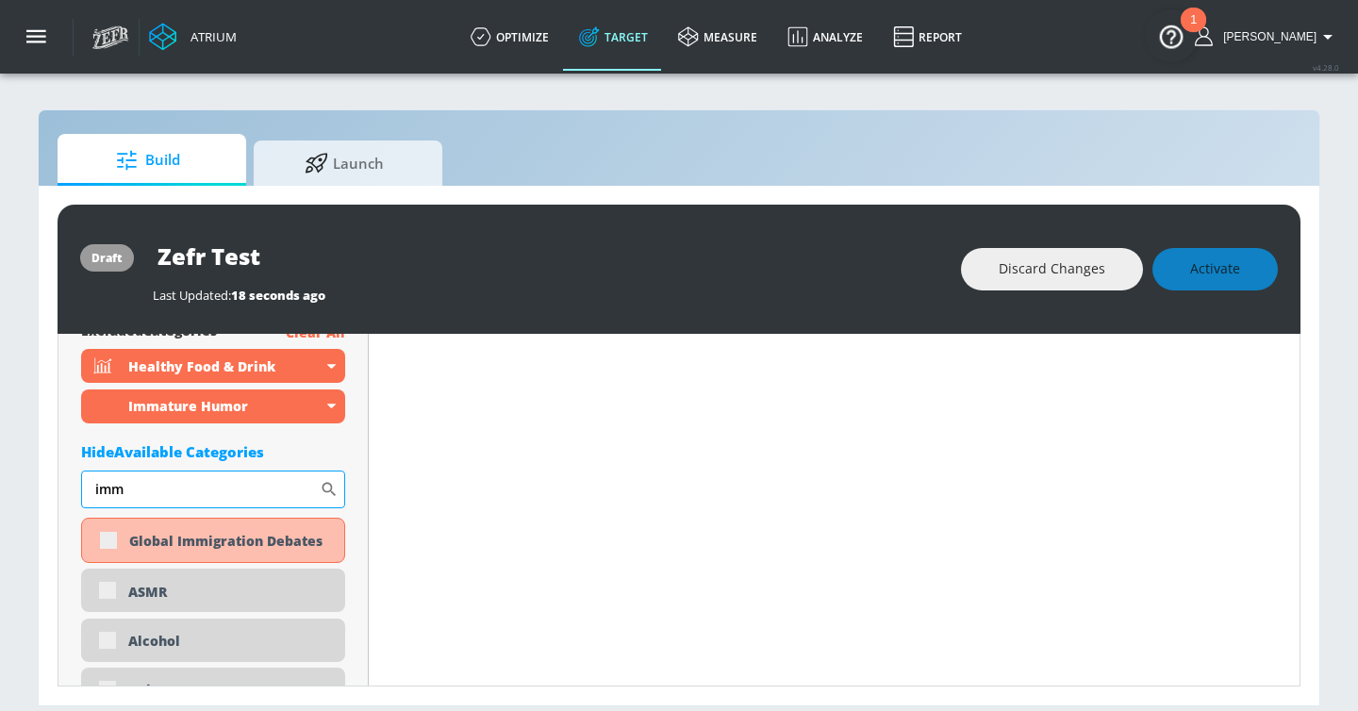
scroll to position [6142, 0]
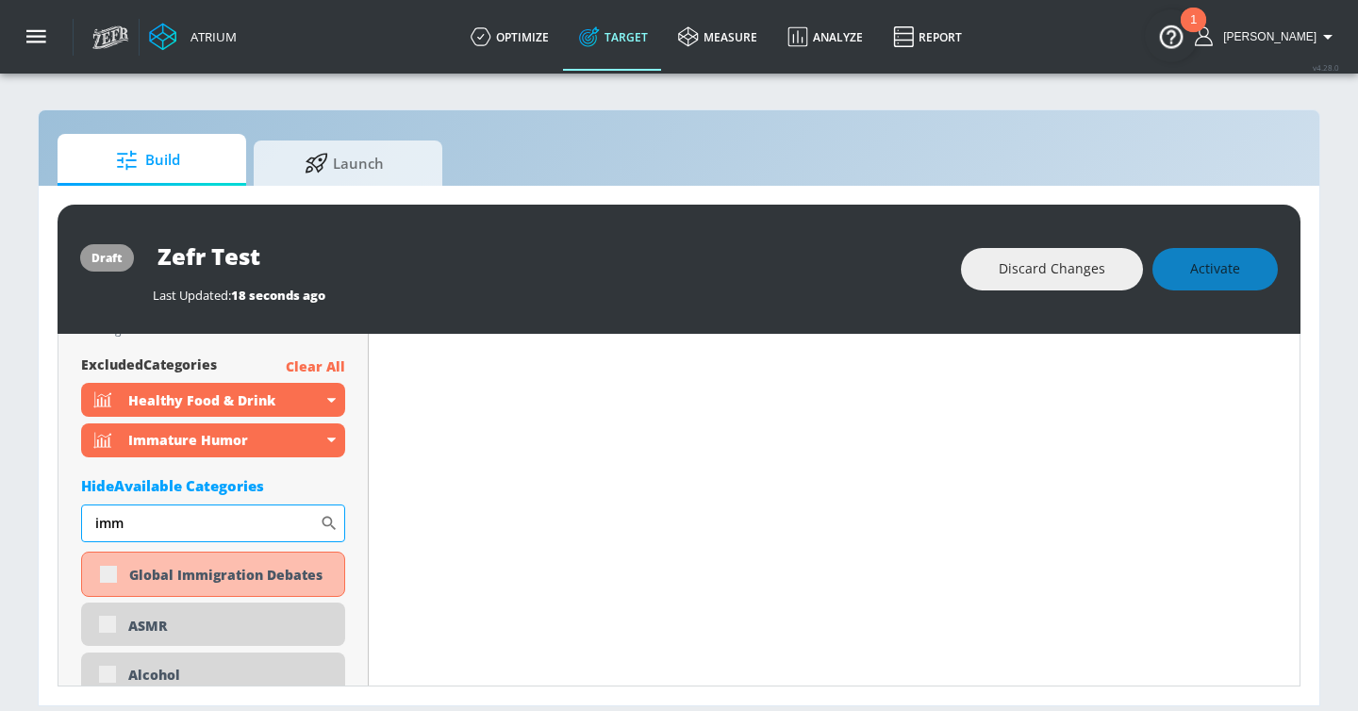
click at [134, 525] on input "imm" at bounding box center [200, 523] width 239 height 38
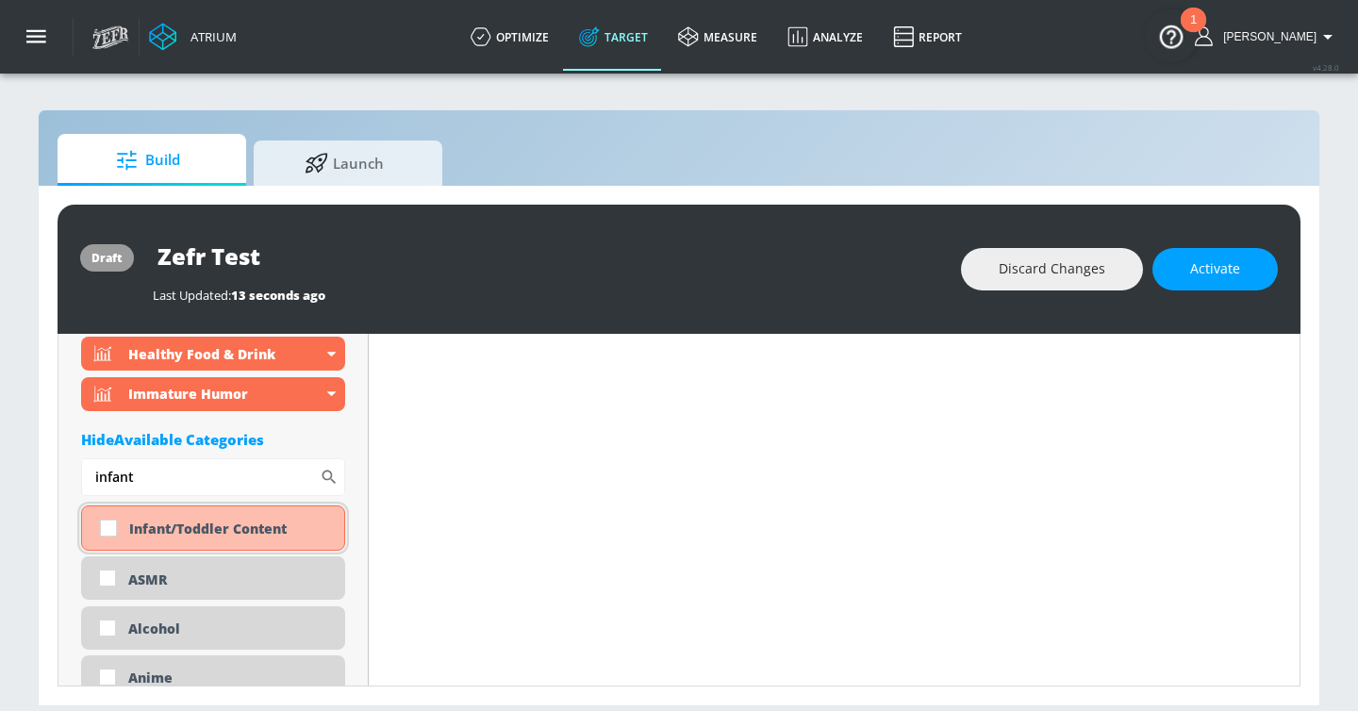
scroll to position [6157, 0]
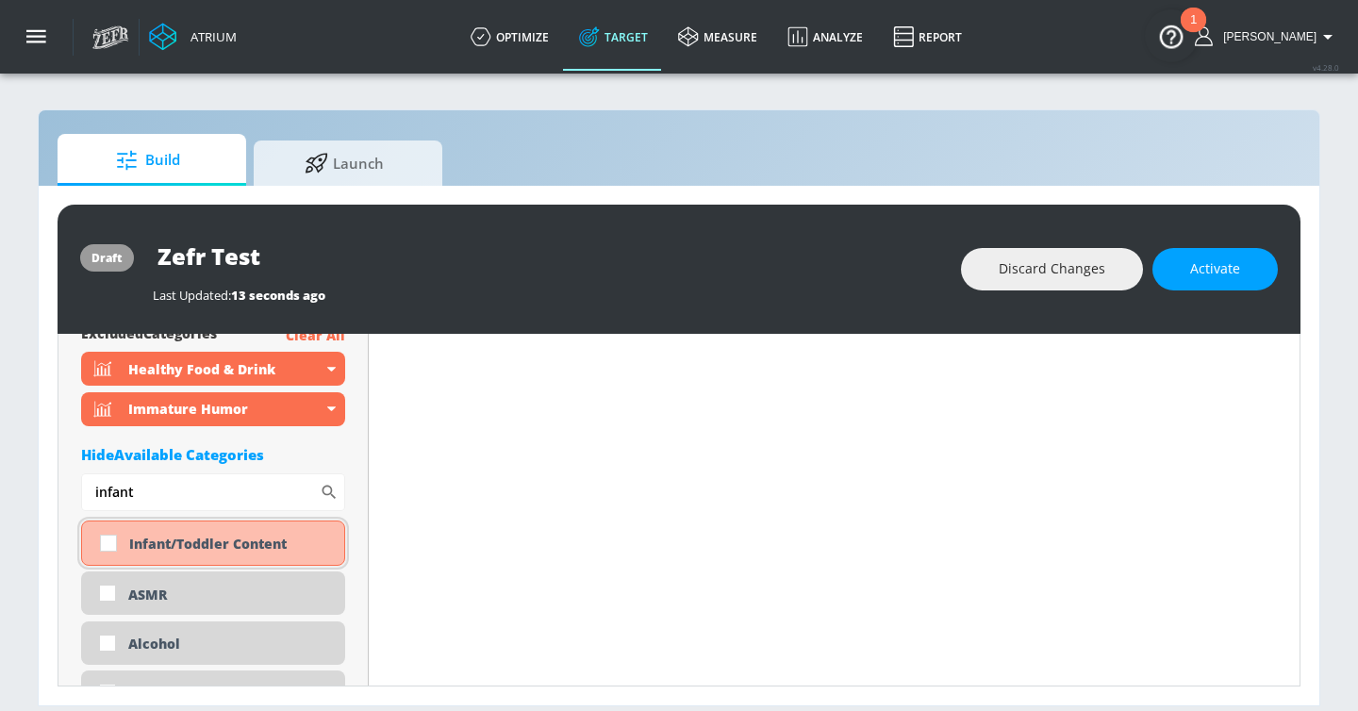
type input "infant"
click at [188, 544] on div "Infant/Toddler Content" at bounding box center [229, 544] width 201 height 18
checkbox input "true"
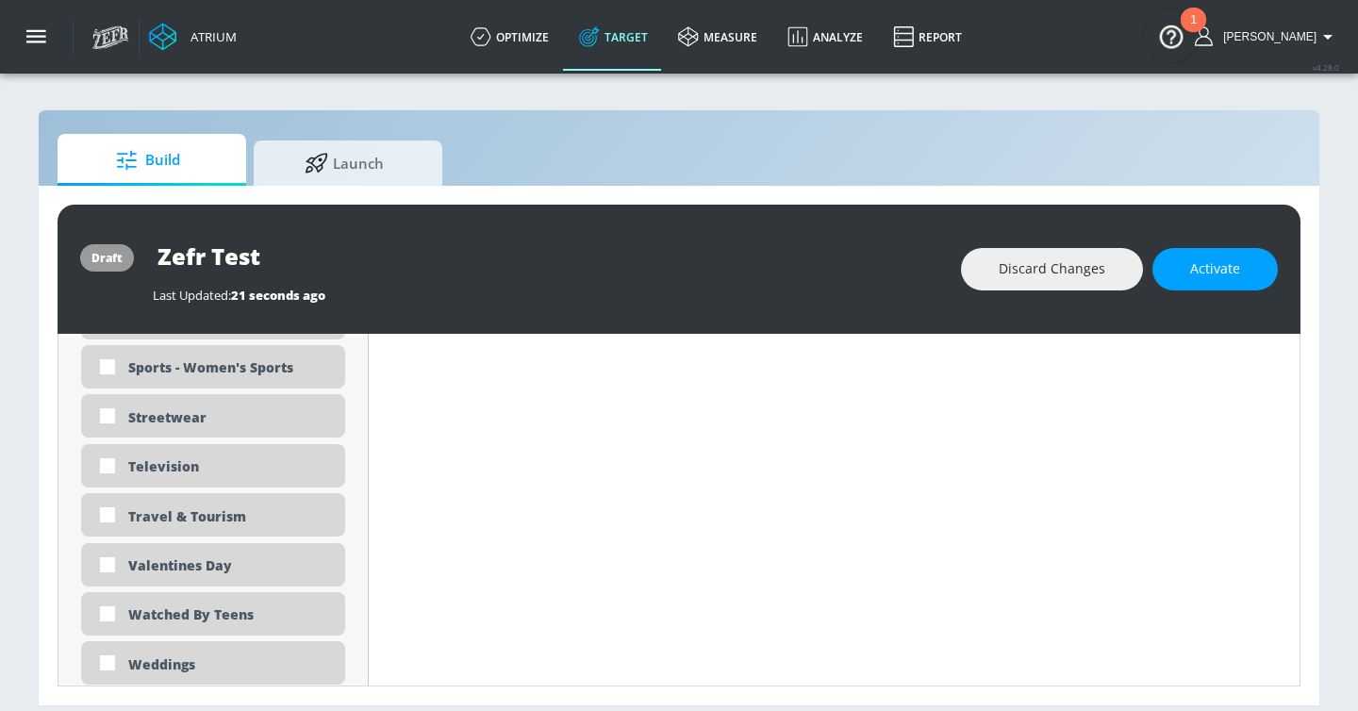
scroll to position [5529, 0]
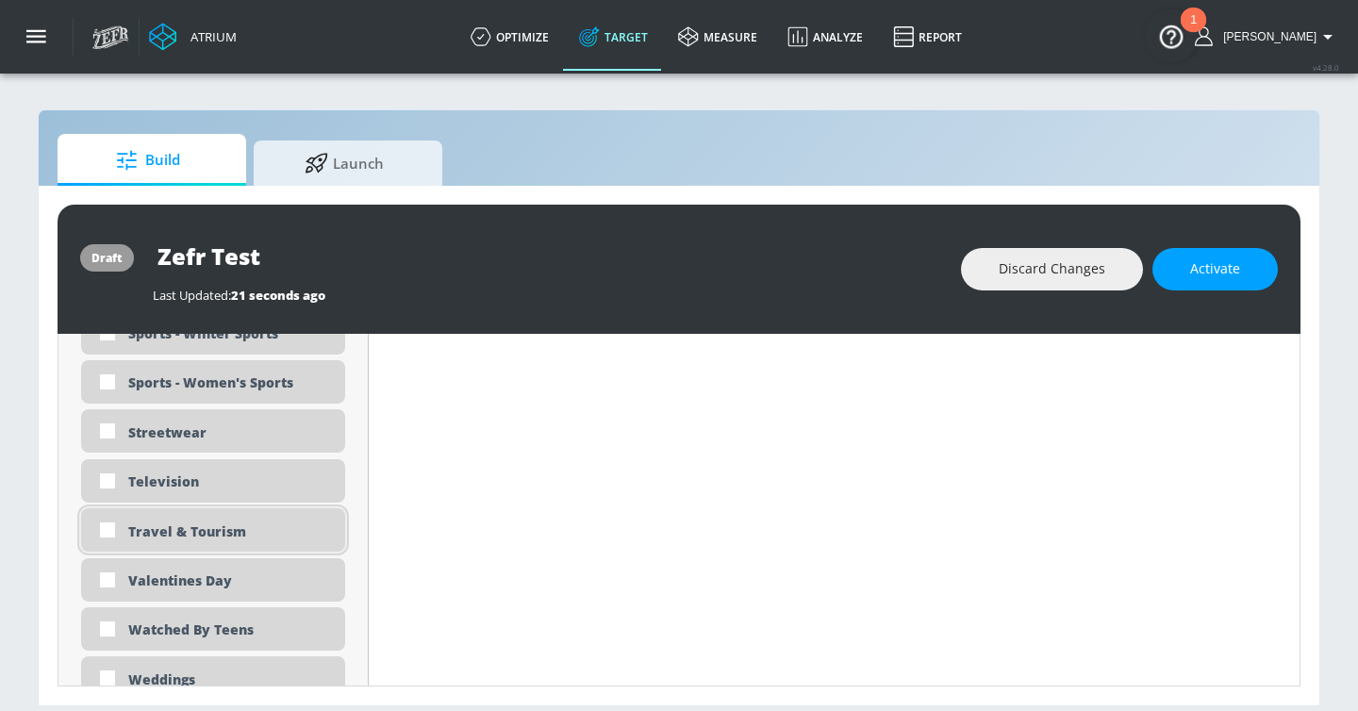
click at [190, 530] on div "Travel & Tourism" at bounding box center [229, 531] width 203 height 18
checkbox input "true"
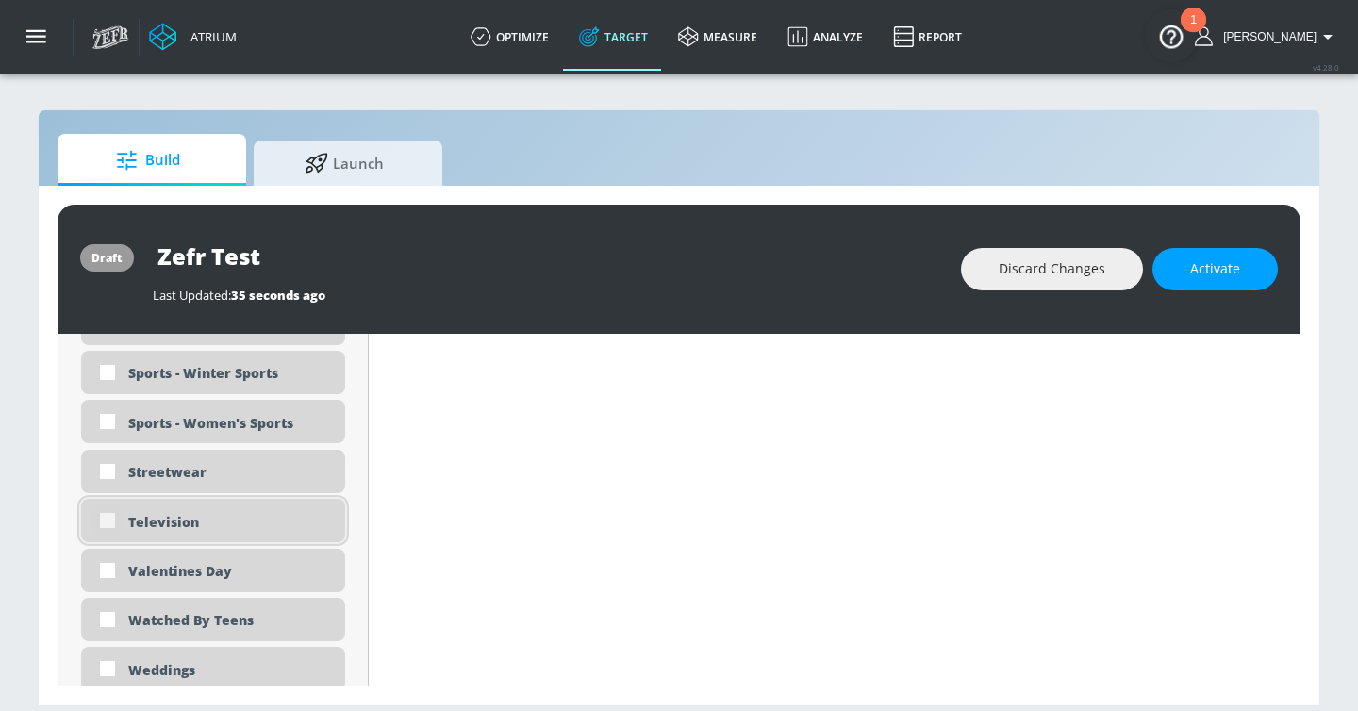
click at [119, 513] on input "checkbox" at bounding box center [108, 520] width 34 height 34
checkbox input "true"
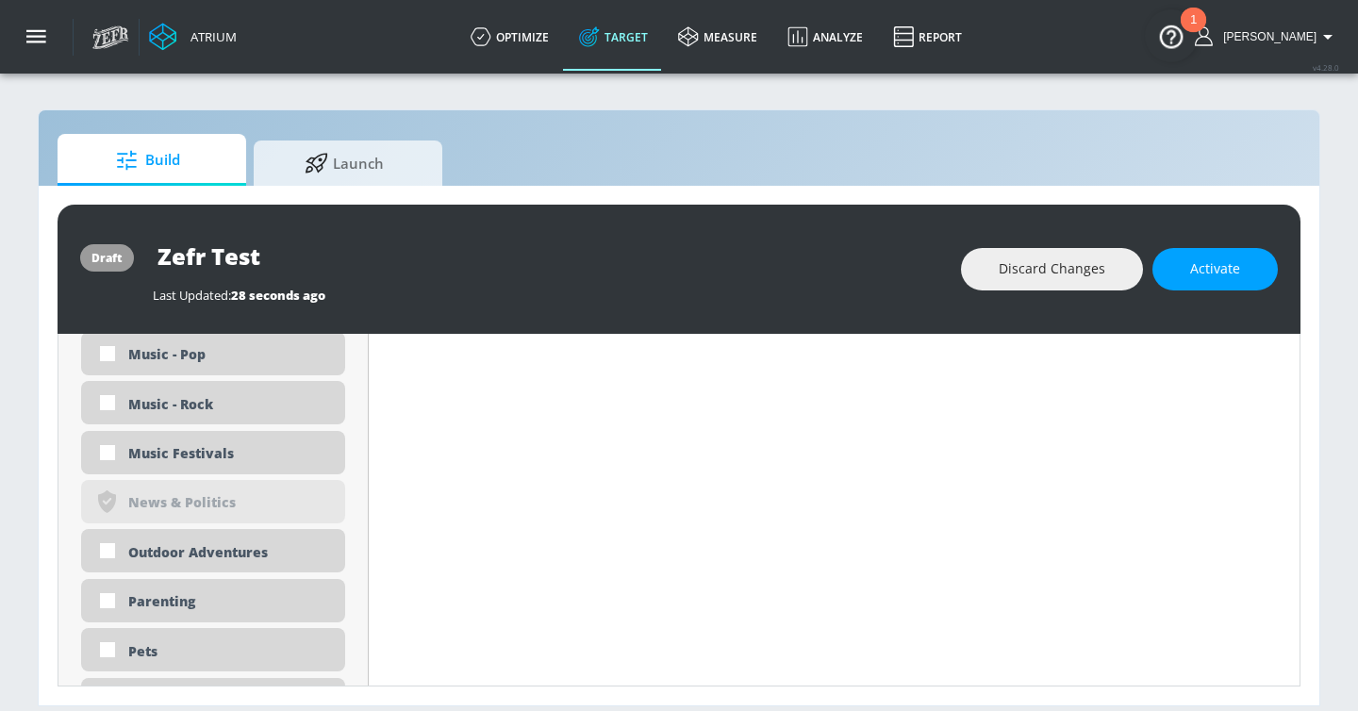
scroll to position [4240, 0]
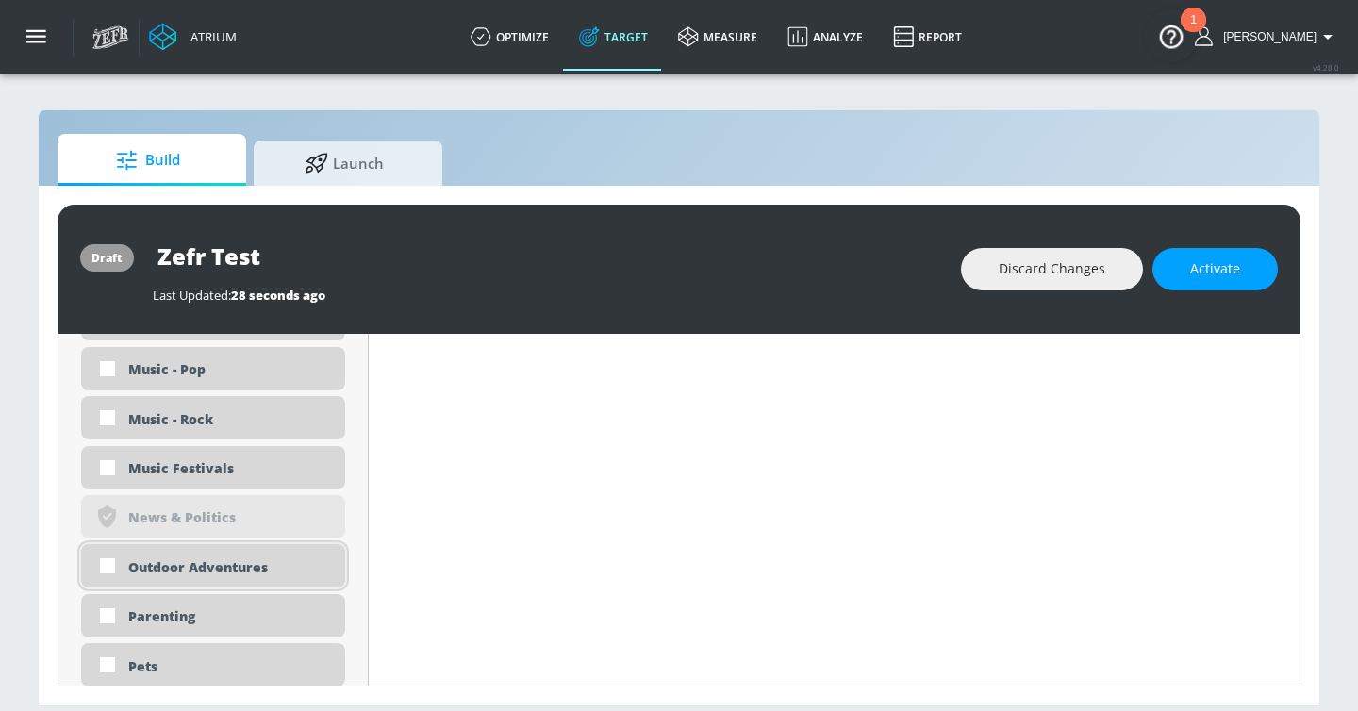
click at [177, 565] on div "Outdoor Adventures" at bounding box center [229, 567] width 203 height 18
checkbox input "true"
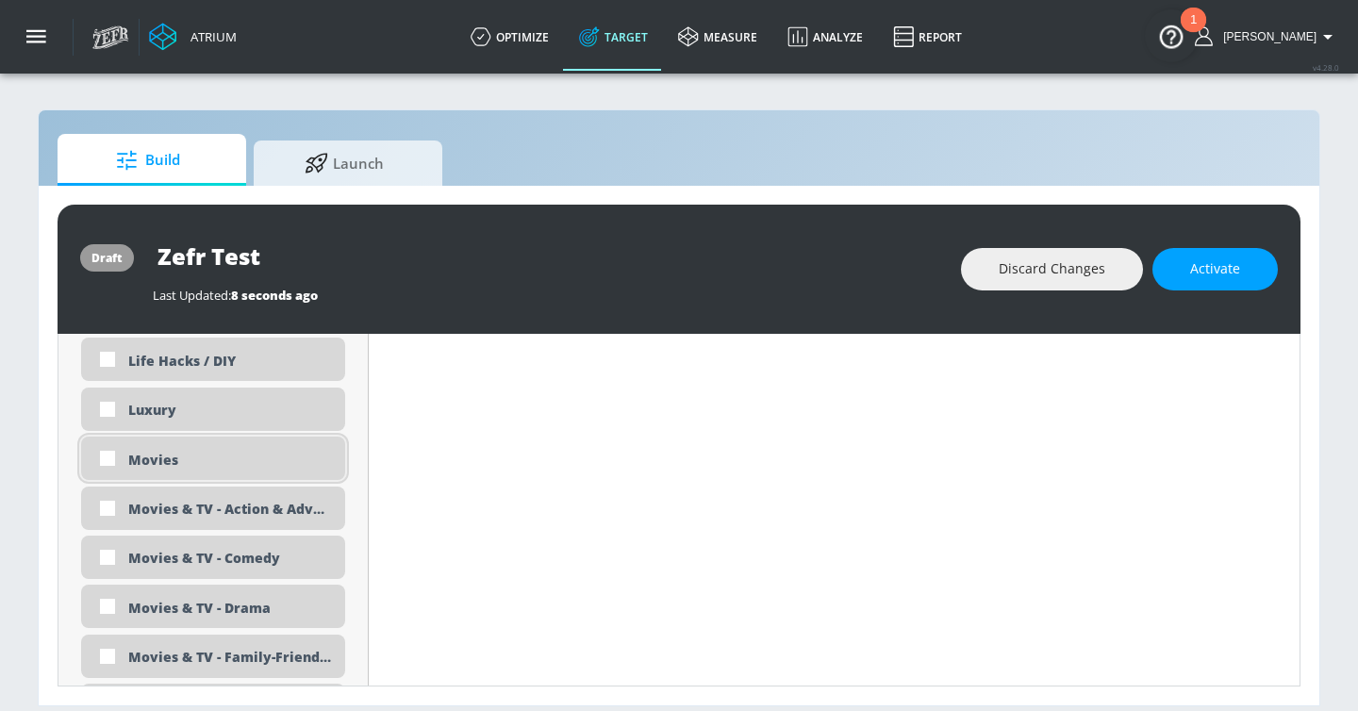
scroll to position [3532, 0]
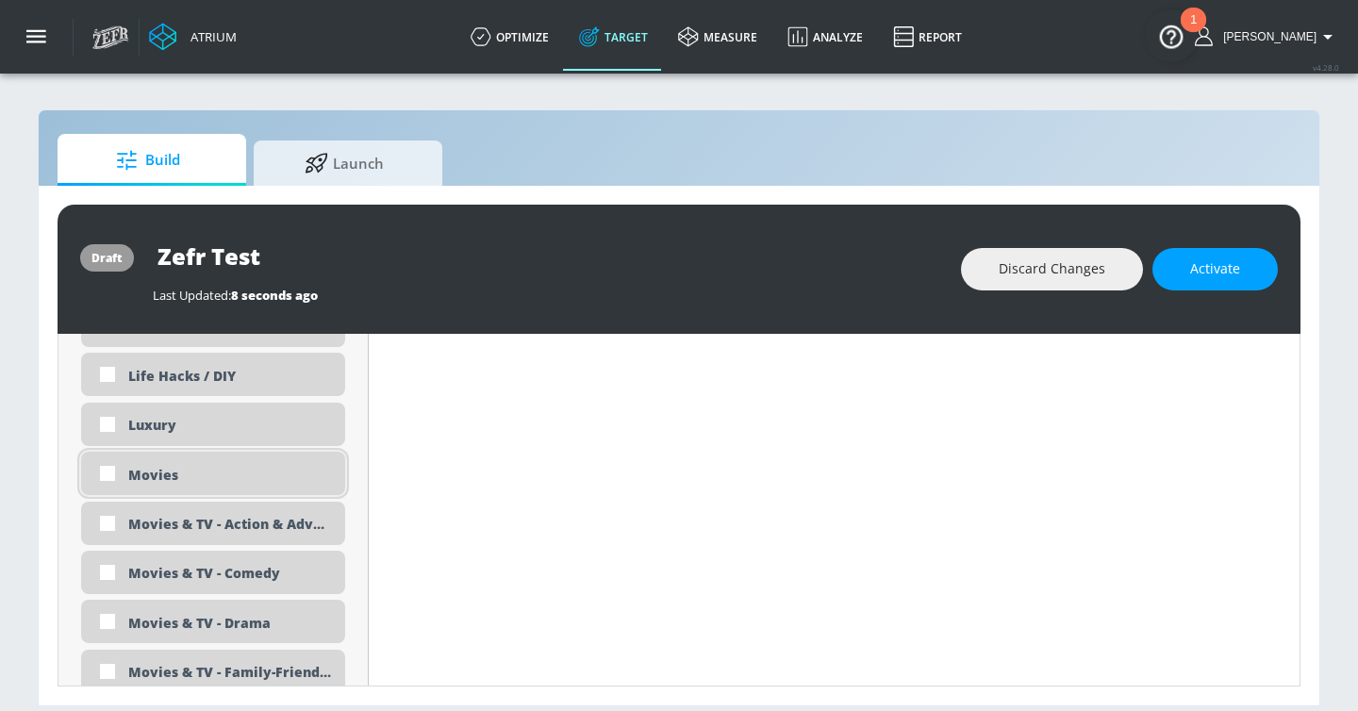
click at [182, 475] on div "Movies" at bounding box center [229, 475] width 203 height 18
checkbox input "true"
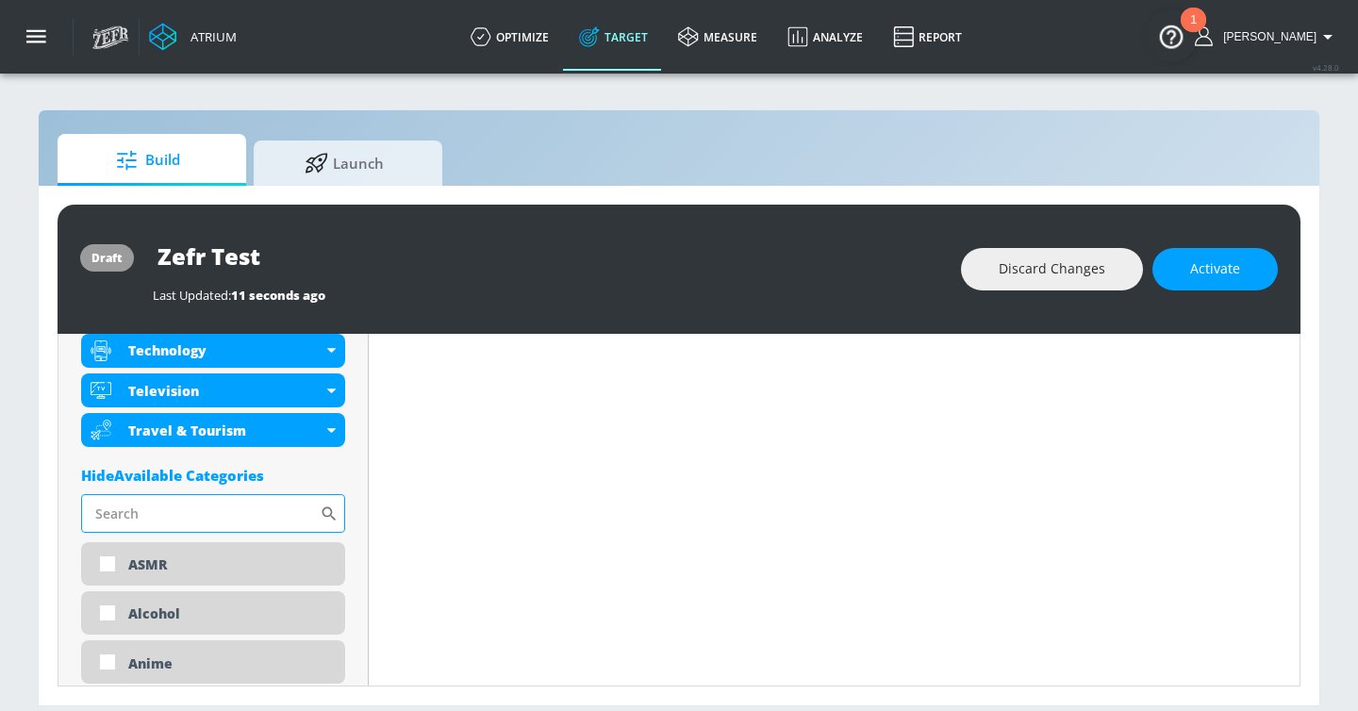
scroll to position [969, 0]
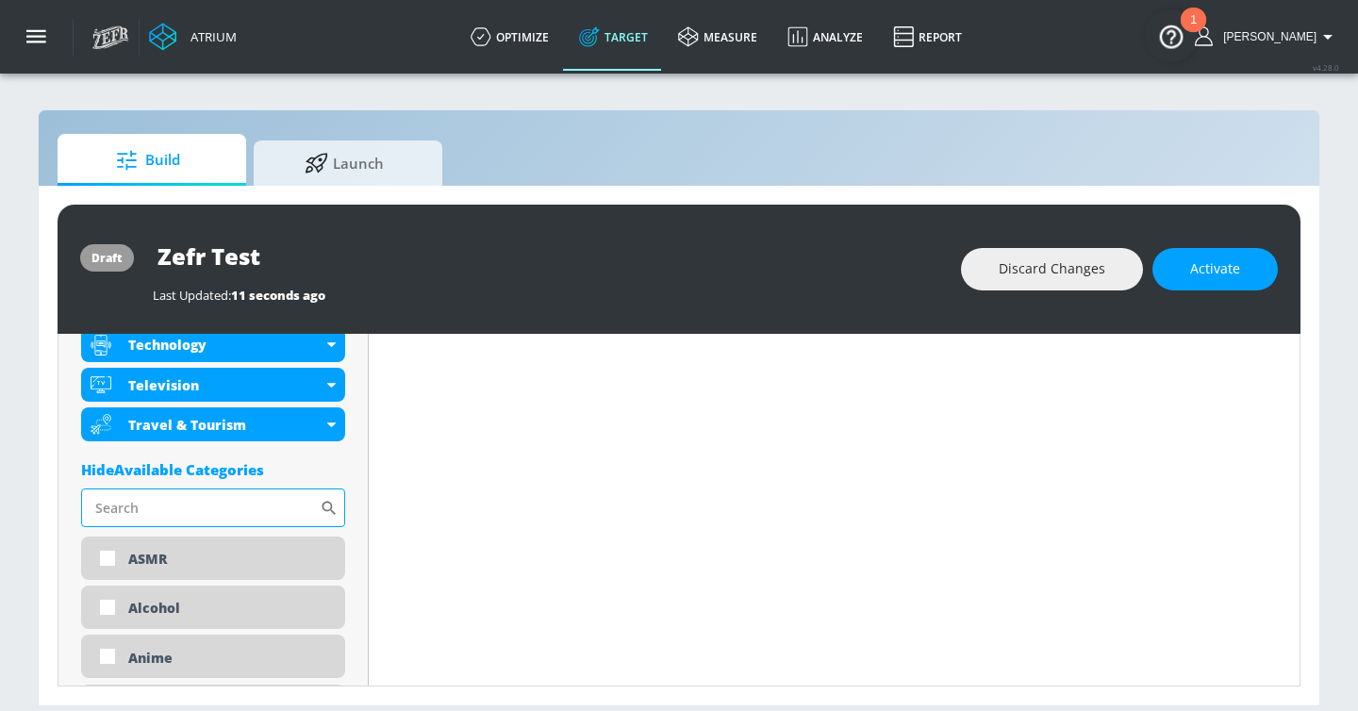
click at [174, 516] on input "Sort By" at bounding box center [200, 507] width 239 height 38
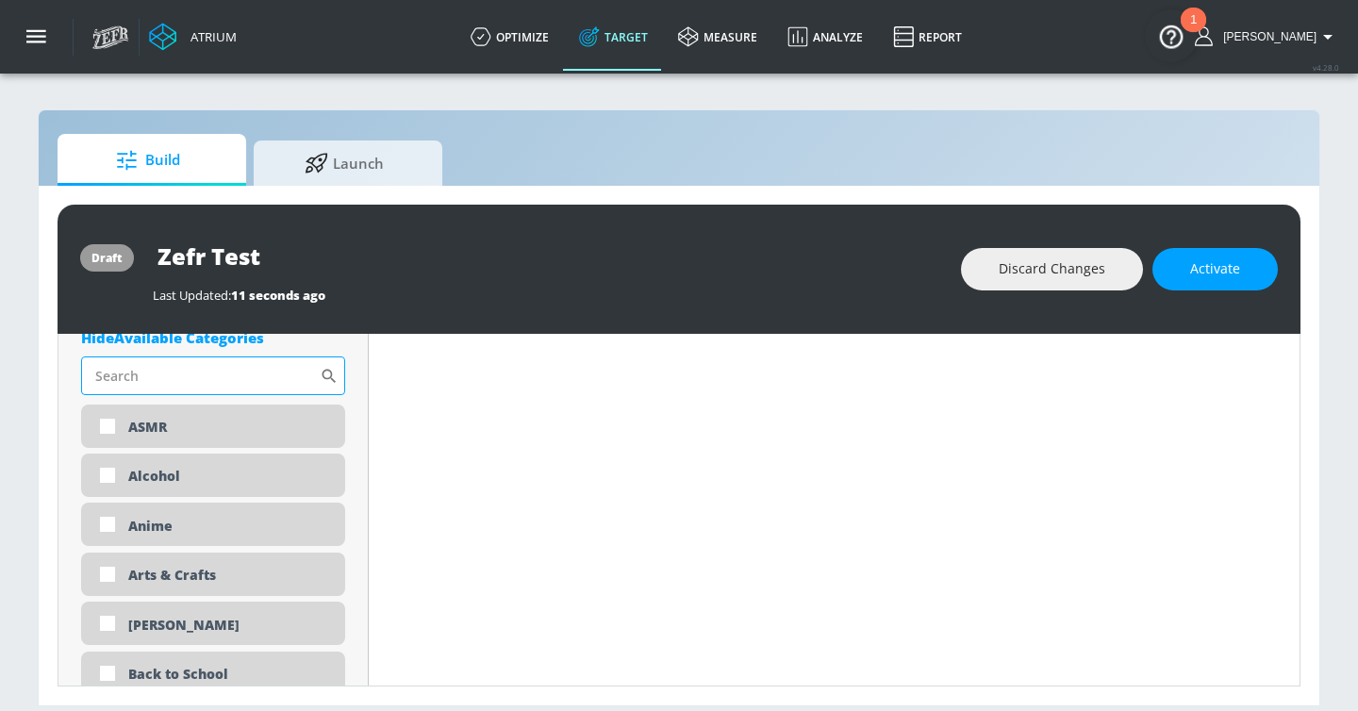
scroll to position [1115, 0]
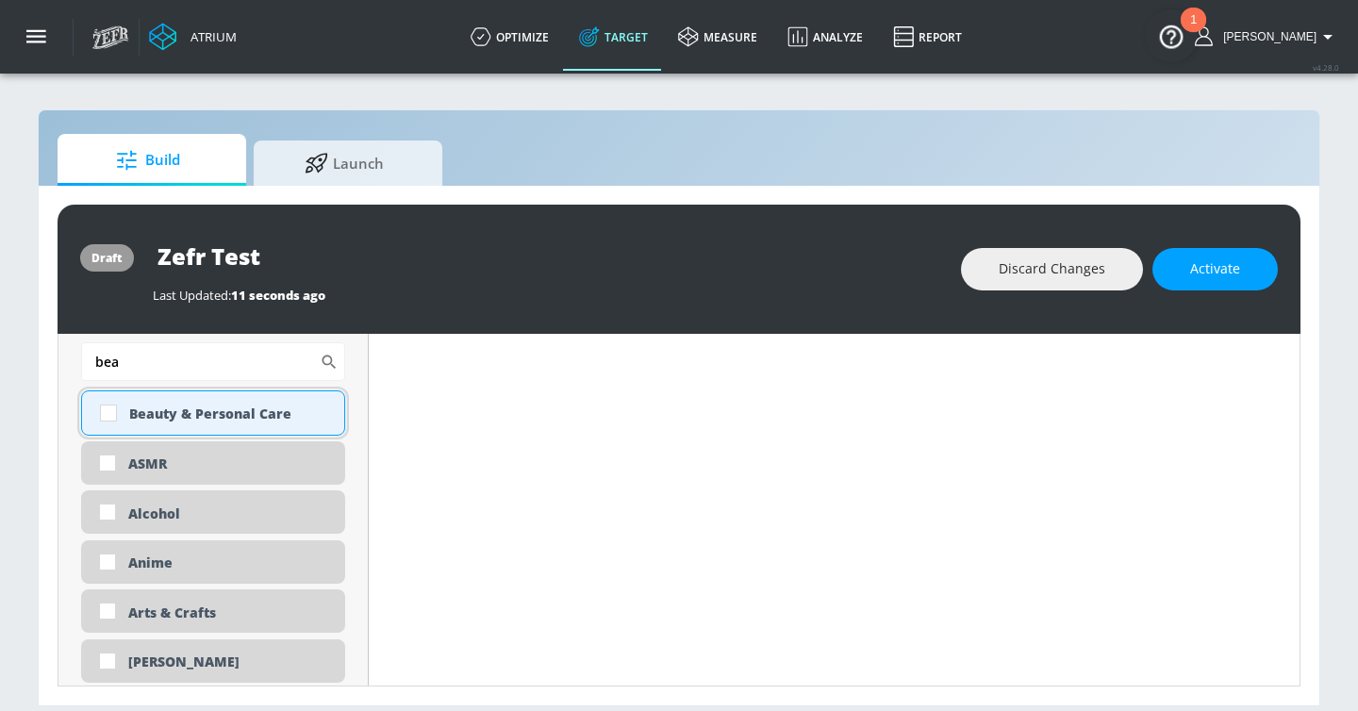
type input "bea"
click at [201, 423] on div "Beauty & Personal Care" at bounding box center [213, 412] width 264 height 45
checkbox input "true"
click at [155, 368] on input "bea" at bounding box center [200, 361] width 239 height 38
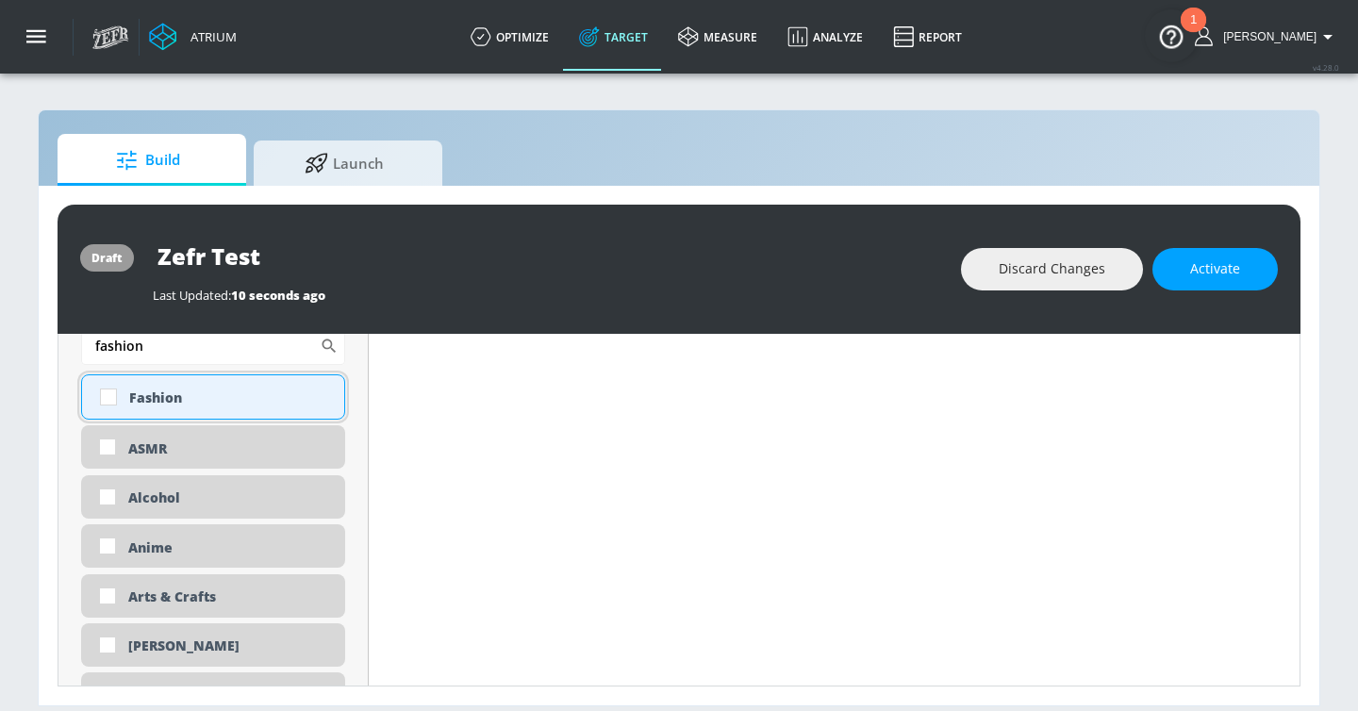
scroll to position [1155, 0]
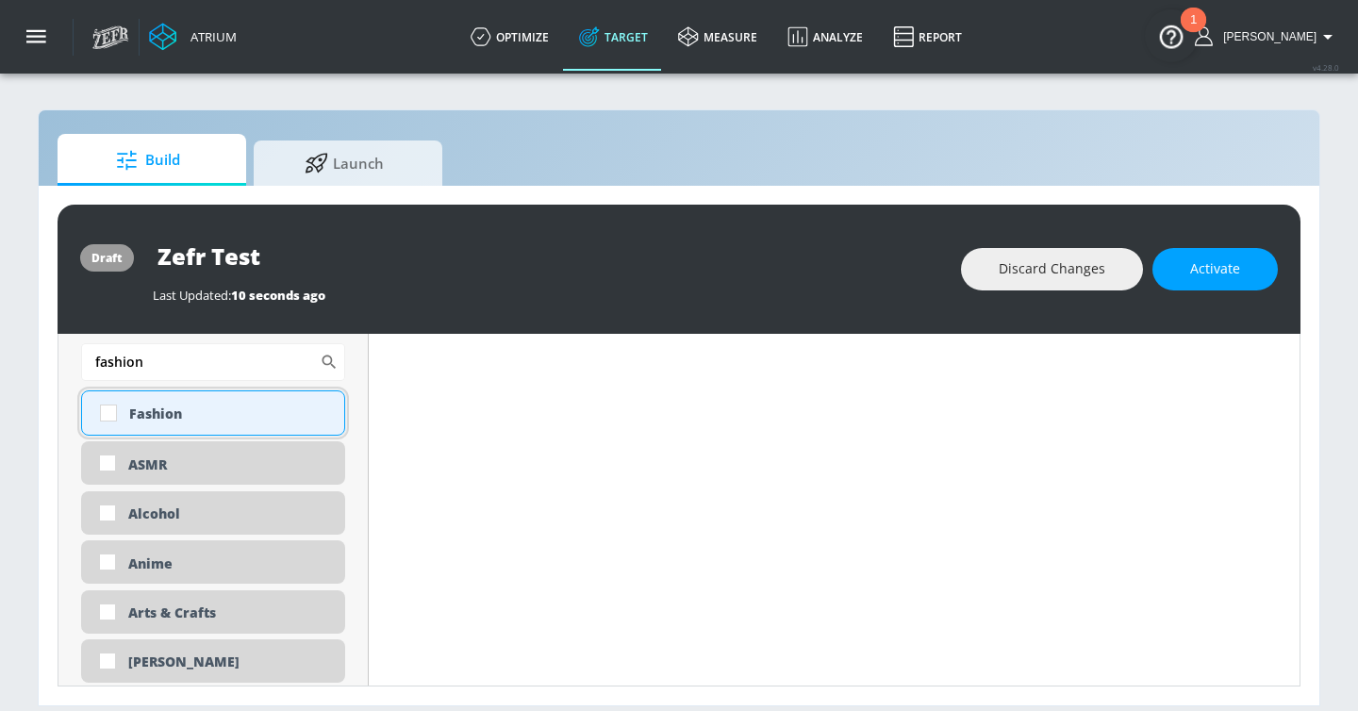
type input "fashion"
click at [139, 412] on div "Fashion" at bounding box center [229, 413] width 201 height 18
checkbox input "true"
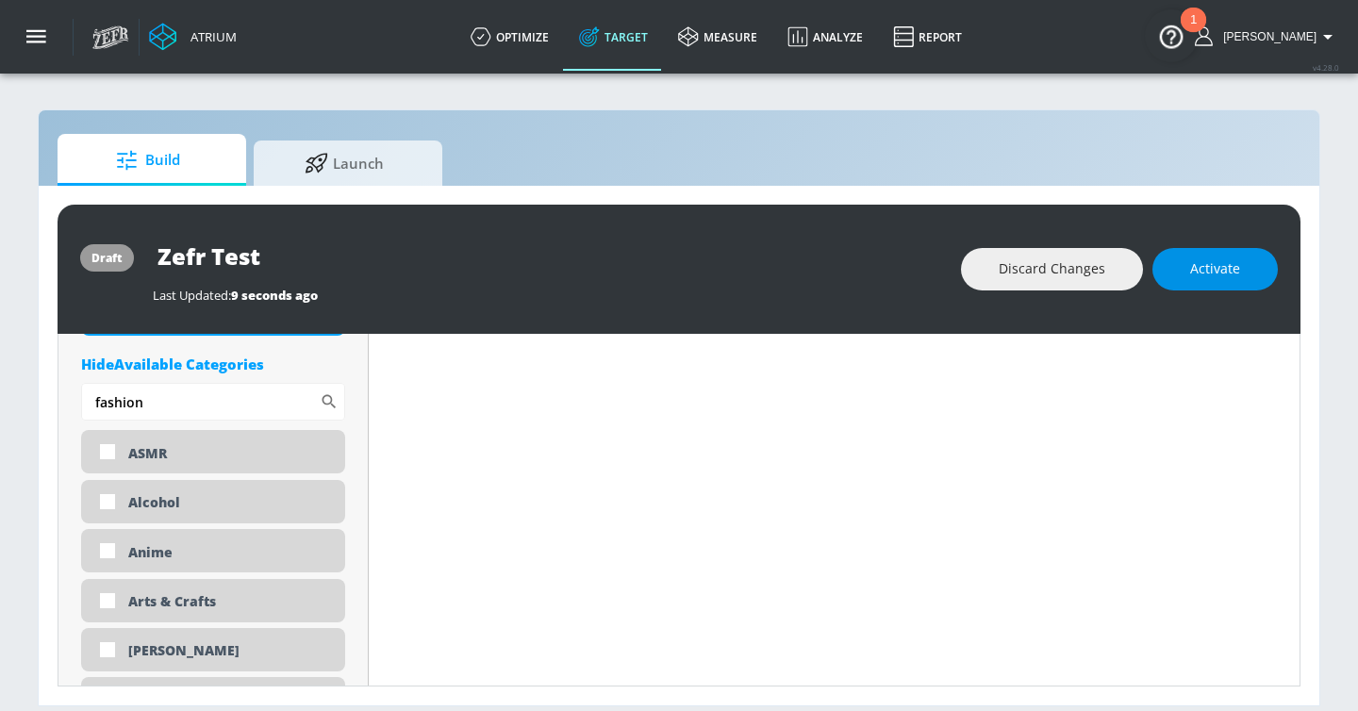
click at [1218, 278] on span "Activate" at bounding box center [1215, 269] width 50 height 24
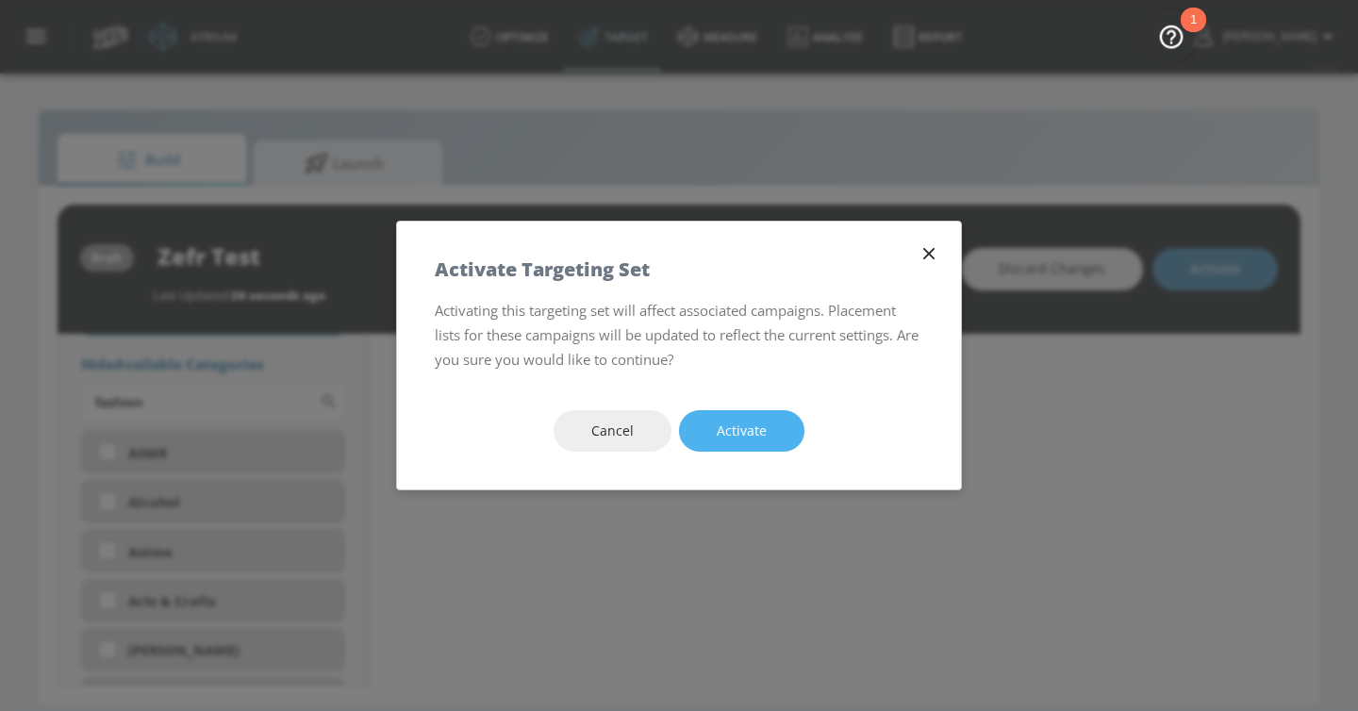
click at [767, 432] on button "Activate" at bounding box center [741, 431] width 125 height 42
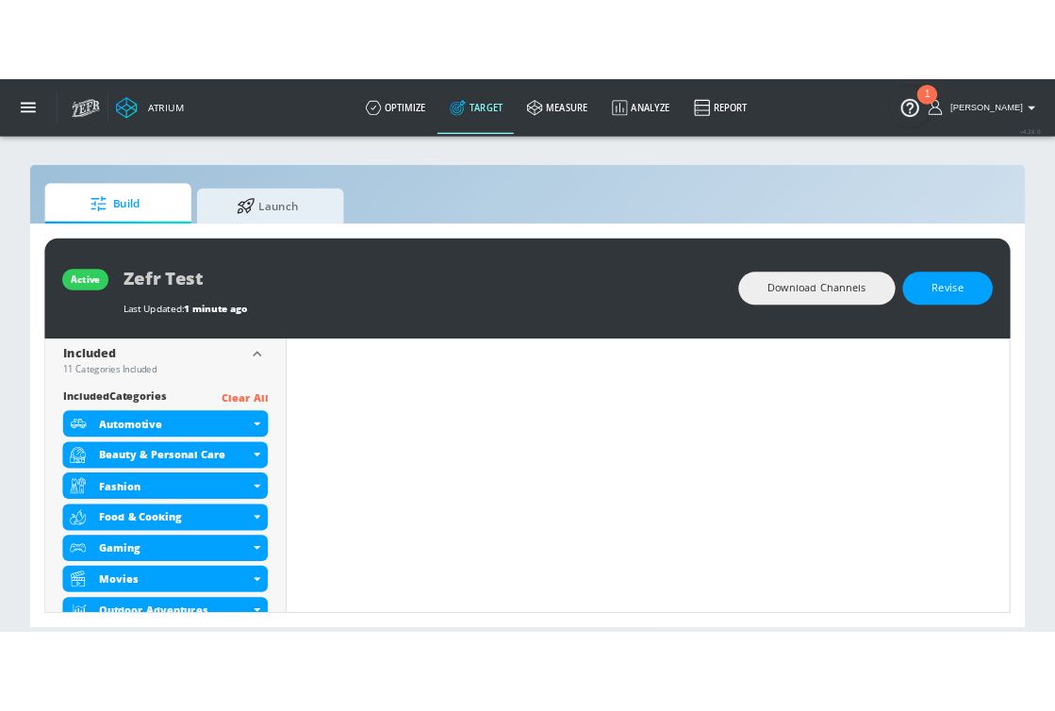
scroll to position [0, 0]
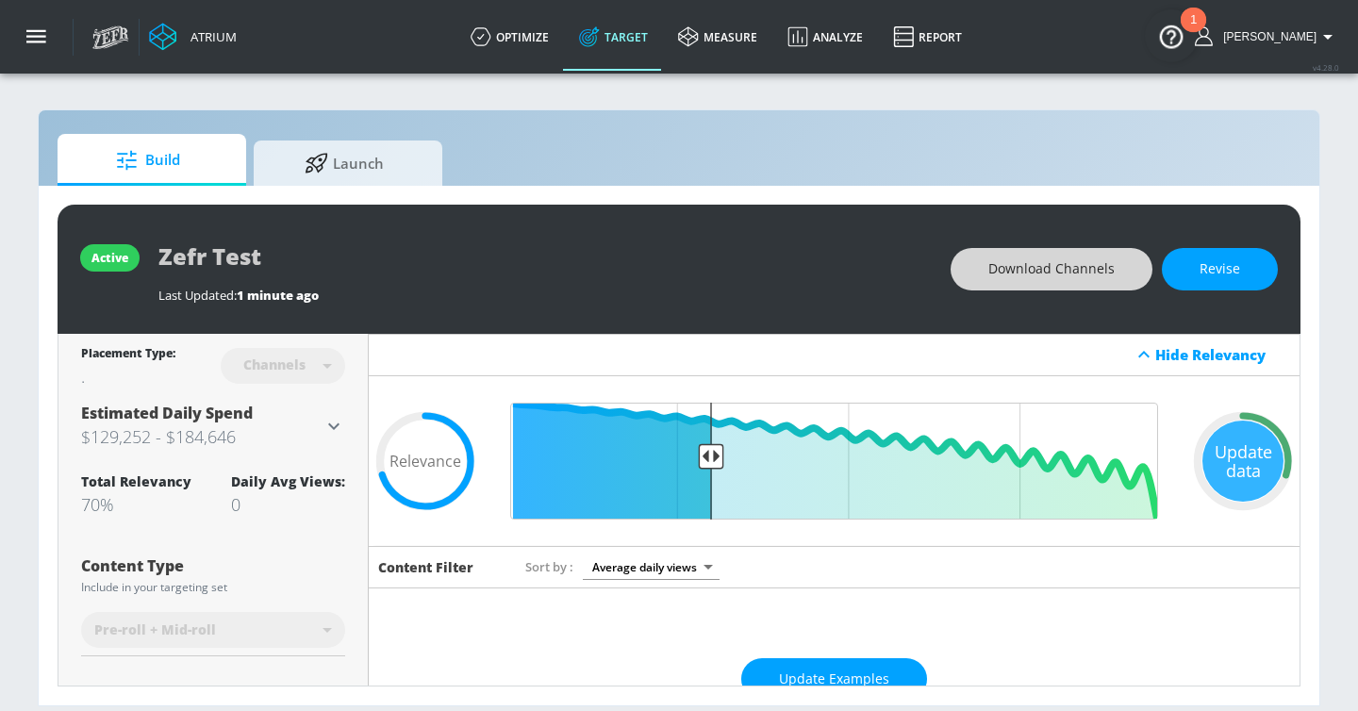
click at [1044, 275] on span "Download Channels" at bounding box center [1051, 269] width 126 height 24
